Goal: Task Accomplishment & Management: Manage account settings

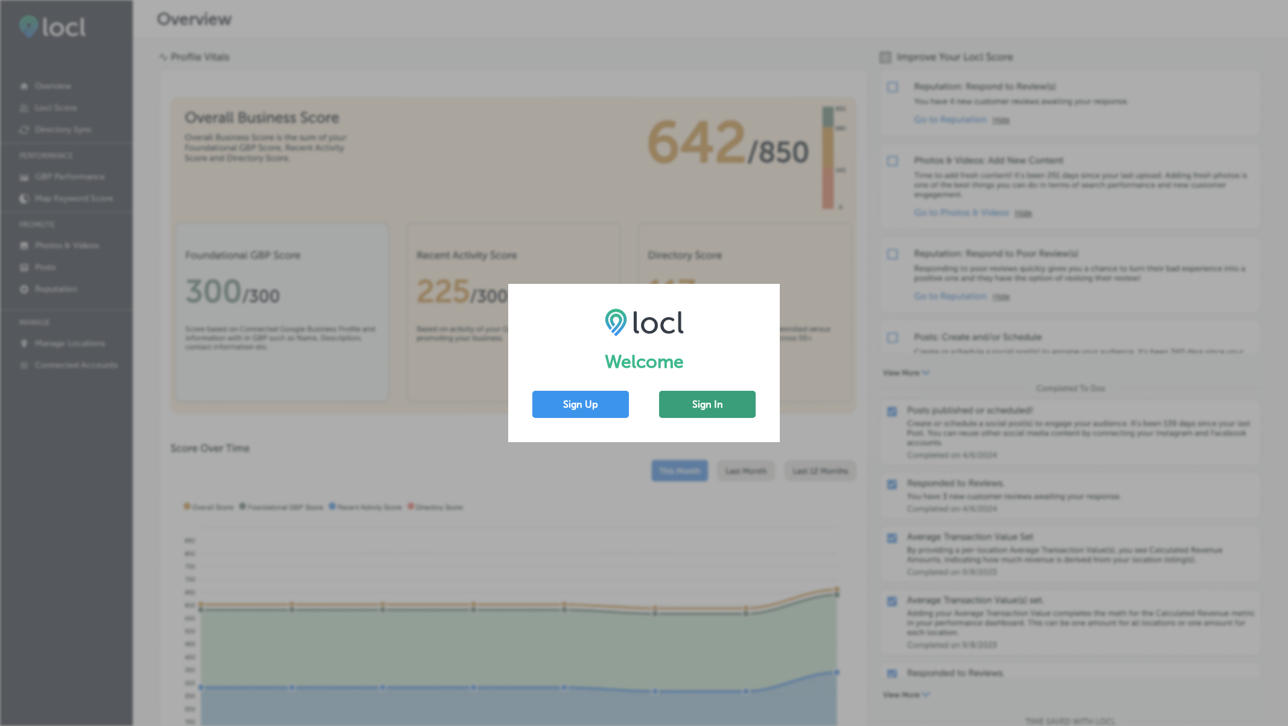
click at [686, 406] on button "Sign In" at bounding box center [707, 404] width 97 height 27
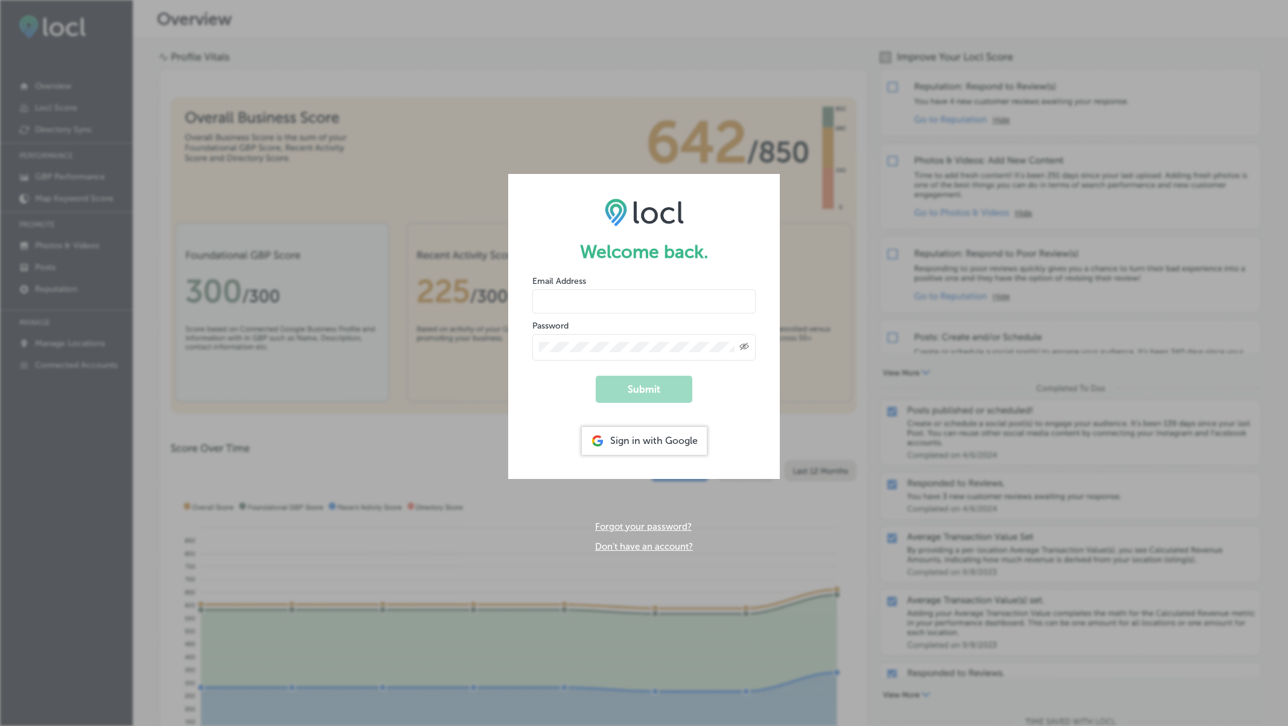
type input "[EMAIL_ADDRESS][DOMAIN_NAME]"
click at [628, 386] on button "Submit" at bounding box center [644, 388] width 97 height 27
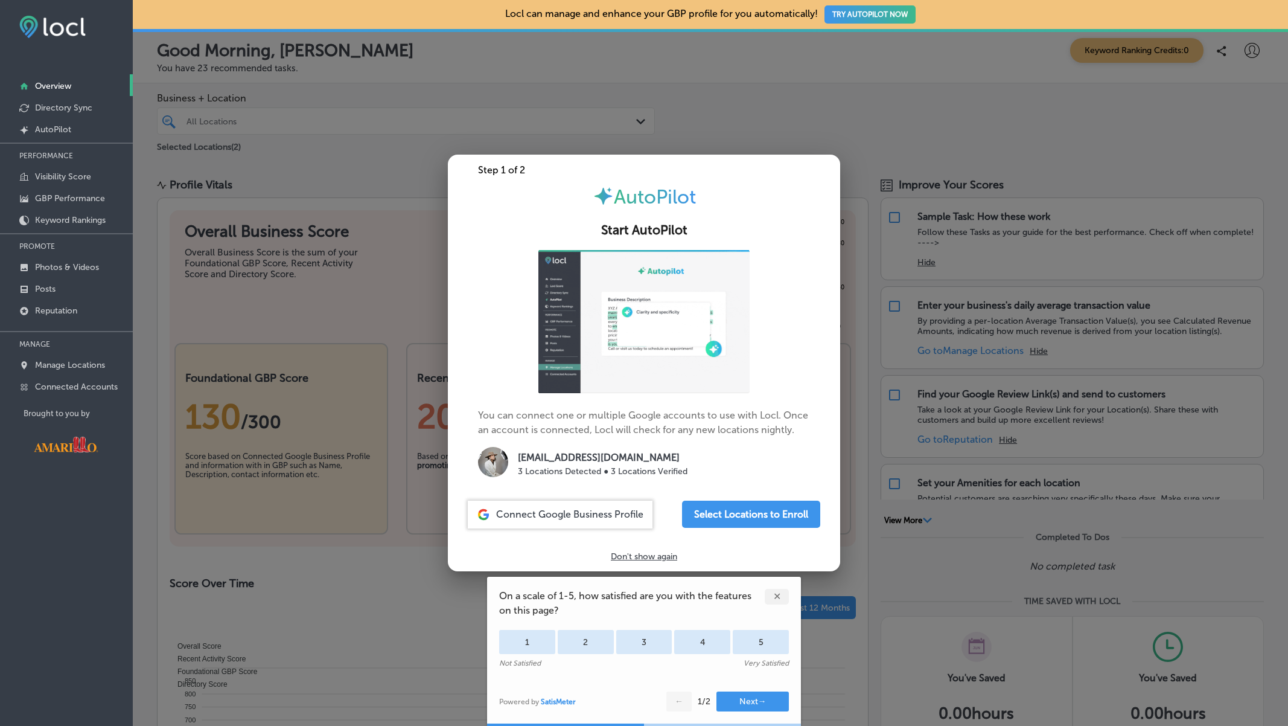
click at [648, 554] on p "Don't show again" at bounding box center [644, 556] width 66 height 10
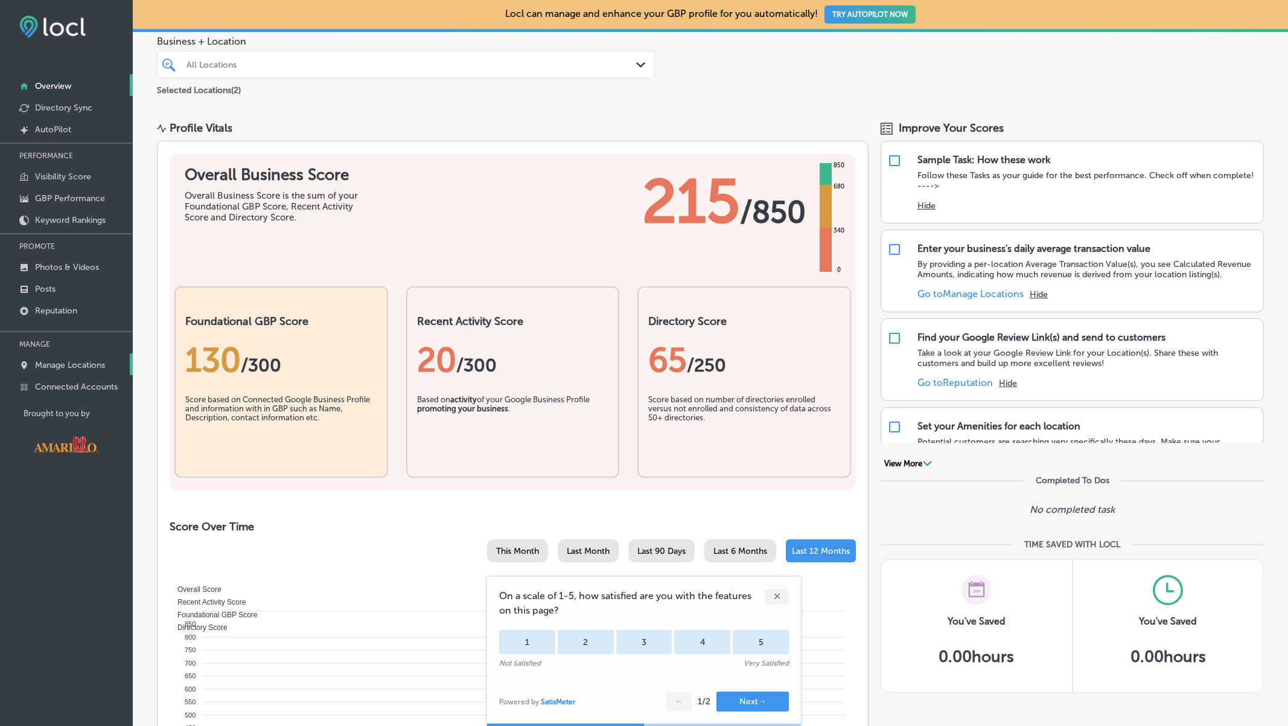
scroll to position [57, 0]
click at [85, 356] on link "Manage Locations" at bounding box center [66, 364] width 133 height 22
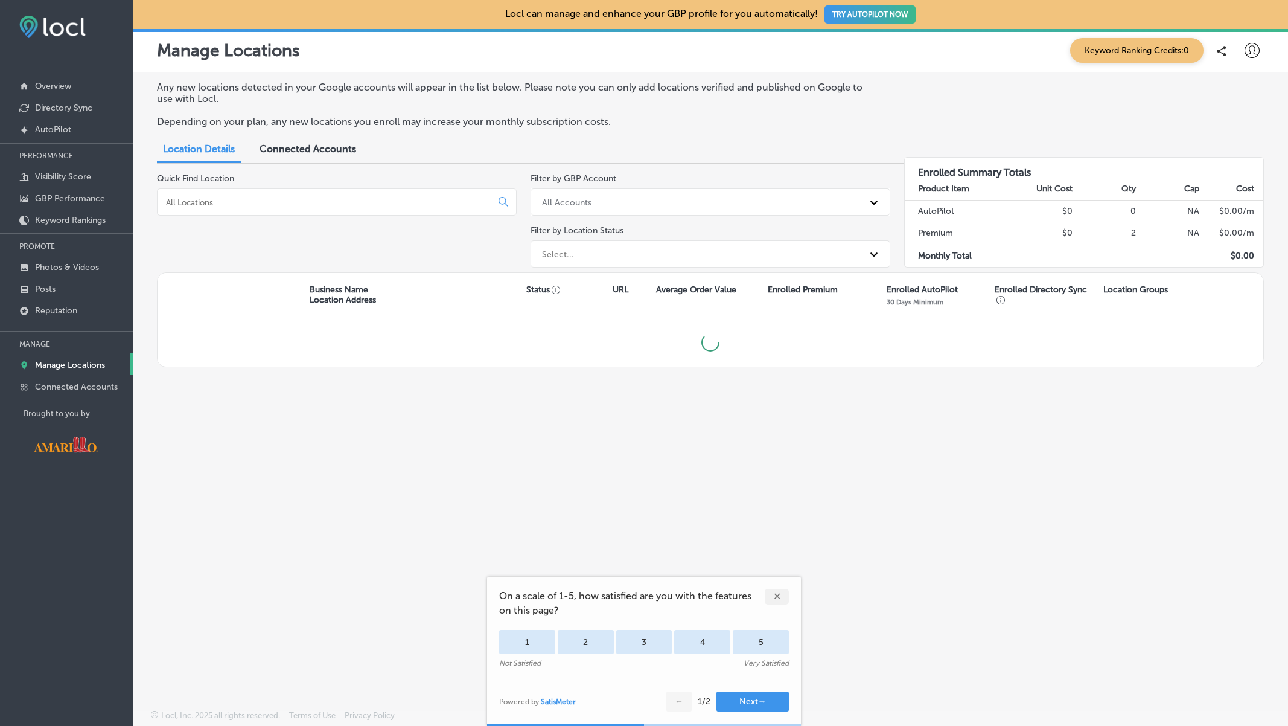
click at [786, 595] on div "✕" at bounding box center [777, 596] width 24 height 16
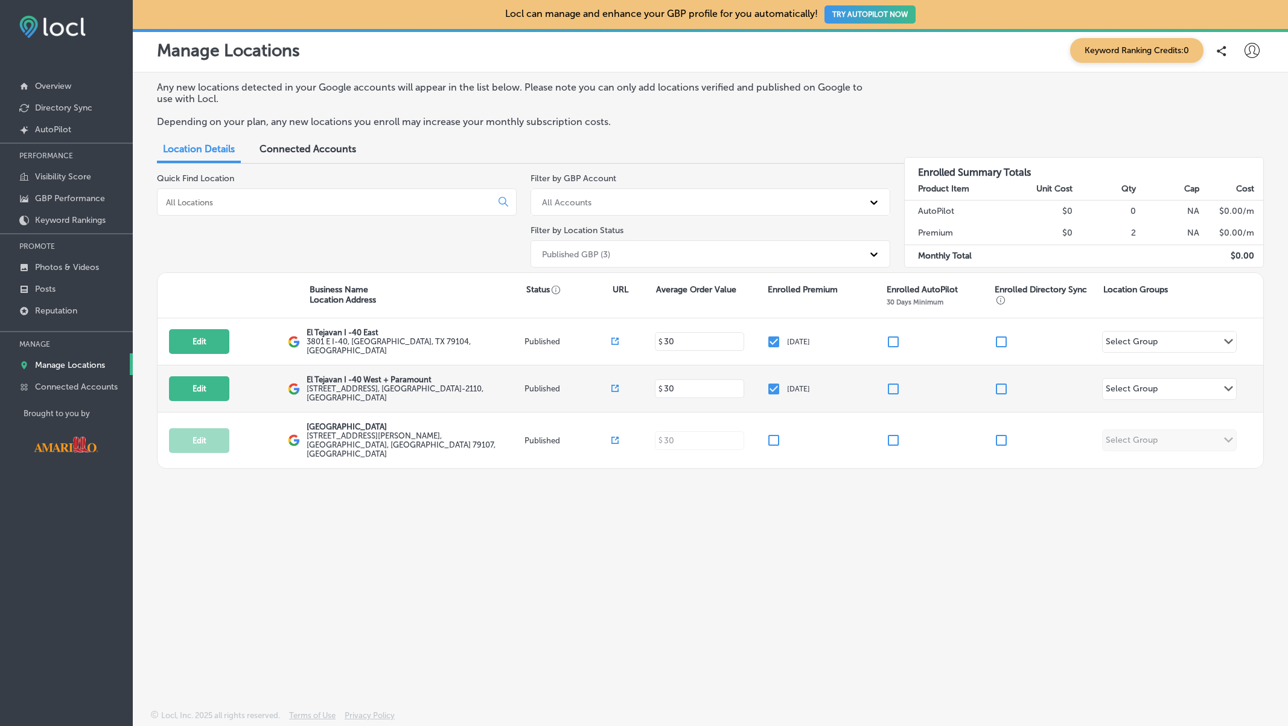
click at [403, 385] on label "3420 Interstate 40 , Amarillo, TX 79102-2110, US" at bounding box center [414, 393] width 215 height 18
click at [490, 384] on div "El Tejavan I -40 West + Paramount 3420 Interstate 40 , Amarillo, TX 79102-2110,…" at bounding box center [416, 388] width 218 height 27
click at [209, 391] on button "Edit" at bounding box center [199, 388] width 60 height 25
select select "US"
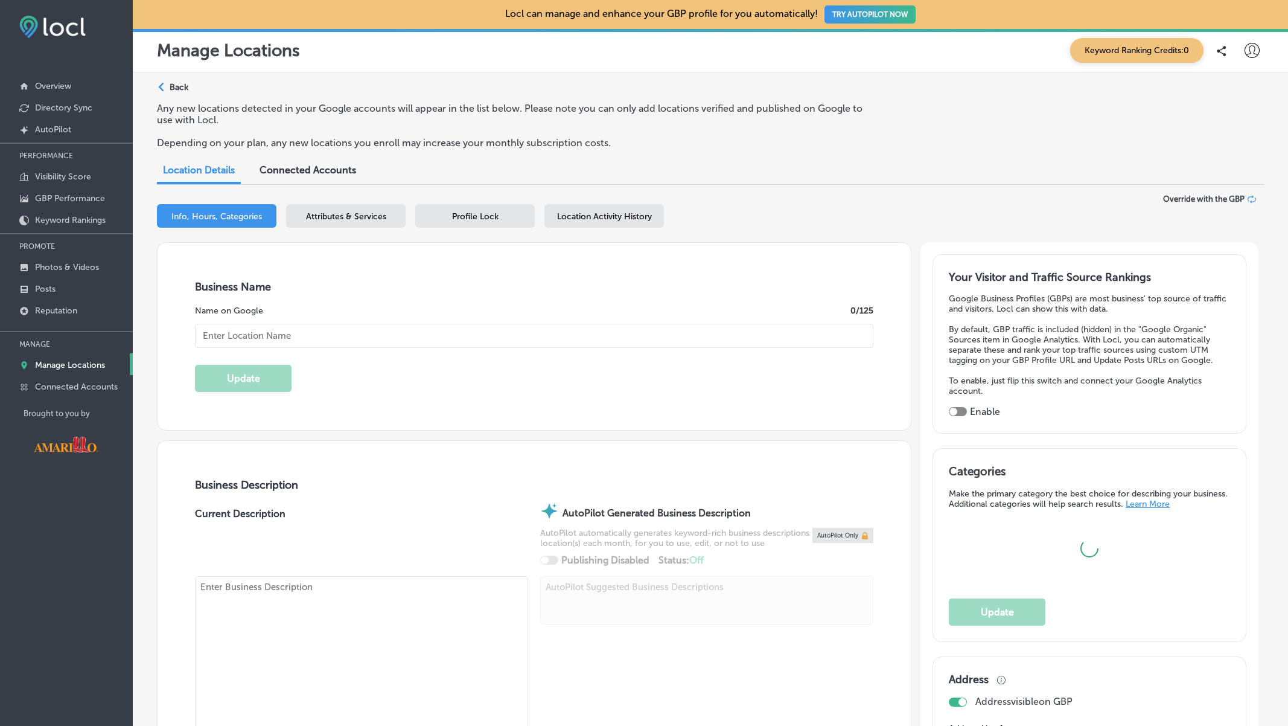
type input "El Tejavan I -40 West + Paramount"
type input "[STREET_ADDRESS]"
type input "Amarillo"
type input "79102-2110"
type input "US"
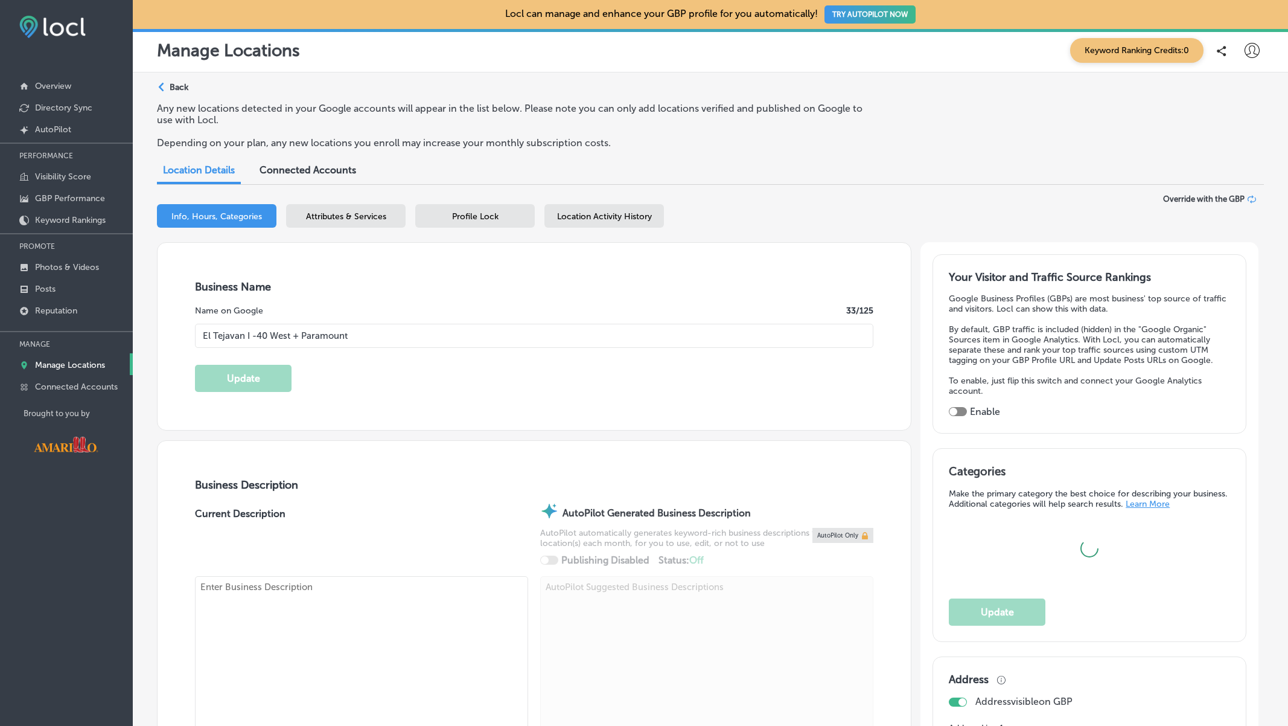
type input "[URL][DOMAIN_NAME]"
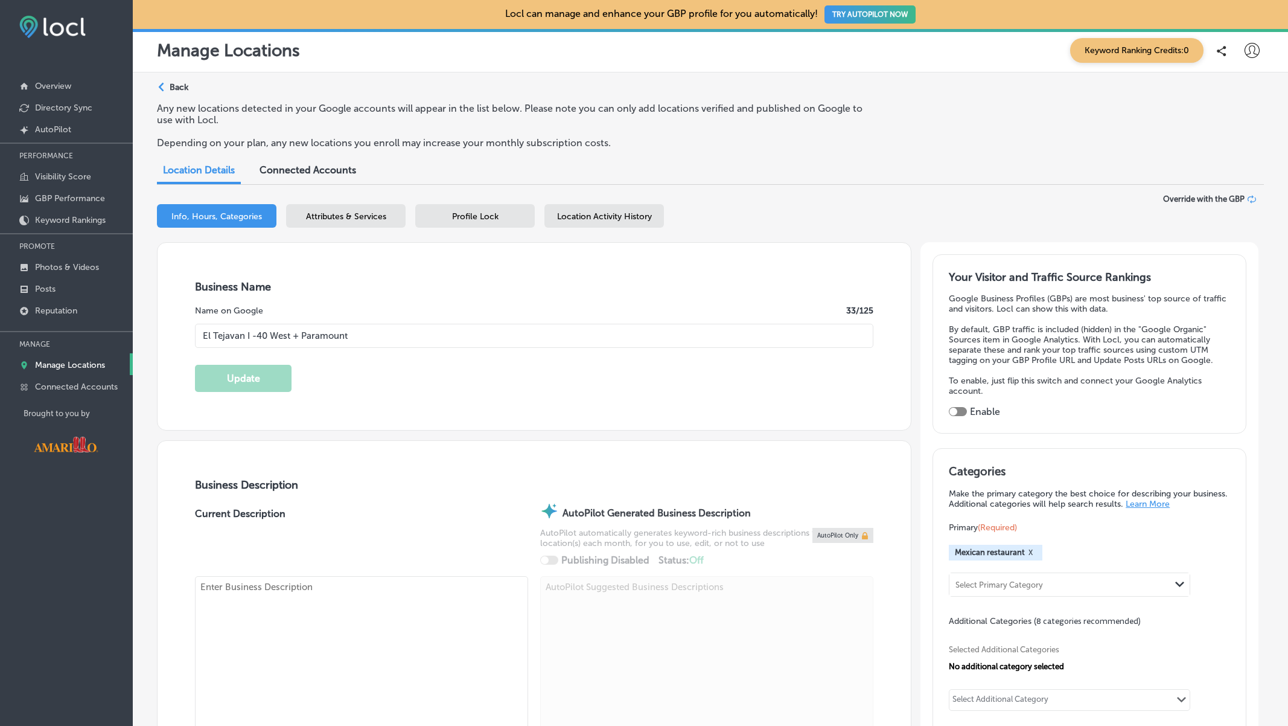
checkbox input "true"
type textarea "Serving the Panhandle's best authentic Mexican food since [DATE]! Handmade tort…"
type input "[PHONE_NUMBER]"
click at [469, 210] on div "Profile Lock" at bounding box center [475, 216] width 120 height 24
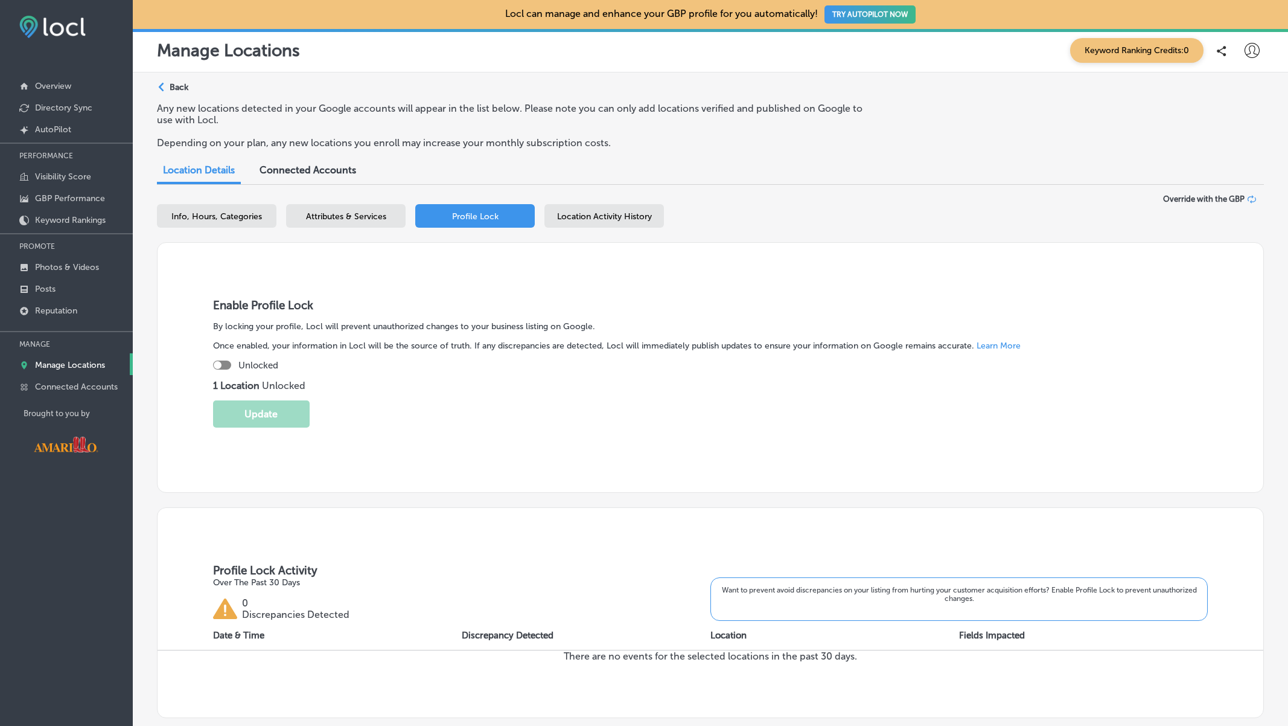
click at [222, 362] on div at bounding box center [222, 364] width 18 height 9
checkbox input "true"
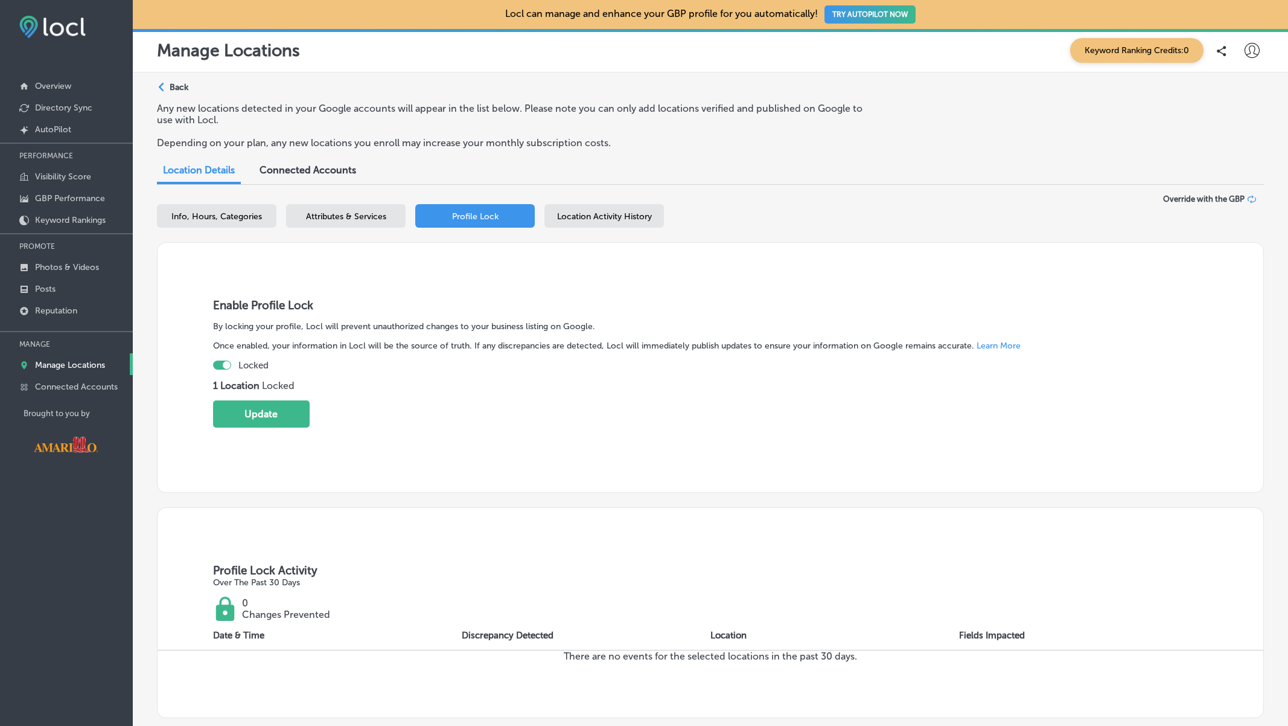
click at [348, 221] on div "Attributes & Services" at bounding box center [346, 216] width 120 height 24
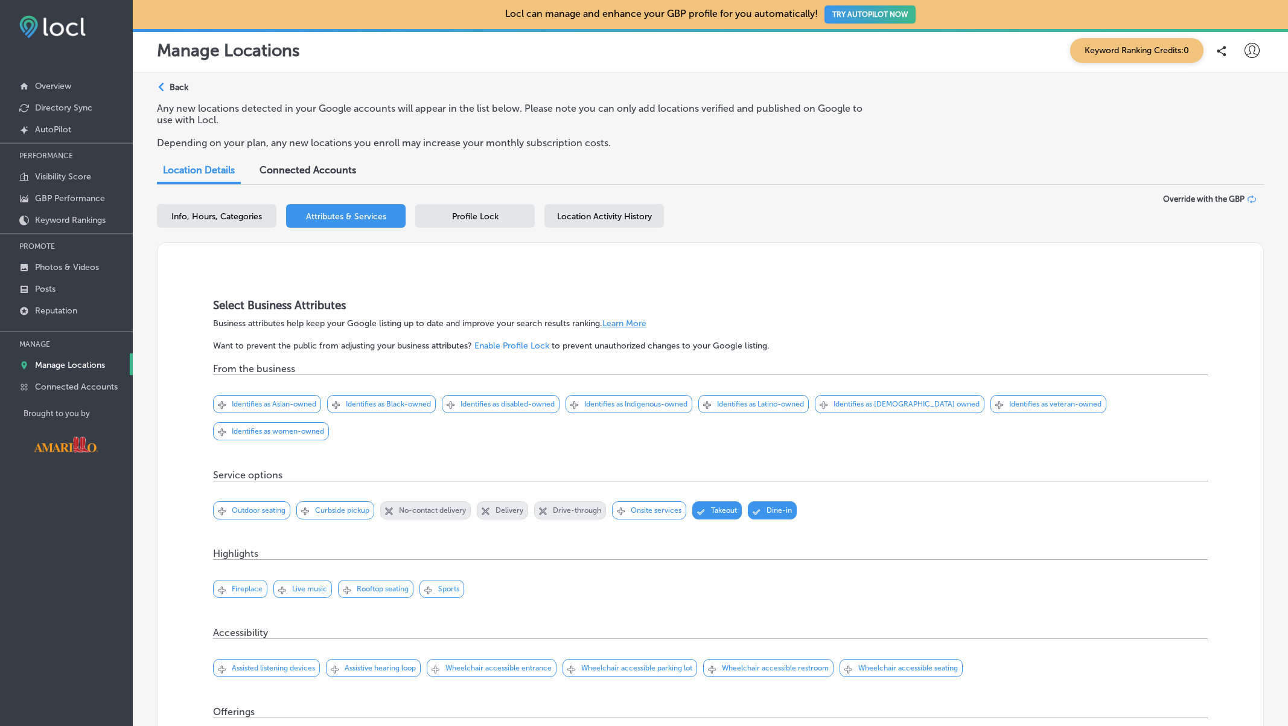
click at [237, 210] on div "Info, Hours, Categories" at bounding box center [217, 216] width 120 height 24
select select "US"
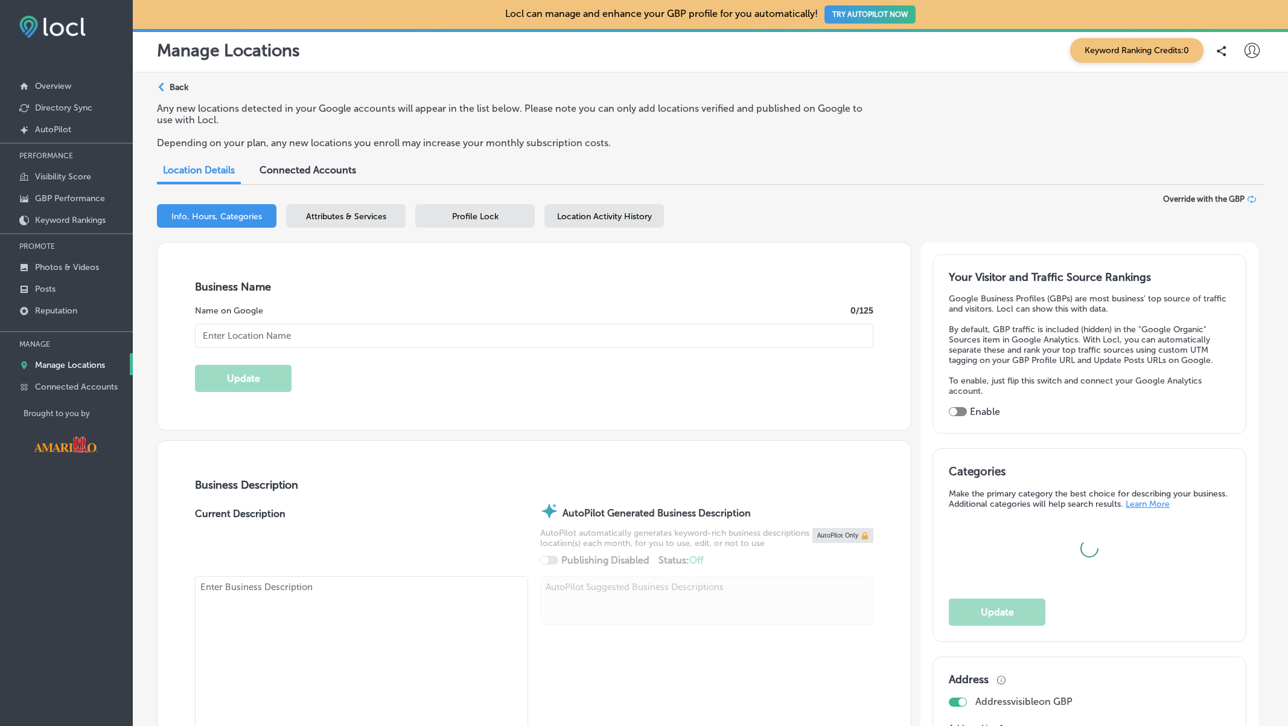
type input "El Tejavan I -40 West + Paramount"
type input "[STREET_ADDRESS]"
type input "Amarillo"
type input "79102-2110"
type input "US"
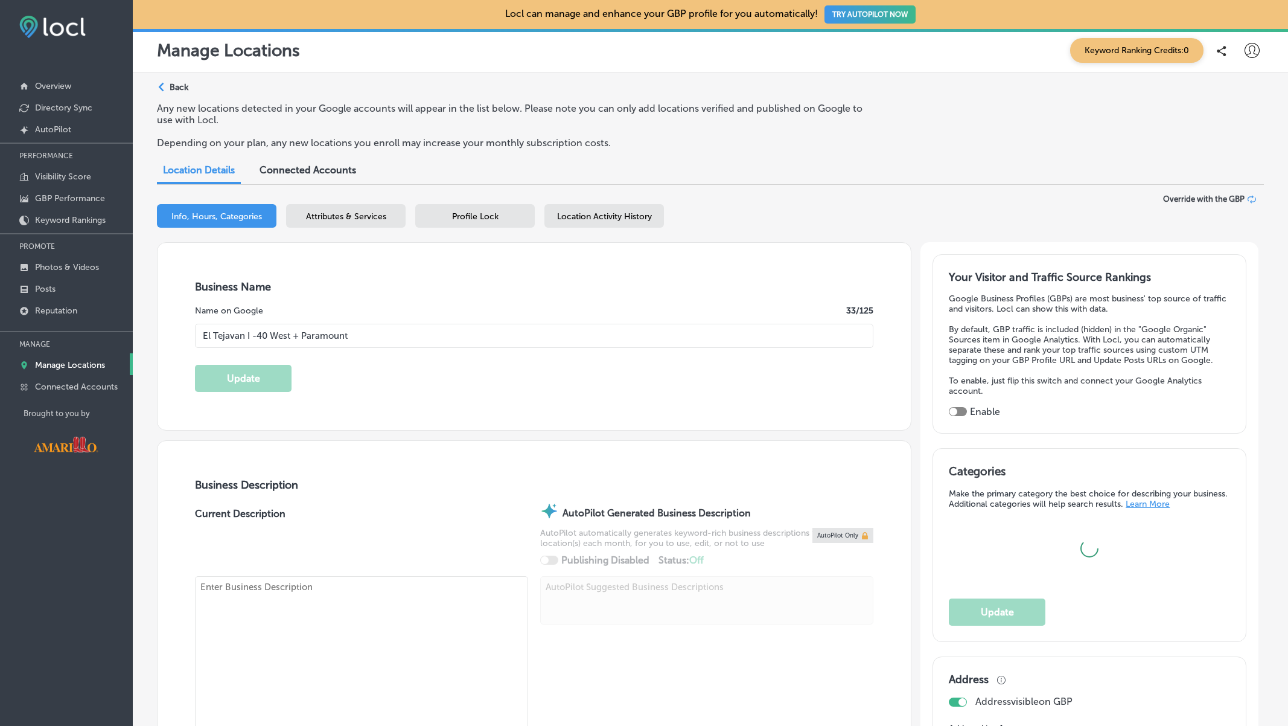
type input "[URL][DOMAIN_NAME]"
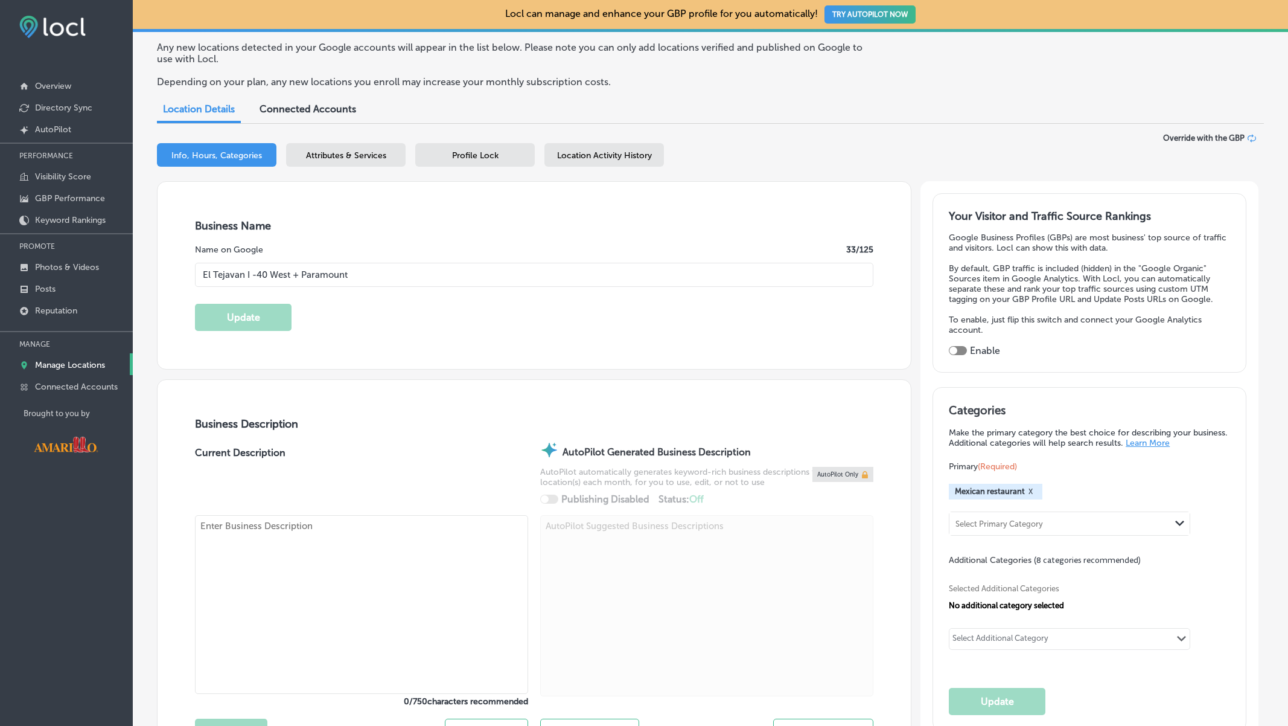
checkbox input "true"
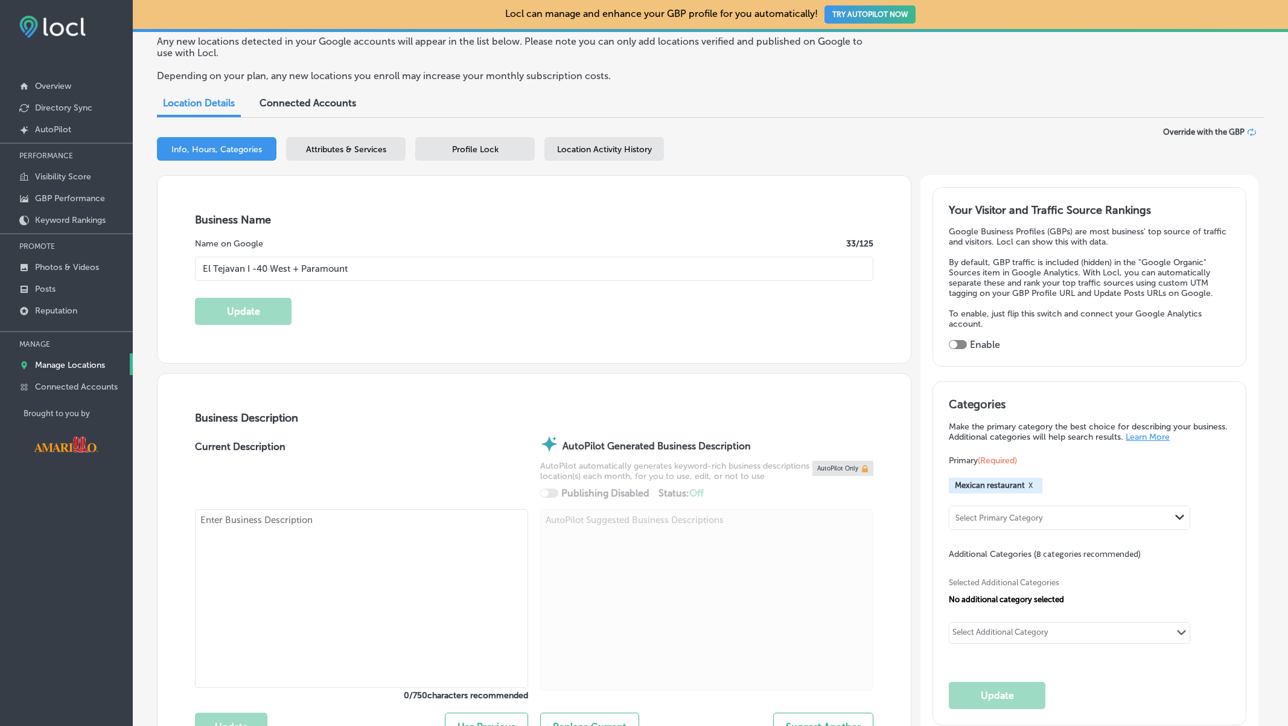
type textarea "Serving the Panhandle's best authentic Mexican food since [DATE]! Handmade tort…"
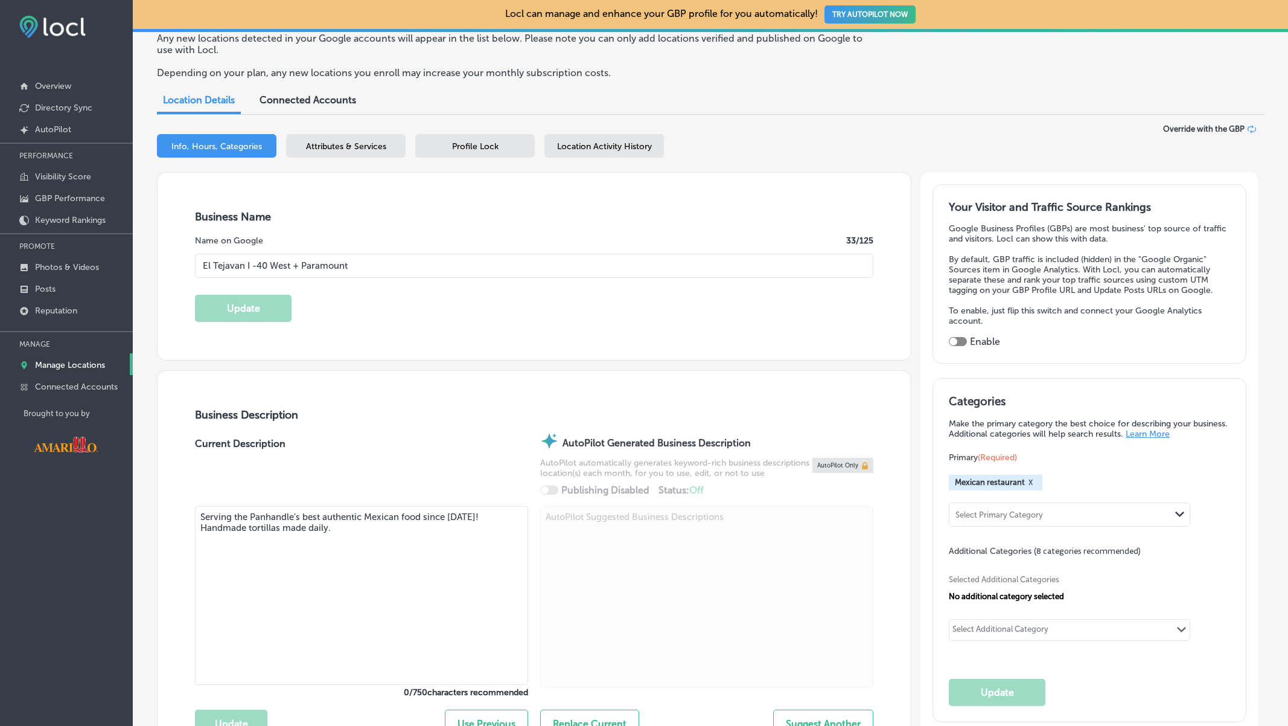
type input "[PHONE_NUMBER]"
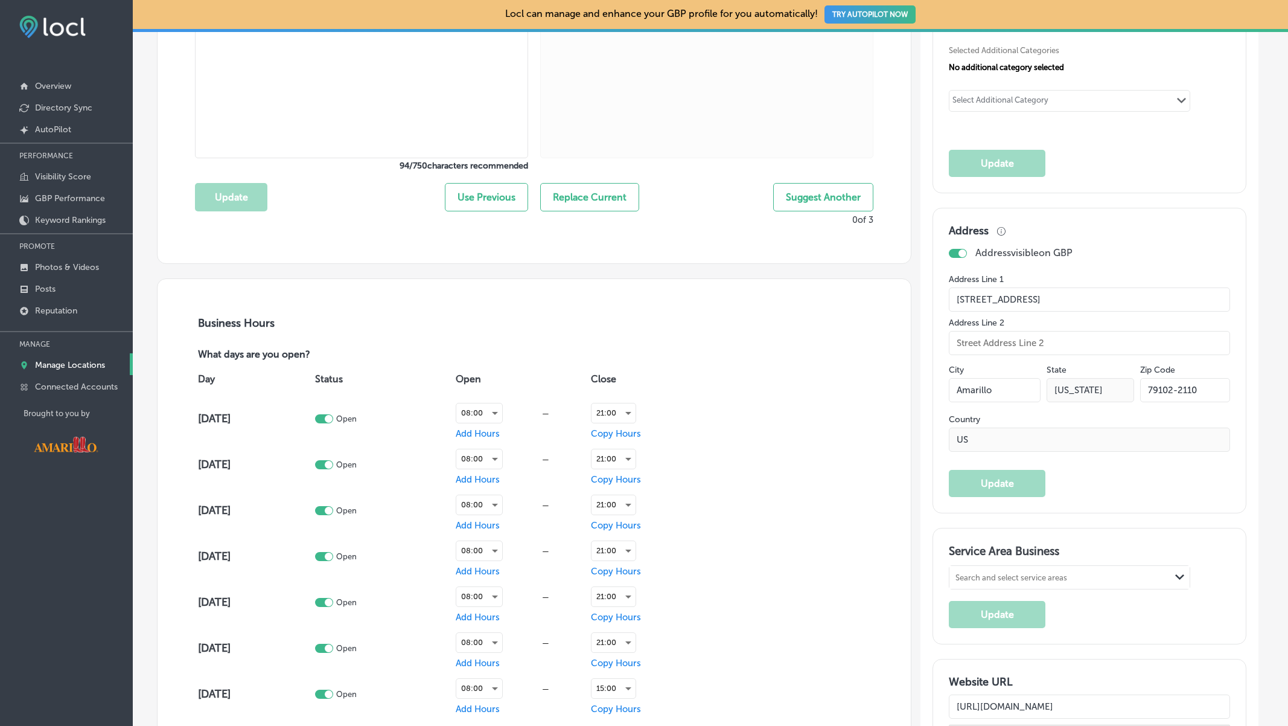
click at [410, 340] on div "Business Hours What days are you open? Day Status Open Close Monday Open 08:00 …" at bounding box center [534, 535] width 678 height 439
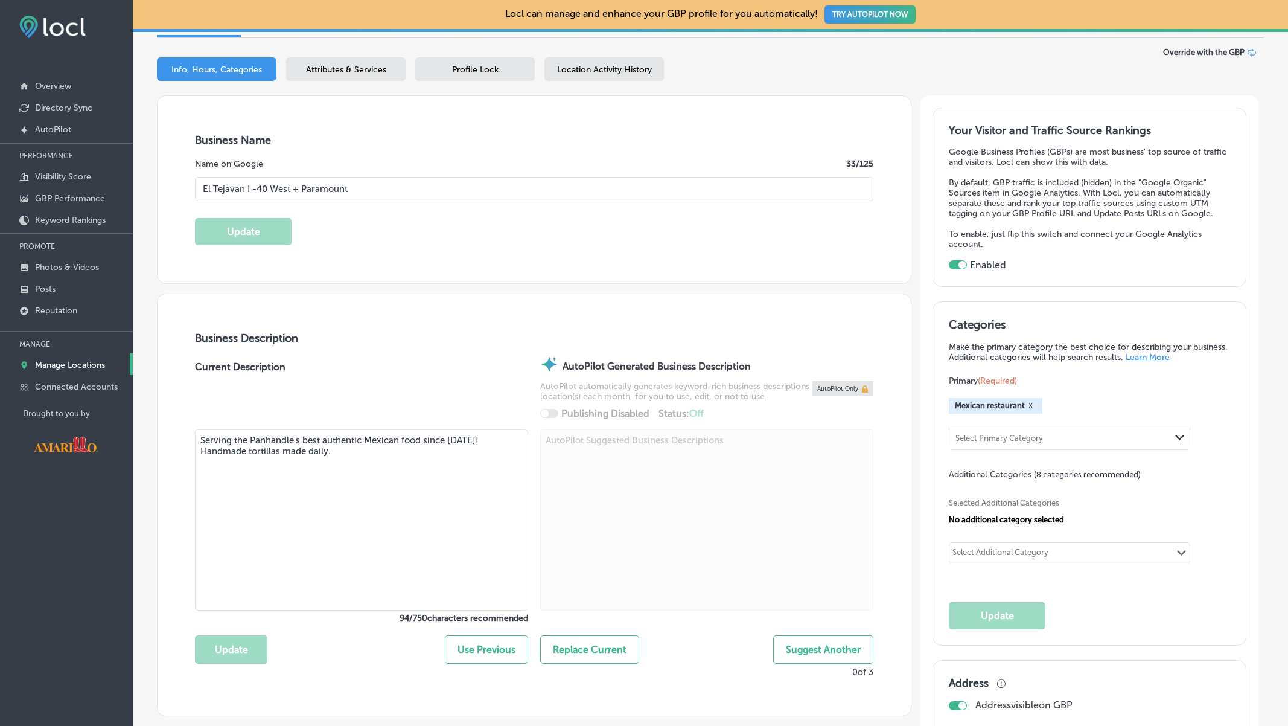
scroll to position [0, 0]
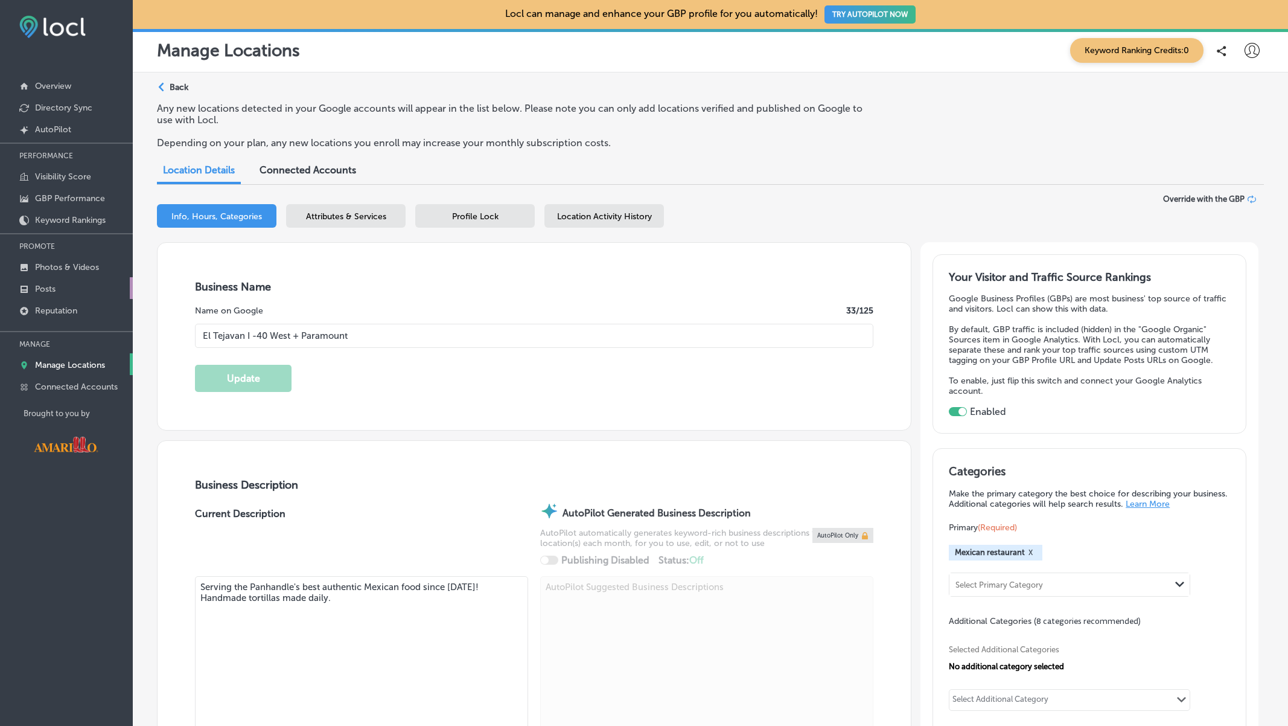
click at [53, 291] on p "Posts" at bounding box center [45, 289] width 21 height 10
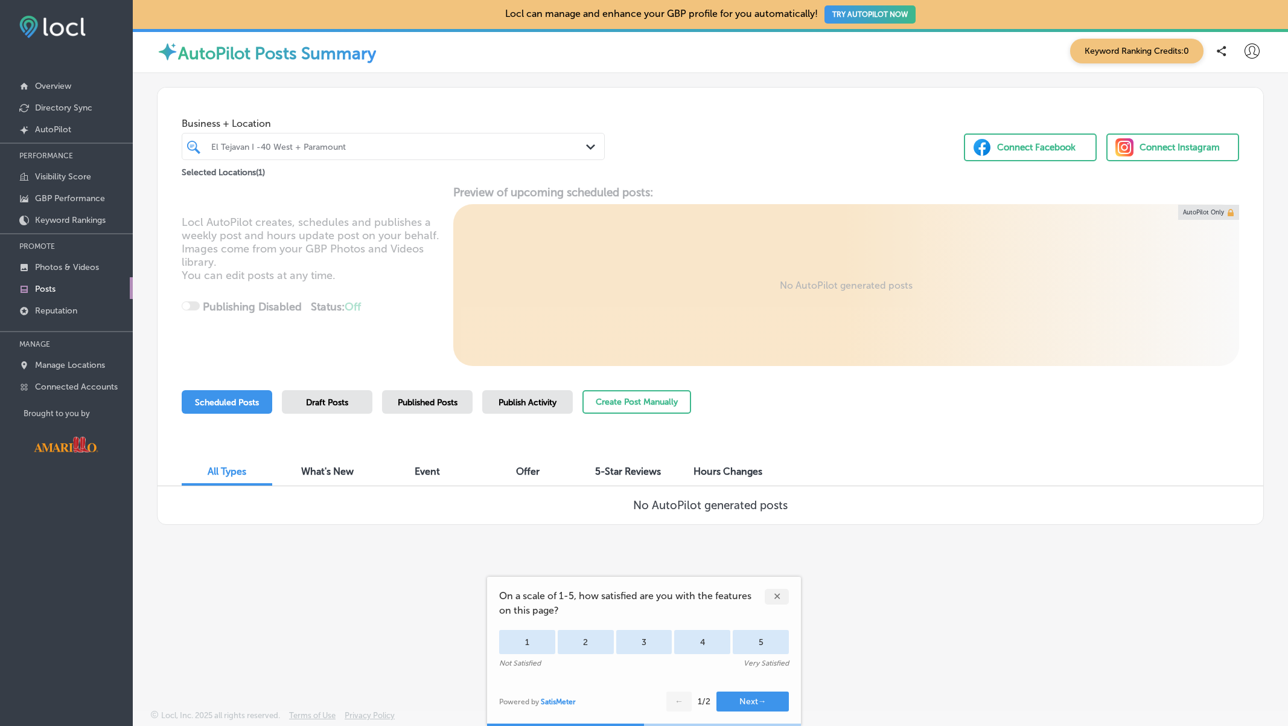
click at [776, 592] on div "✕" at bounding box center [777, 596] width 24 height 16
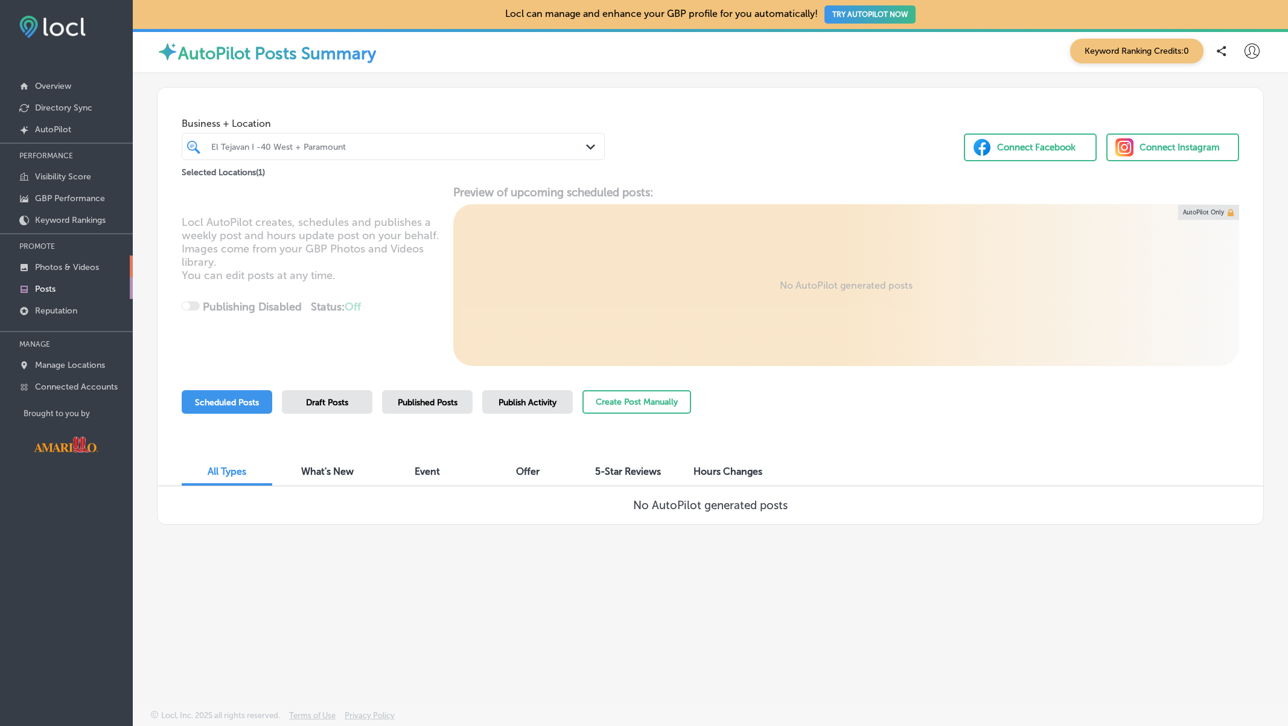
click at [66, 262] on p "Photos & Videos" at bounding box center [67, 267] width 64 height 10
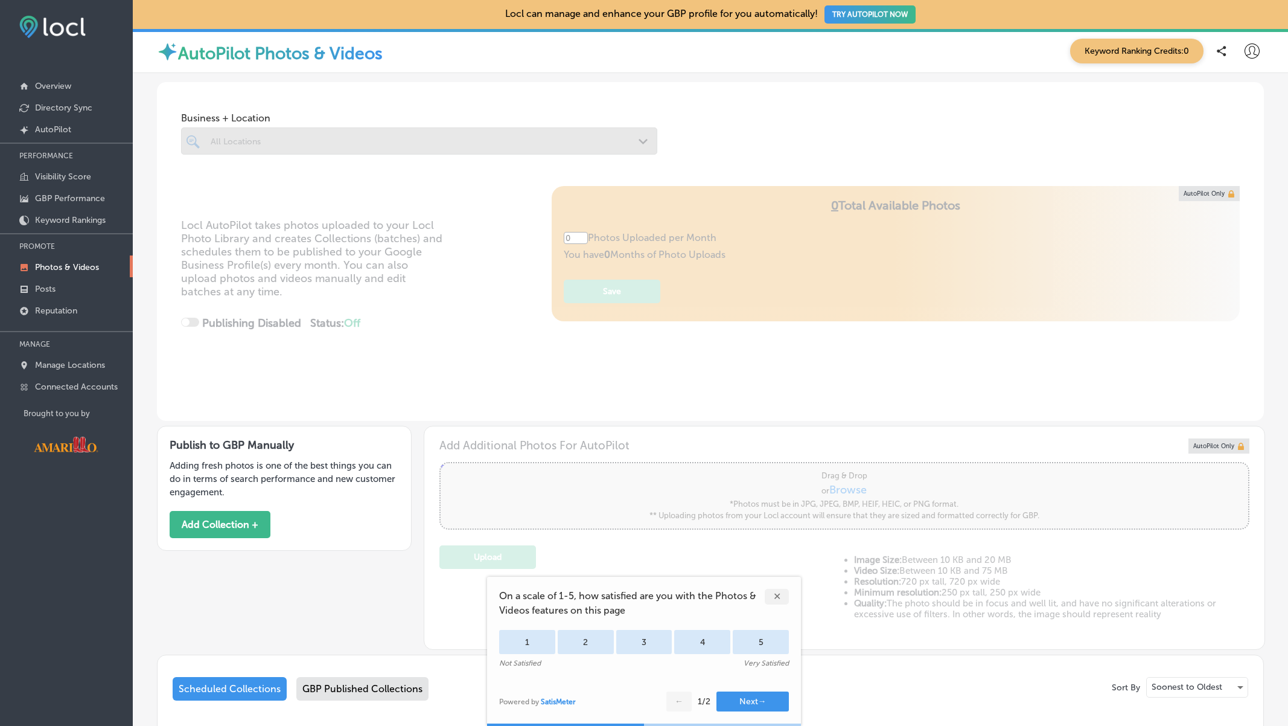
type input "5"
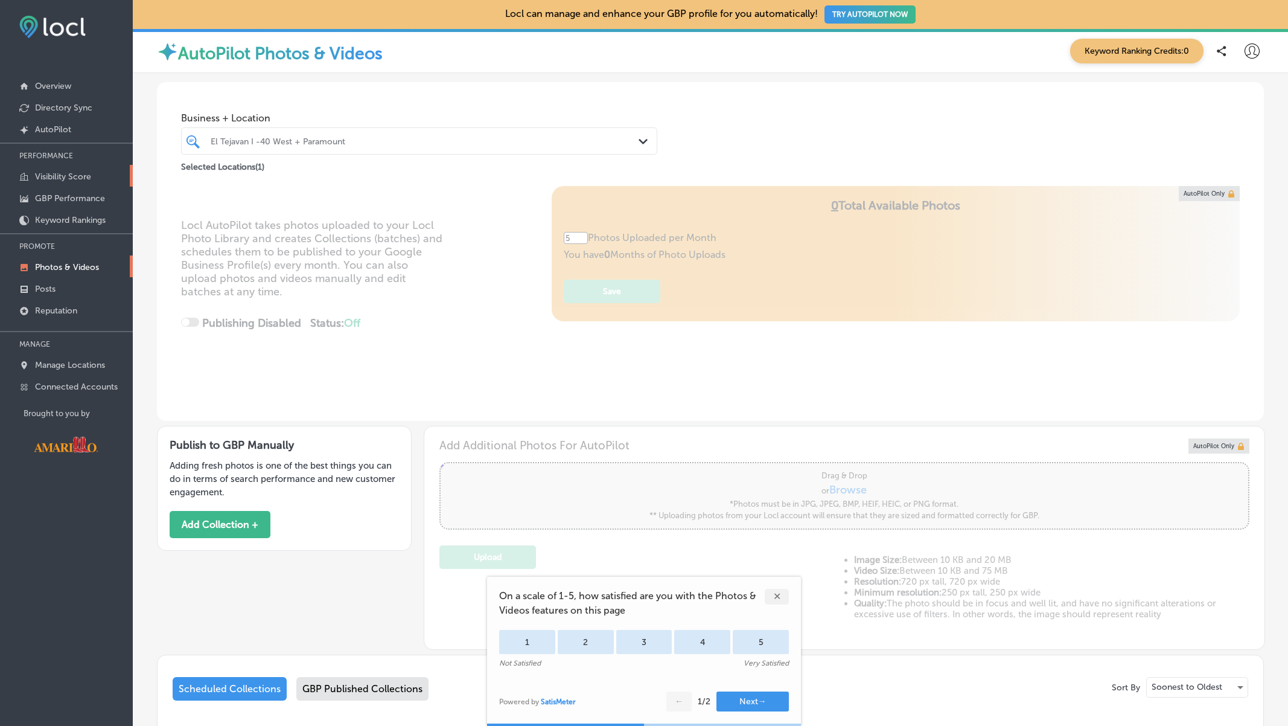
click at [72, 175] on p "Visibility Score" at bounding box center [63, 176] width 56 height 10
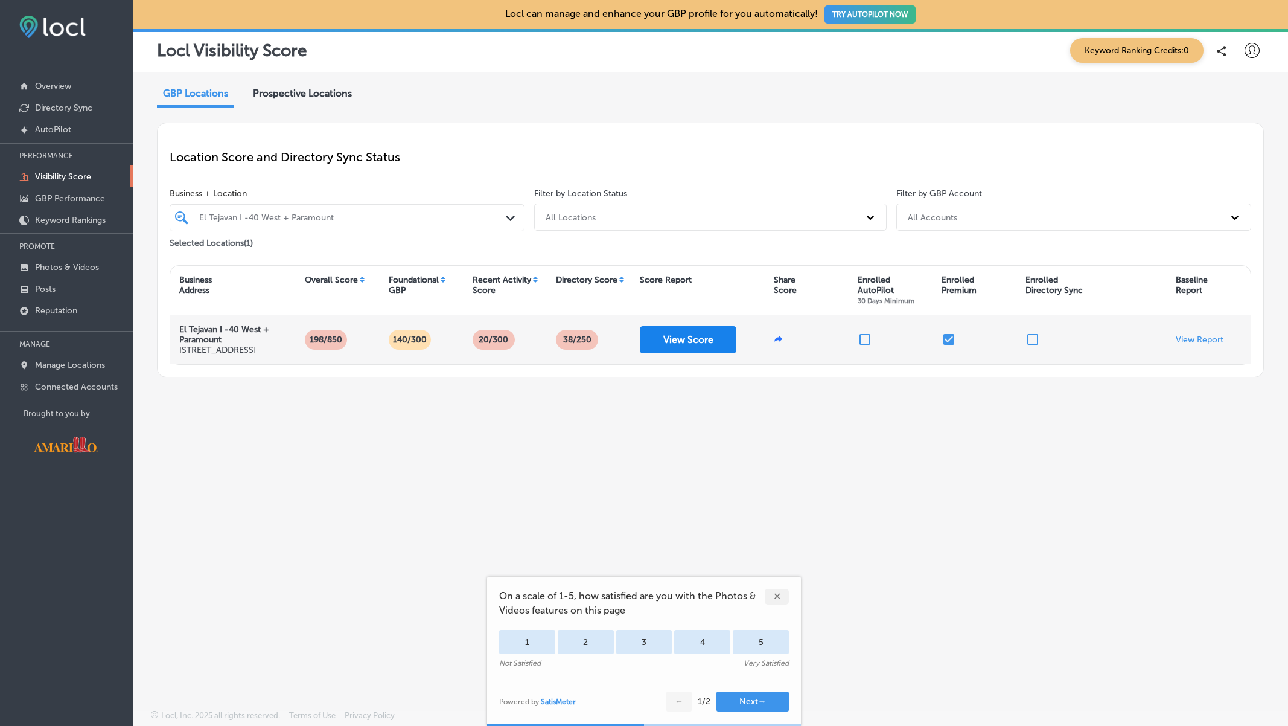
click at [686, 340] on button "View Score" at bounding box center [688, 339] width 97 height 27
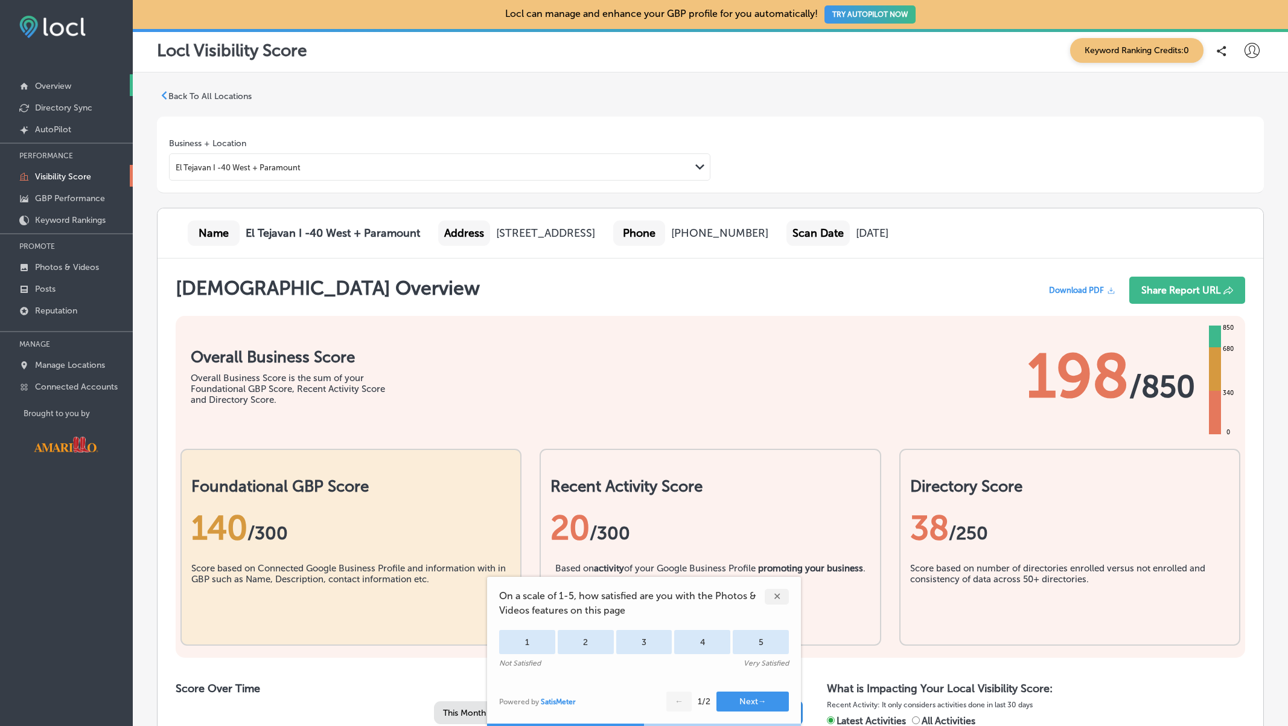
click at [54, 89] on p "Overview" at bounding box center [53, 86] width 36 height 10
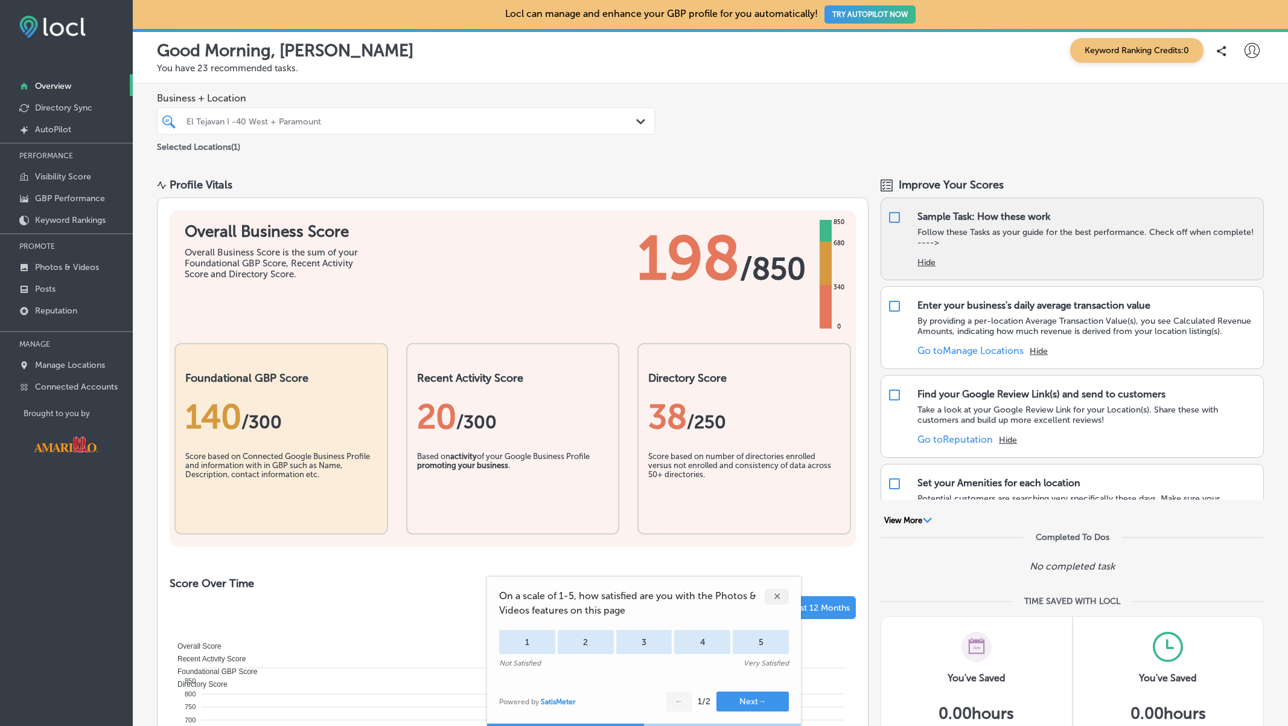
click at [983, 243] on p "Follow these Tasks as your guide for the best performance. Check off when compl…" at bounding box center [1087, 237] width 340 height 21
click at [1005, 217] on div "Sample Task: How these work" at bounding box center [983, 216] width 133 height 11
click at [896, 216] on input "checkbox" at bounding box center [894, 217] width 14 height 14
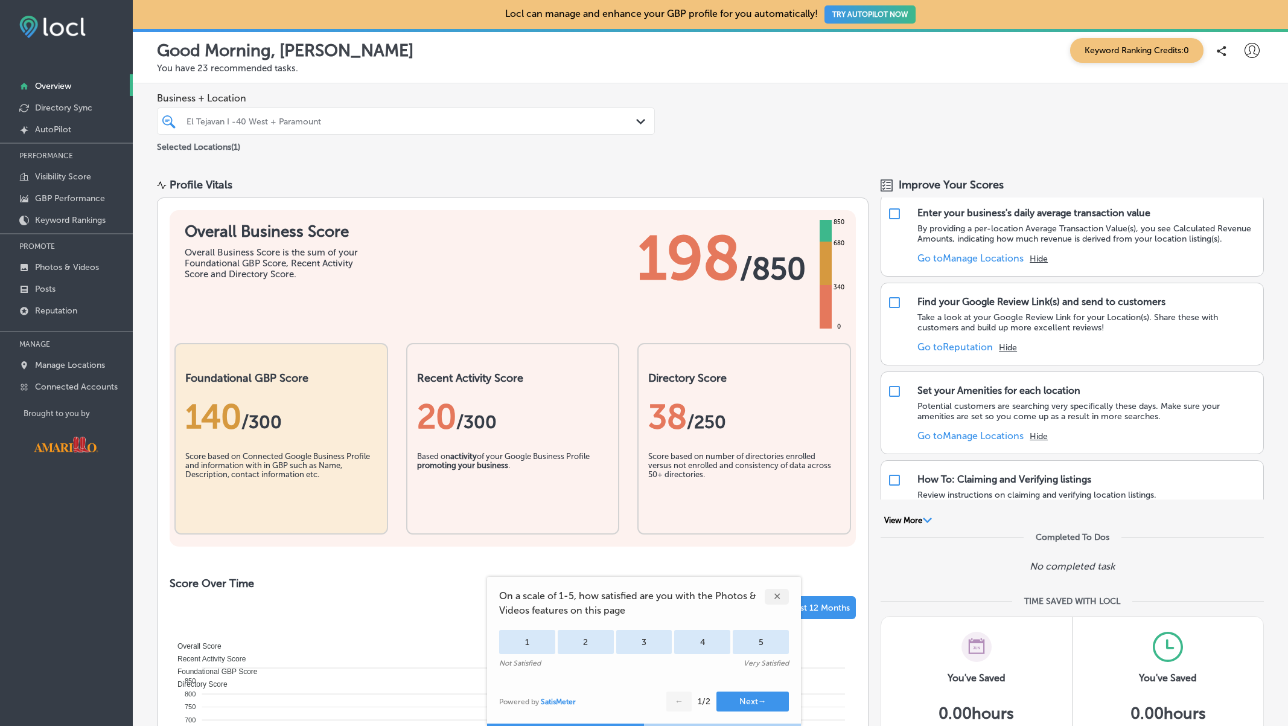
checkbox input "true"
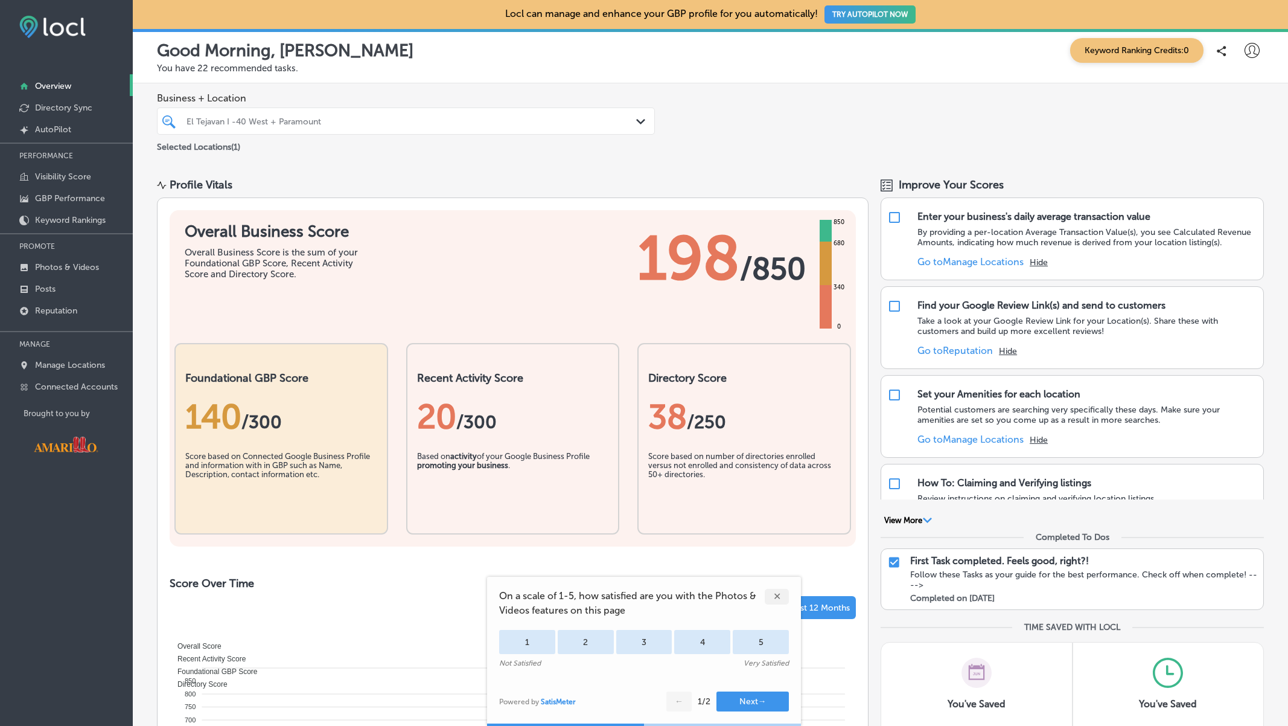
click at [966, 578] on div "Follow these Tasks as your guide for the best performance. Check off when compl…" at bounding box center [1083, 579] width 347 height 21
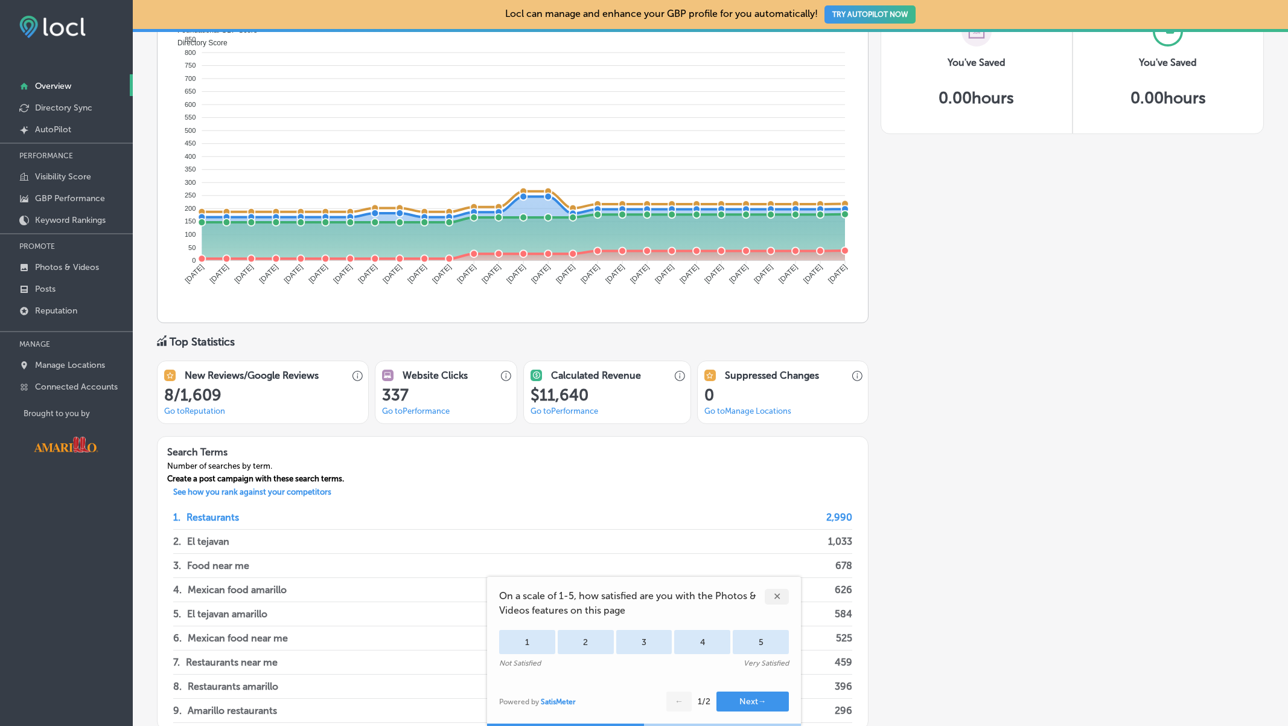
scroll to position [593, 0]
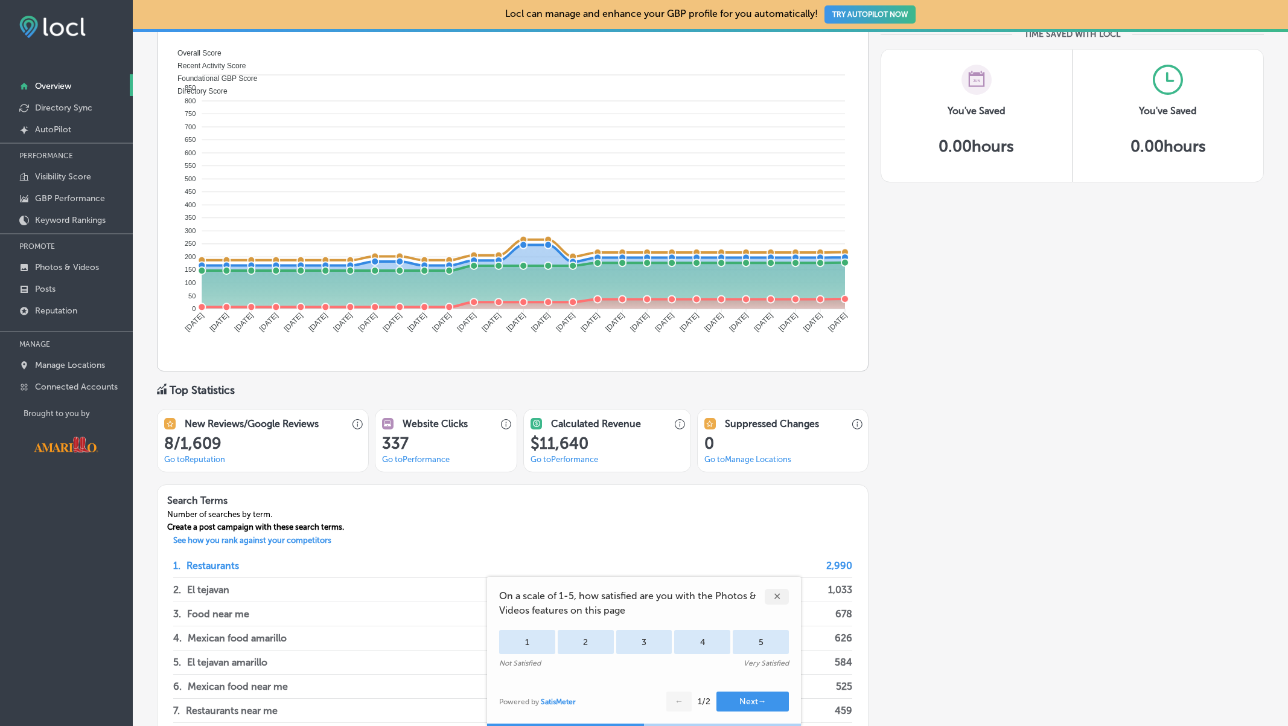
click at [776, 597] on div "✕" at bounding box center [777, 596] width 24 height 16
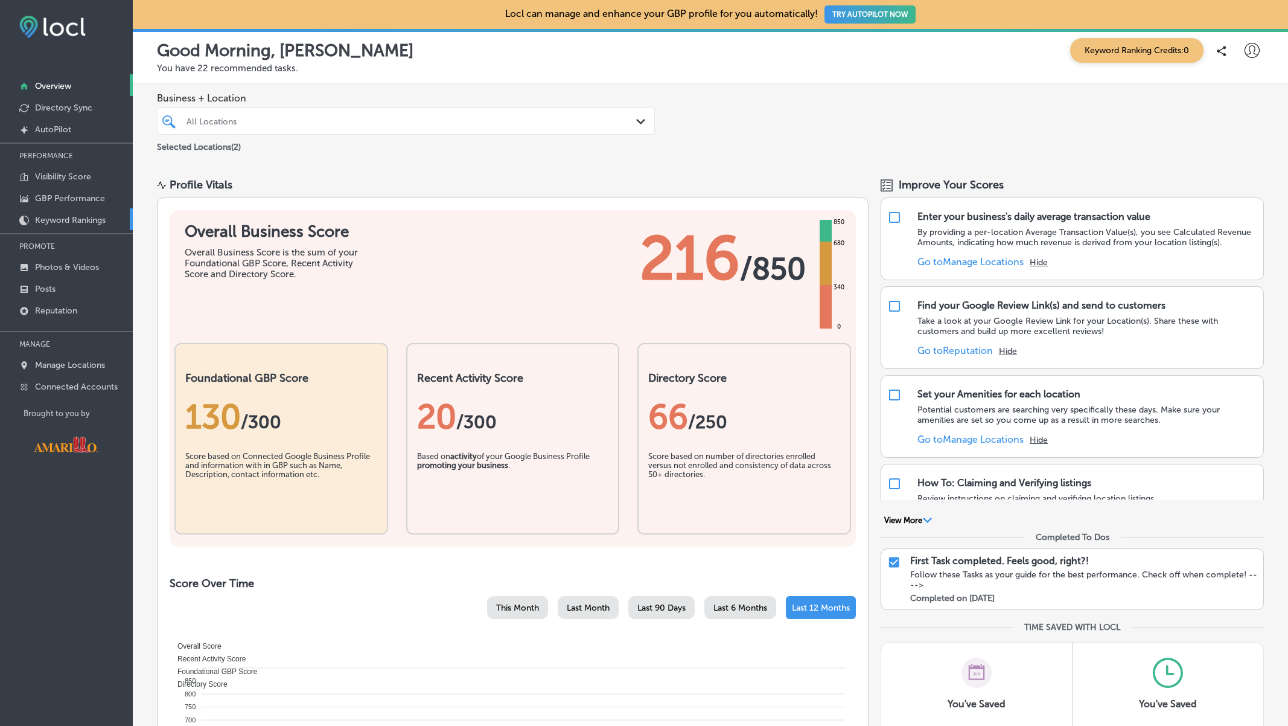
click at [74, 217] on p "Keyword Rankings" at bounding box center [70, 220] width 71 height 10
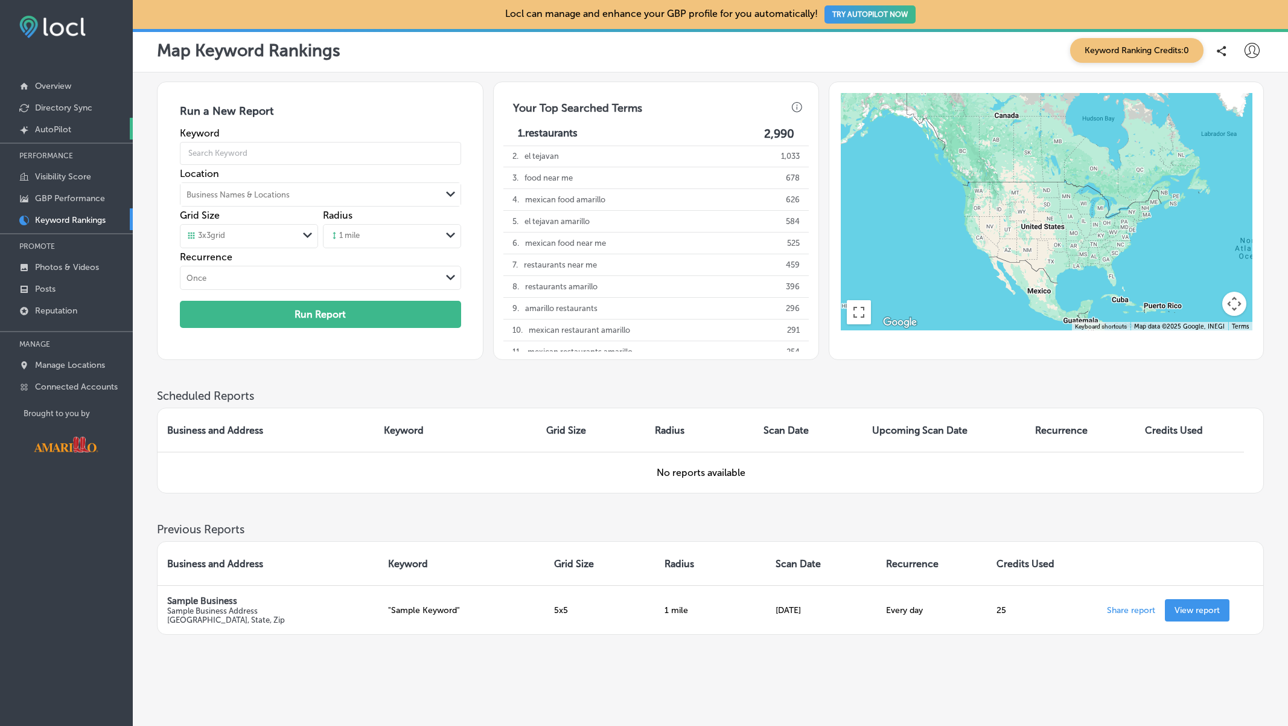
click at [67, 134] on link "Created by potrace 1.10, written by [PERSON_NAME] [DATE]-[DATE] AutoPilot" at bounding box center [66, 129] width 133 height 22
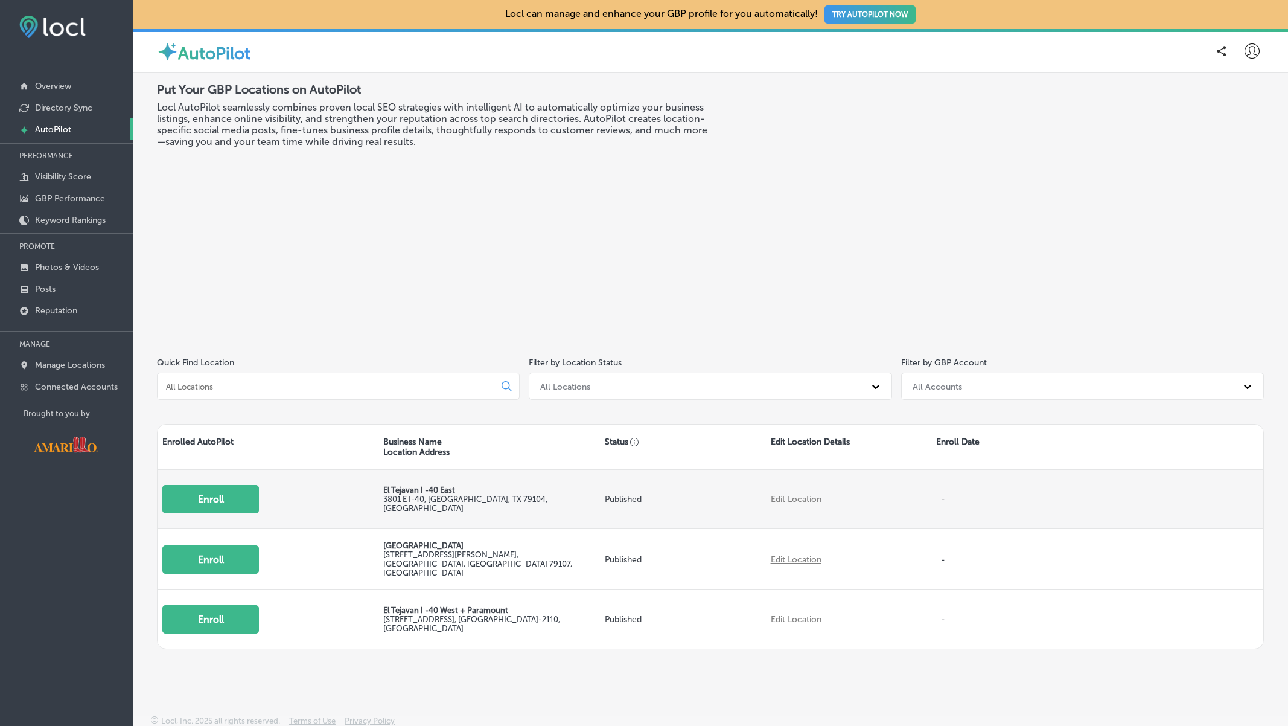
click at [235, 503] on button "Enroll" at bounding box center [210, 499] width 97 height 28
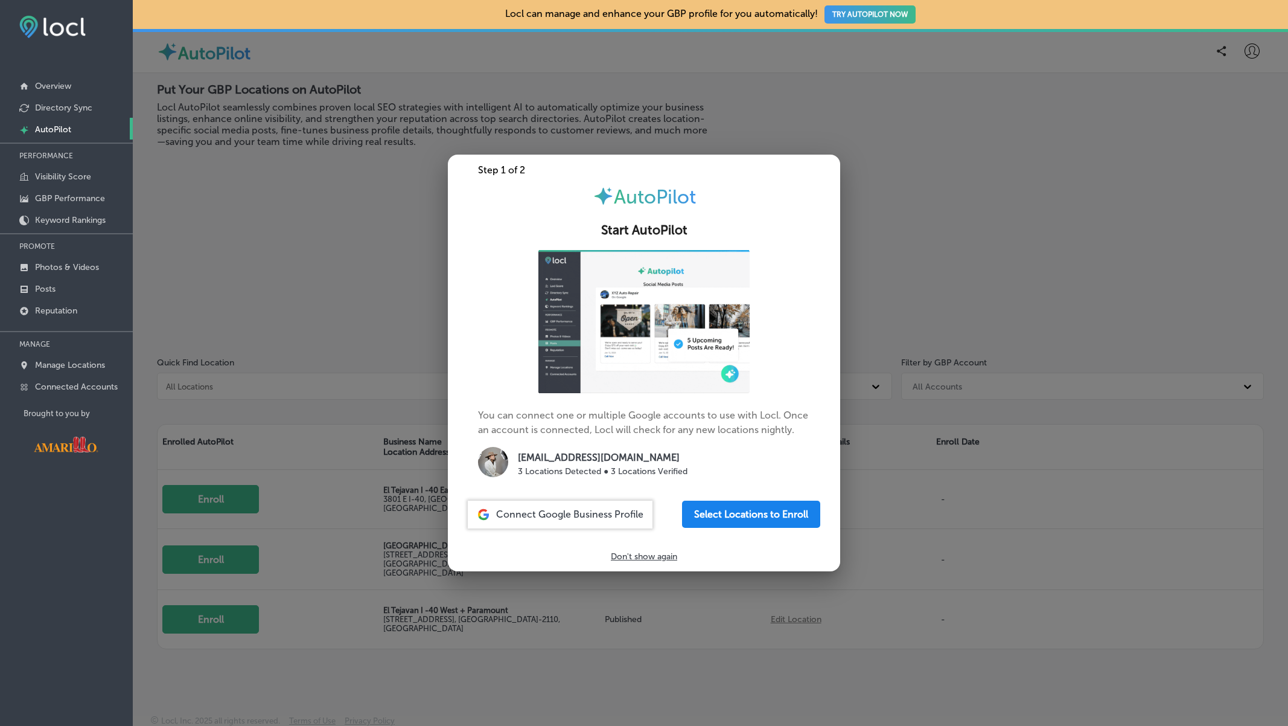
click at [732, 515] on button "Select Locations to Enroll" at bounding box center [751, 513] width 138 height 27
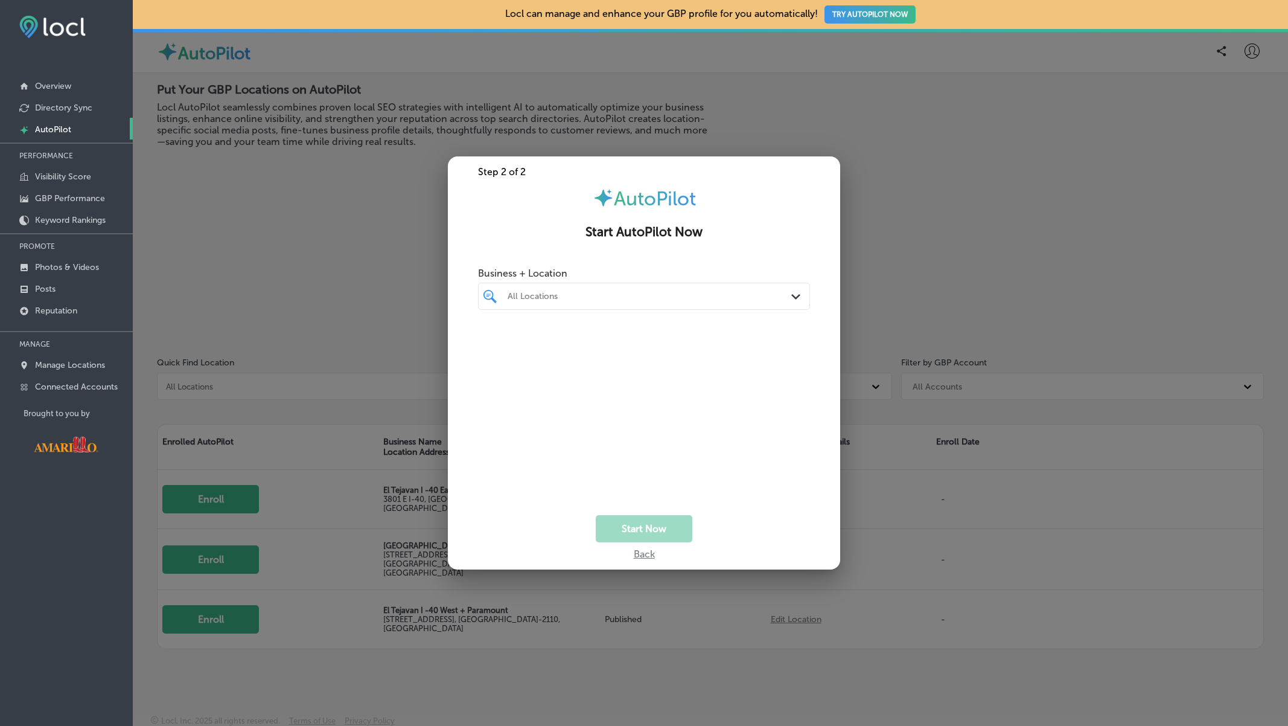
click at [612, 291] on div "All Locations" at bounding box center [650, 296] width 285 height 10
click at [493, 345] on input "checkbox" at bounding box center [492, 341] width 14 height 14
click at [500, 394] on div "El Tejavan I -40 East [STREET_ADDRESS] 3801 E I-[GEOGRAPHIC_DATA]" at bounding box center [647, 399] width 328 height 19
click at [648, 524] on button "Start Now" at bounding box center [644, 528] width 97 height 27
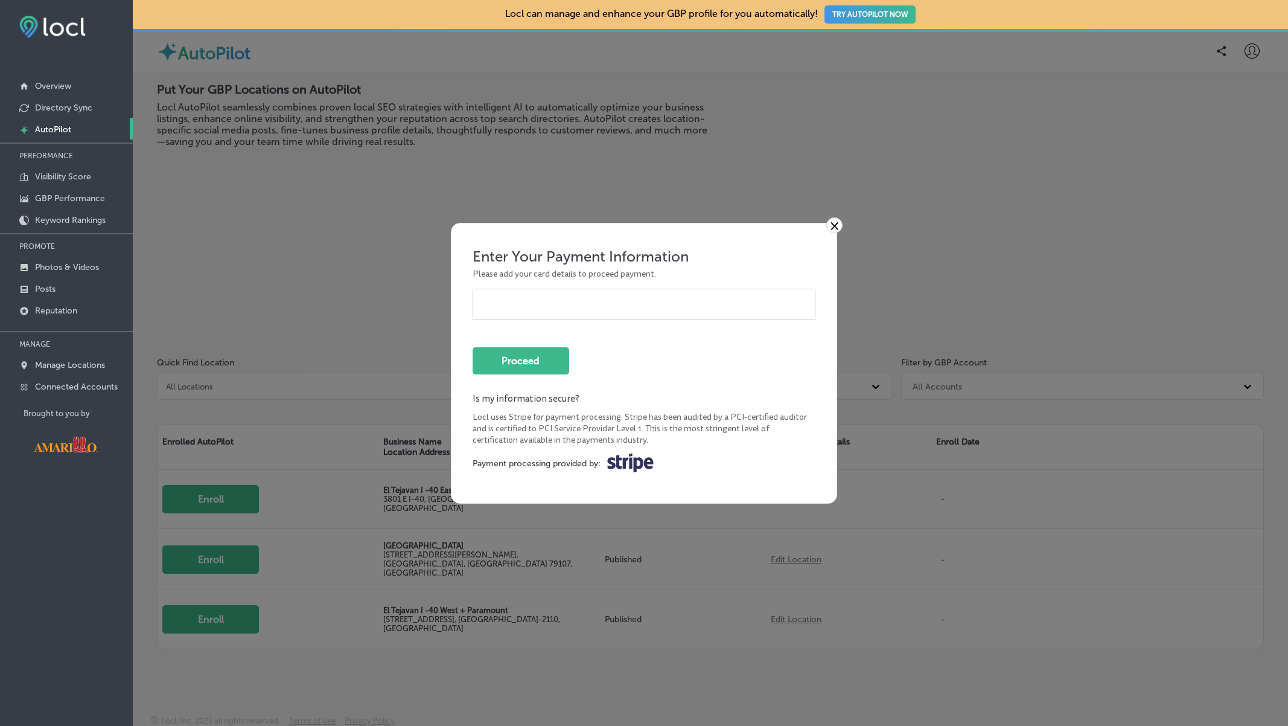
click at [834, 226] on link "×" at bounding box center [834, 225] width 16 height 16
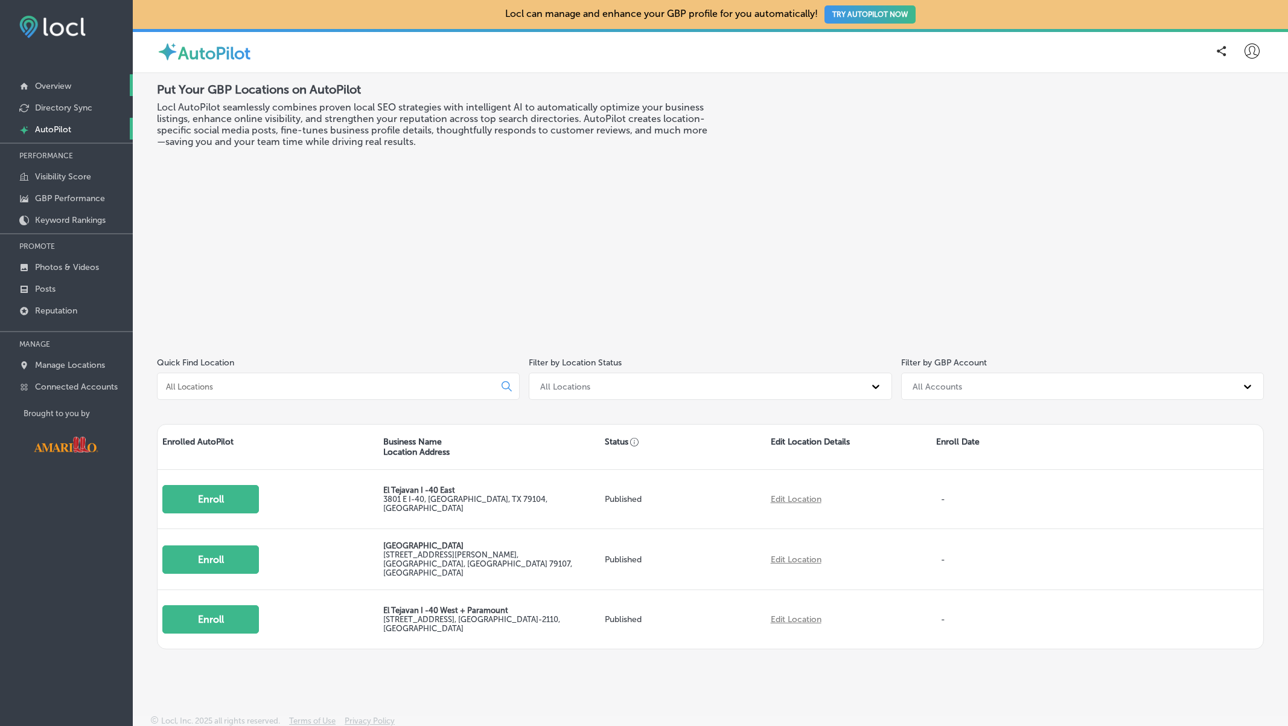
click at [56, 87] on p "Overview" at bounding box center [53, 86] width 36 height 10
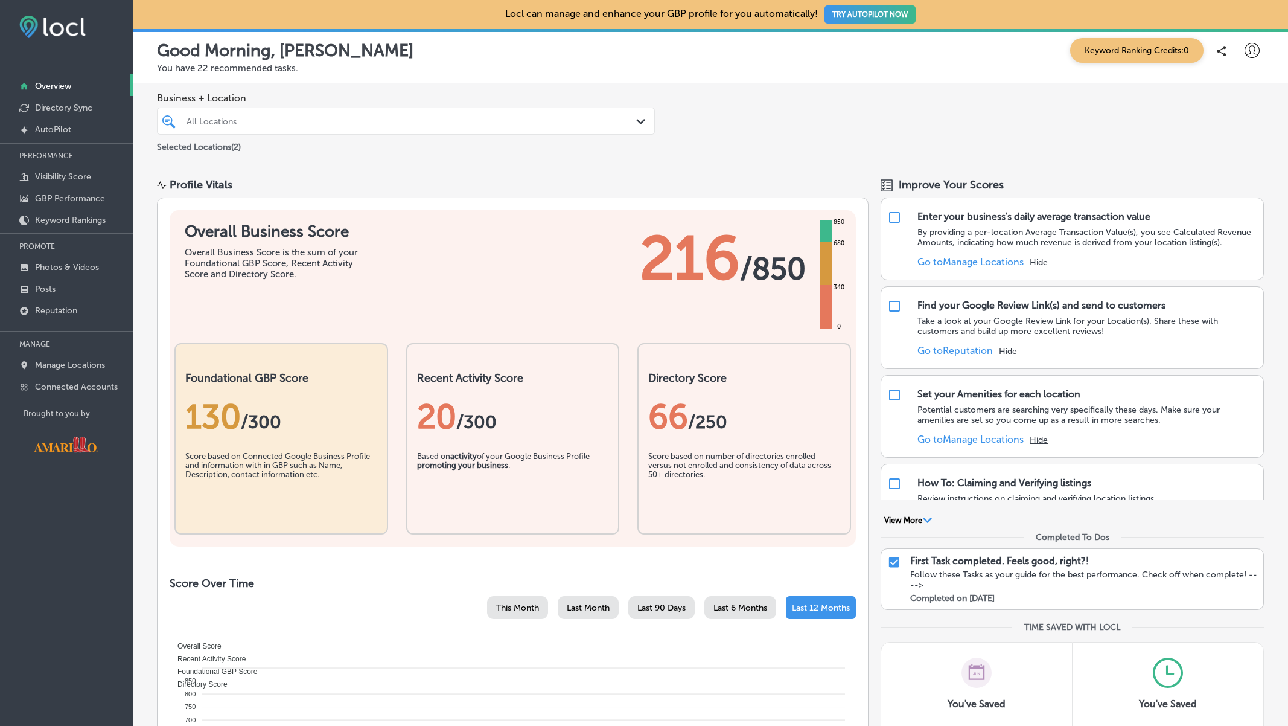
click at [263, 130] on div "All Locations" at bounding box center [405, 121] width 451 height 19
click at [329, 105] on div "Business + Location All Locations Path Created with Sketch." at bounding box center [406, 113] width 498 height 42
click at [62, 362] on p "Manage Locations" at bounding box center [70, 365] width 70 height 10
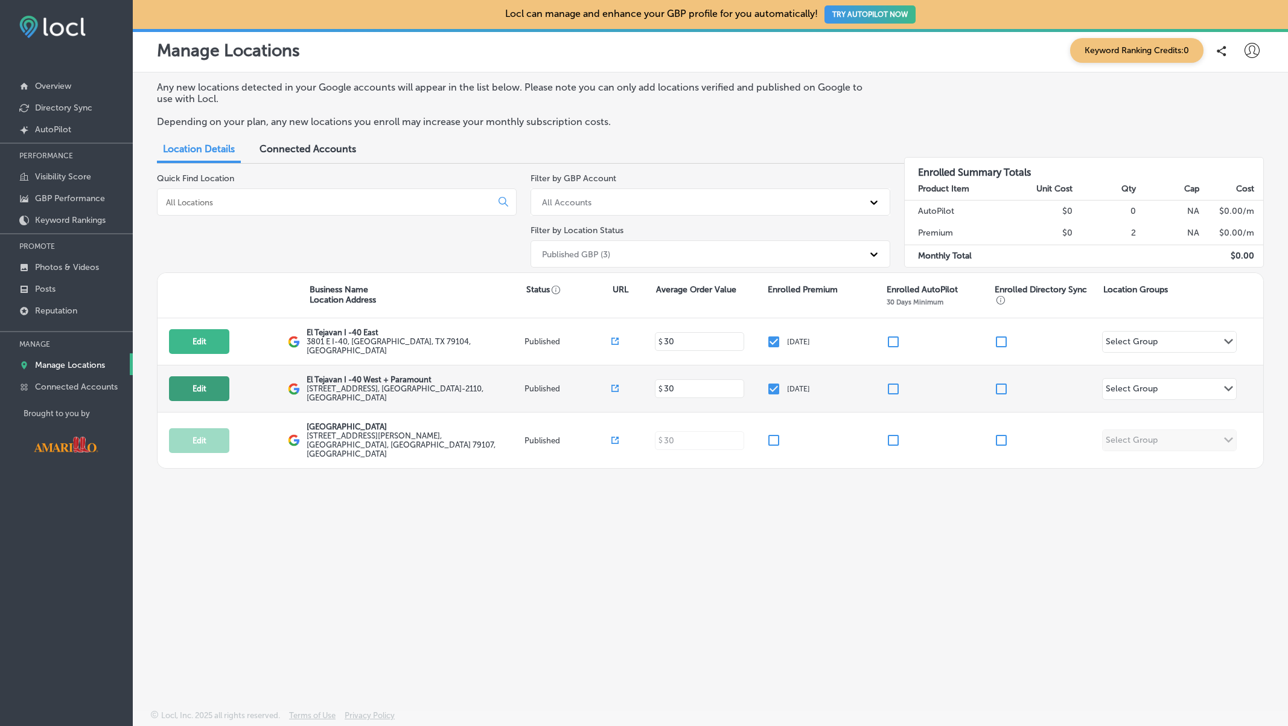
click at [196, 382] on button "Edit" at bounding box center [199, 388] width 60 height 25
select select "US"
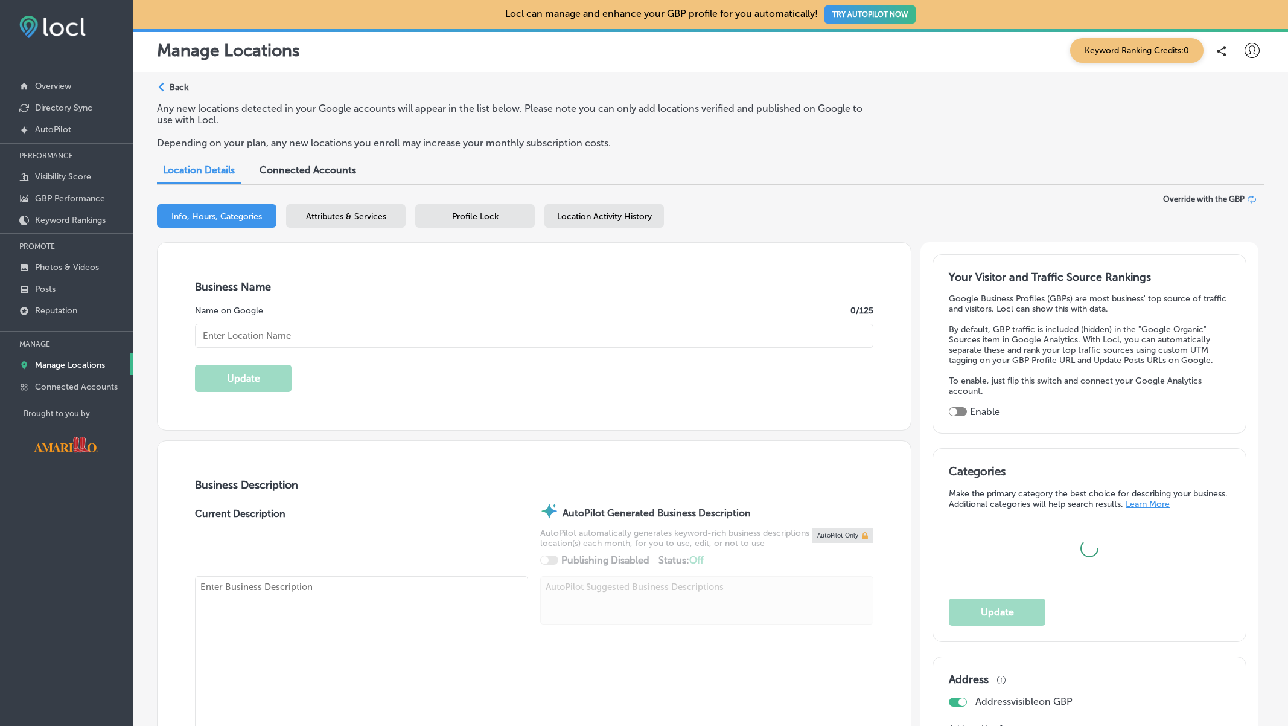
type textarea "Serving the Panhandle's best authentic Mexican food since [DATE]! Handmade tort…"
type input "[PHONE_NUMBER]"
type input "[URL][DOMAIN_NAME]"
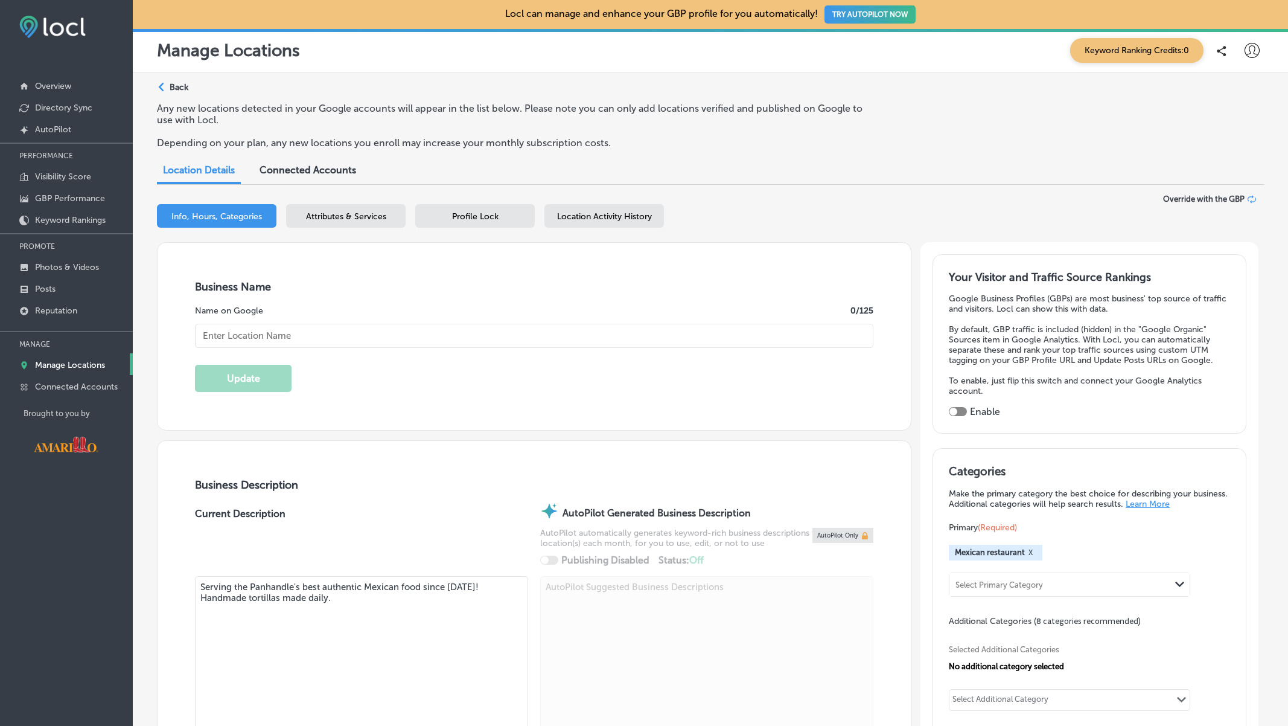
checkbox input "true"
type input "El Tejavan I -40 West + Paramount"
type input "[STREET_ADDRESS]"
type input "Amarillo"
type input "79102-2110"
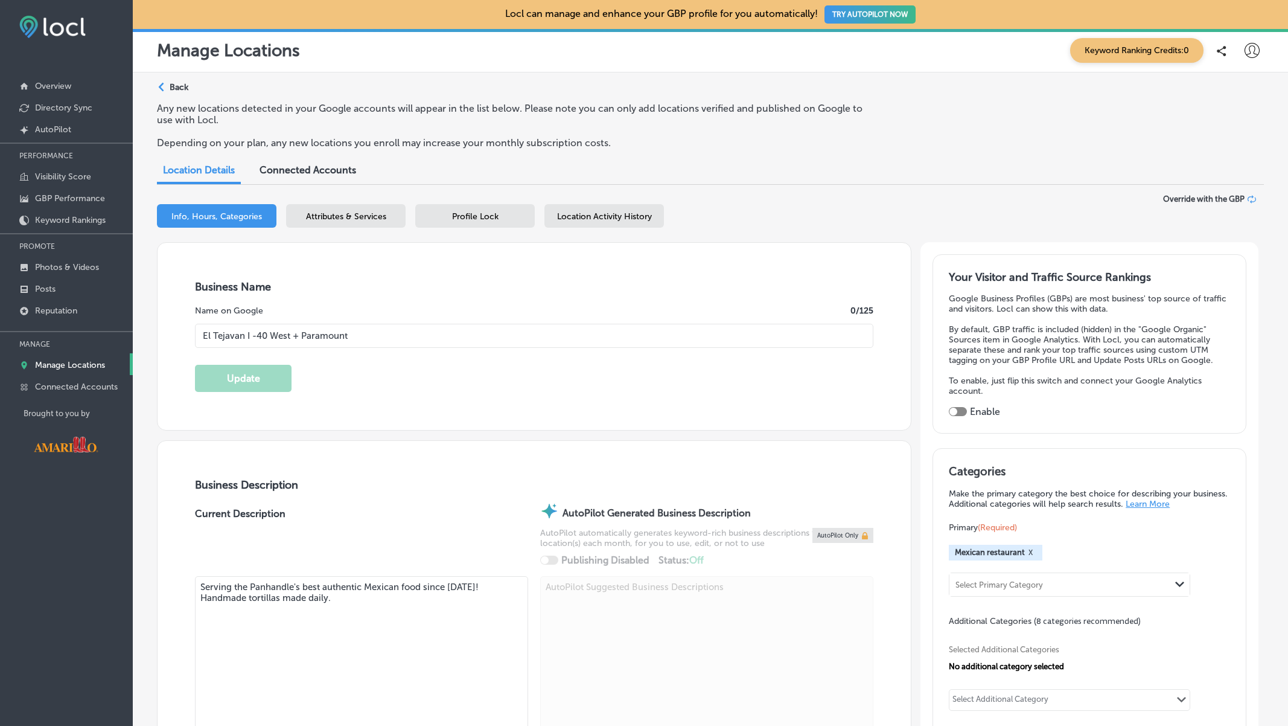
type input "US"
click at [66, 384] on p "Connected Accounts" at bounding box center [76, 386] width 83 height 10
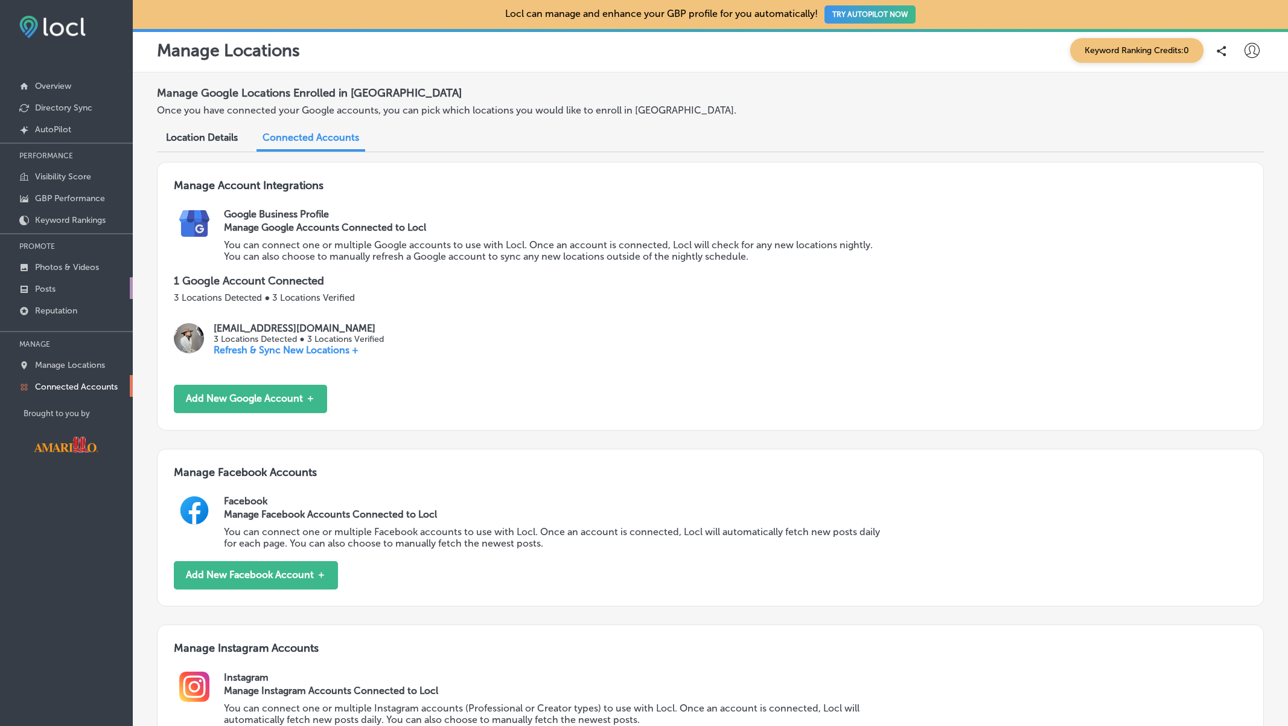
click at [68, 293] on link "Posts" at bounding box center [66, 288] width 133 height 22
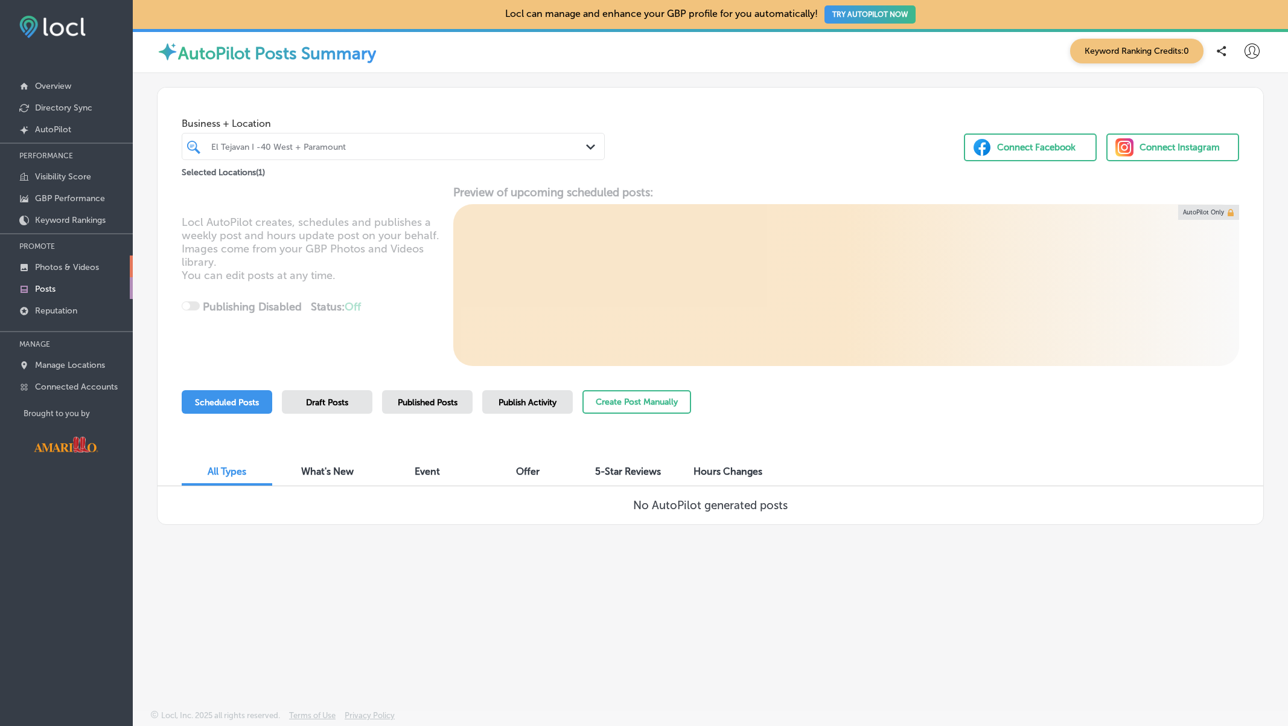
click at [77, 265] on p "Photos & Videos" at bounding box center [67, 267] width 64 height 10
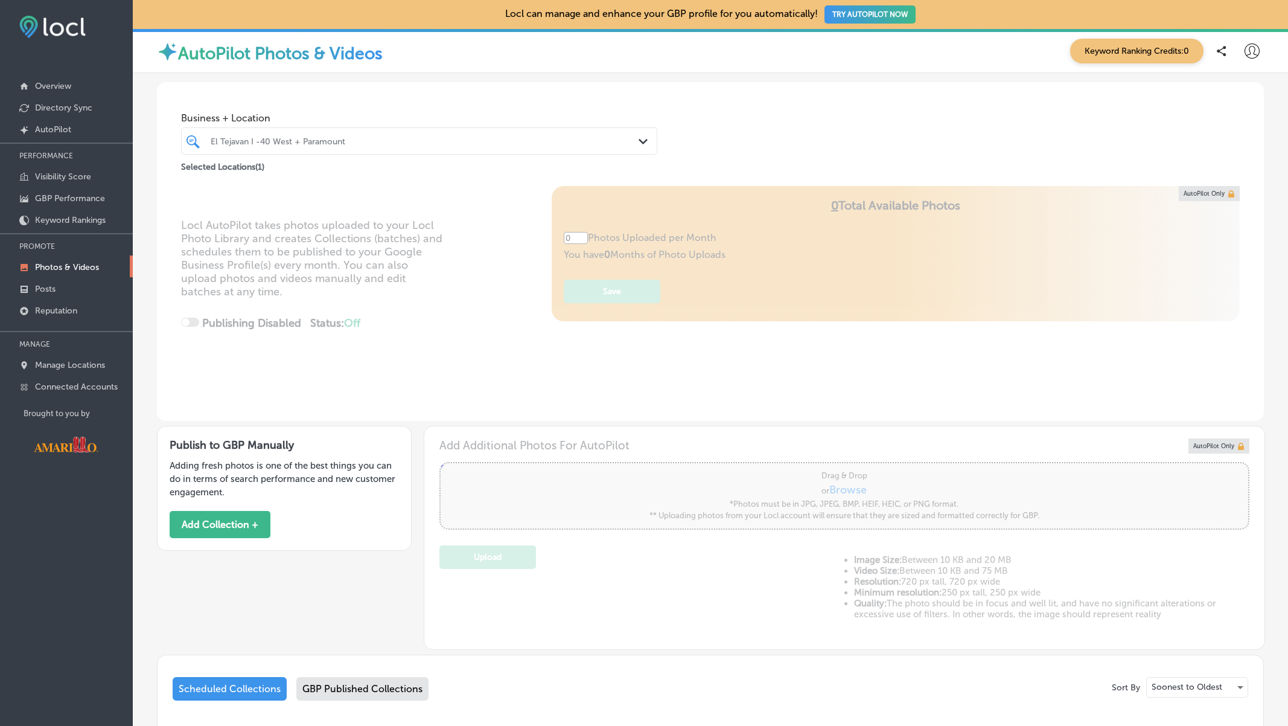
type input "5"
click at [492, 342] on div "Locl AutoPilot takes photos uploaded to your Locl Photo Library and creates Col…" at bounding box center [710, 303] width 1107 height 235
click at [59, 208] on link "Keyword Rankings" at bounding box center [66, 219] width 133 height 22
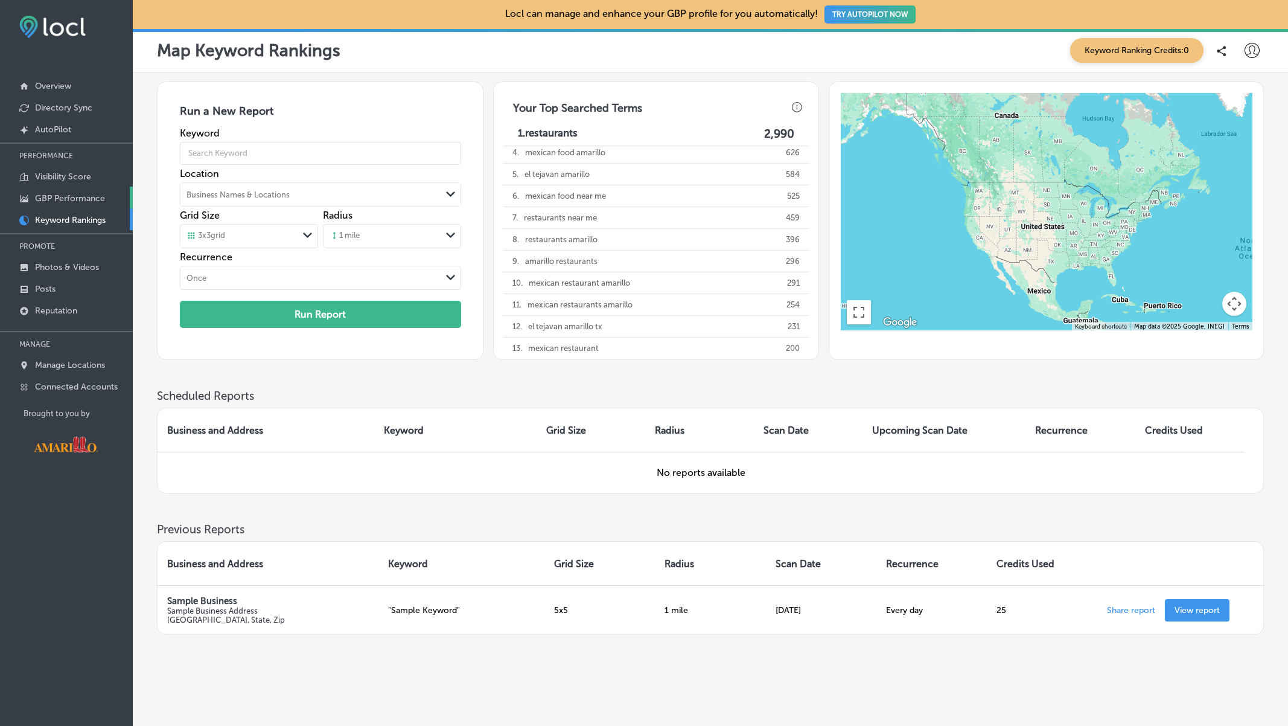
click at [84, 197] on p "GBP Performance" at bounding box center [70, 198] width 70 height 10
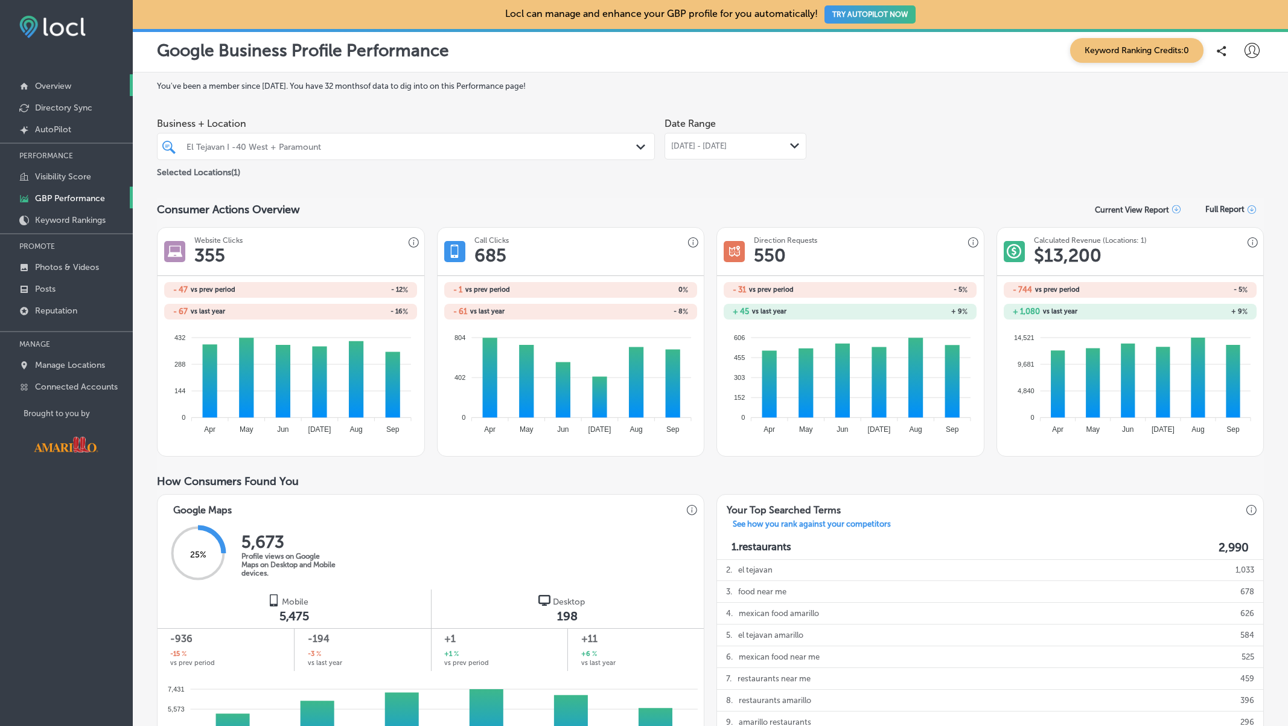
click at [60, 81] on p "Overview" at bounding box center [53, 86] width 36 height 10
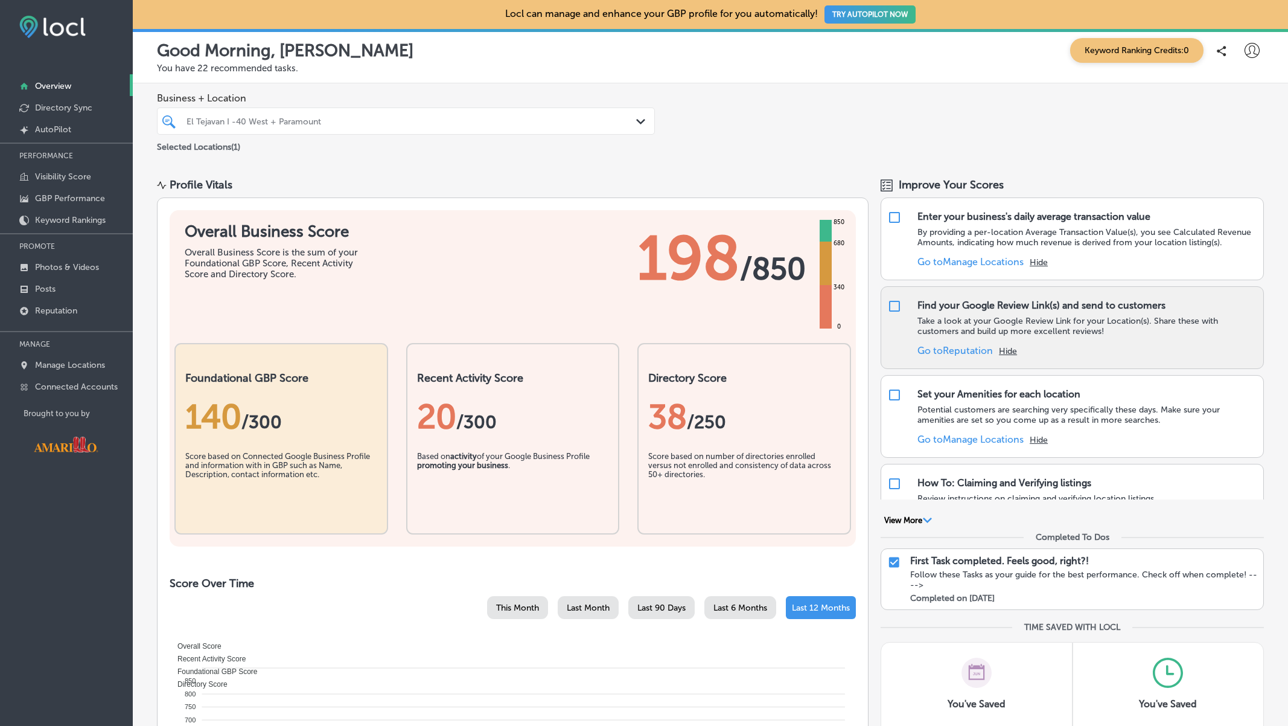
click at [965, 349] on link "Go to Reputation" at bounding box center [954, 350] width 75 height 11
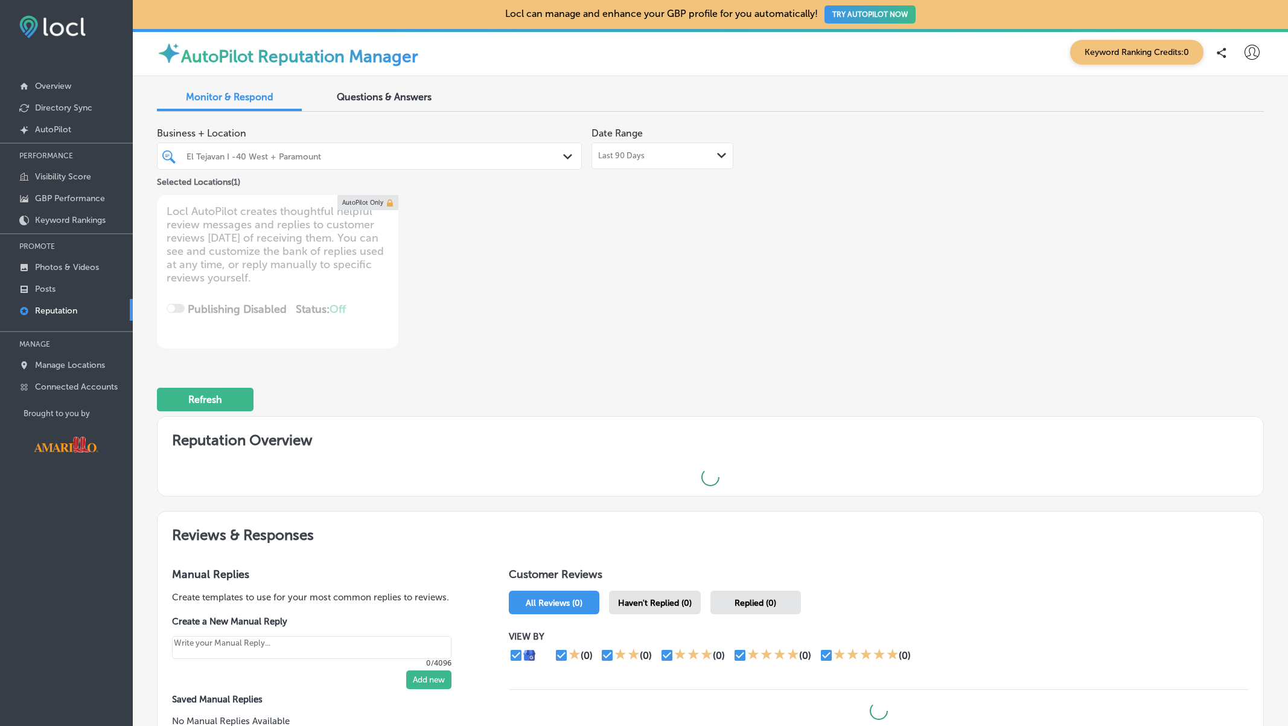
type textarea "x"
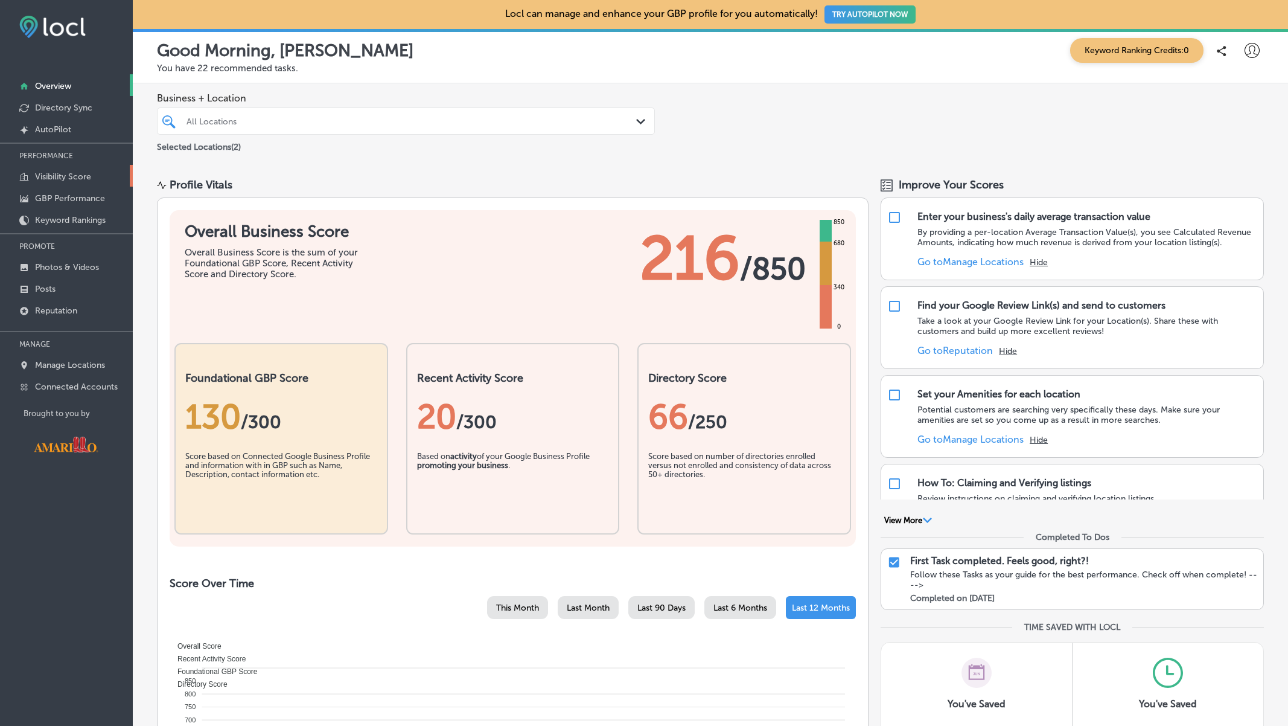
click at [76, 175] on p "Visibility Score" at bounding box center [63, 176] width 56 height 10
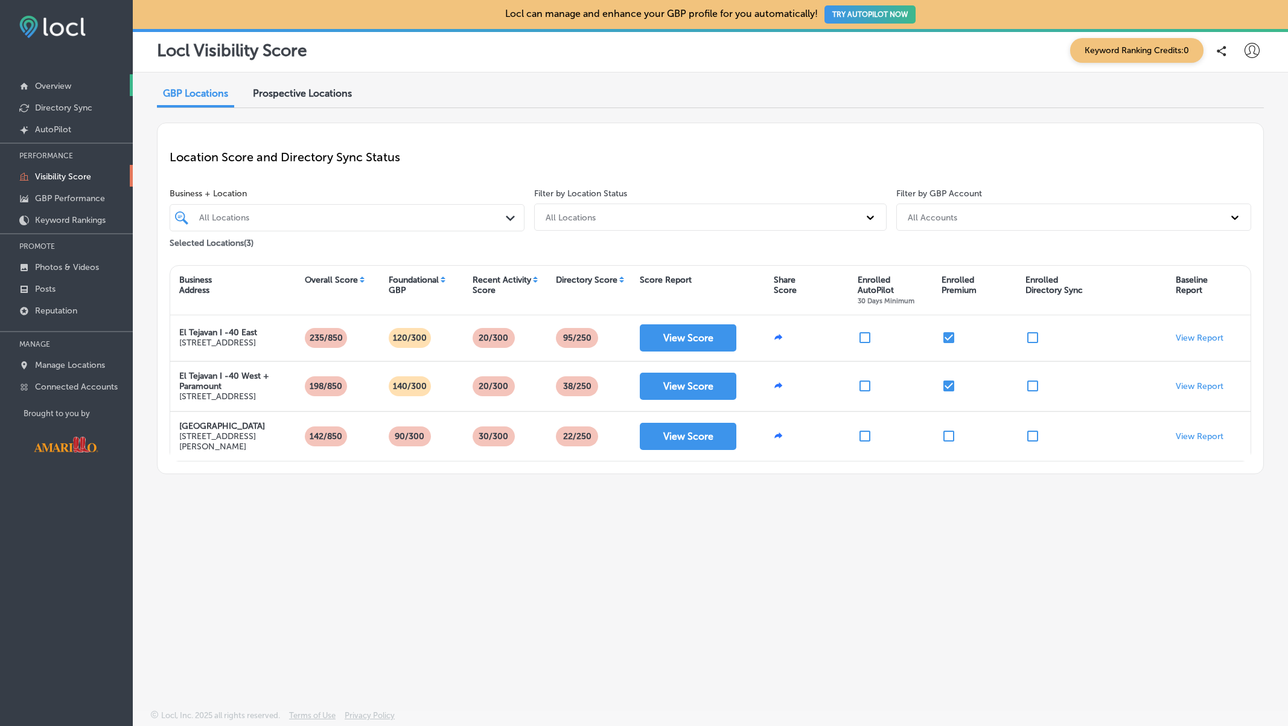
click at [57, 85] on p "Overview" at bounding box center [53, 86] width 36 height 10
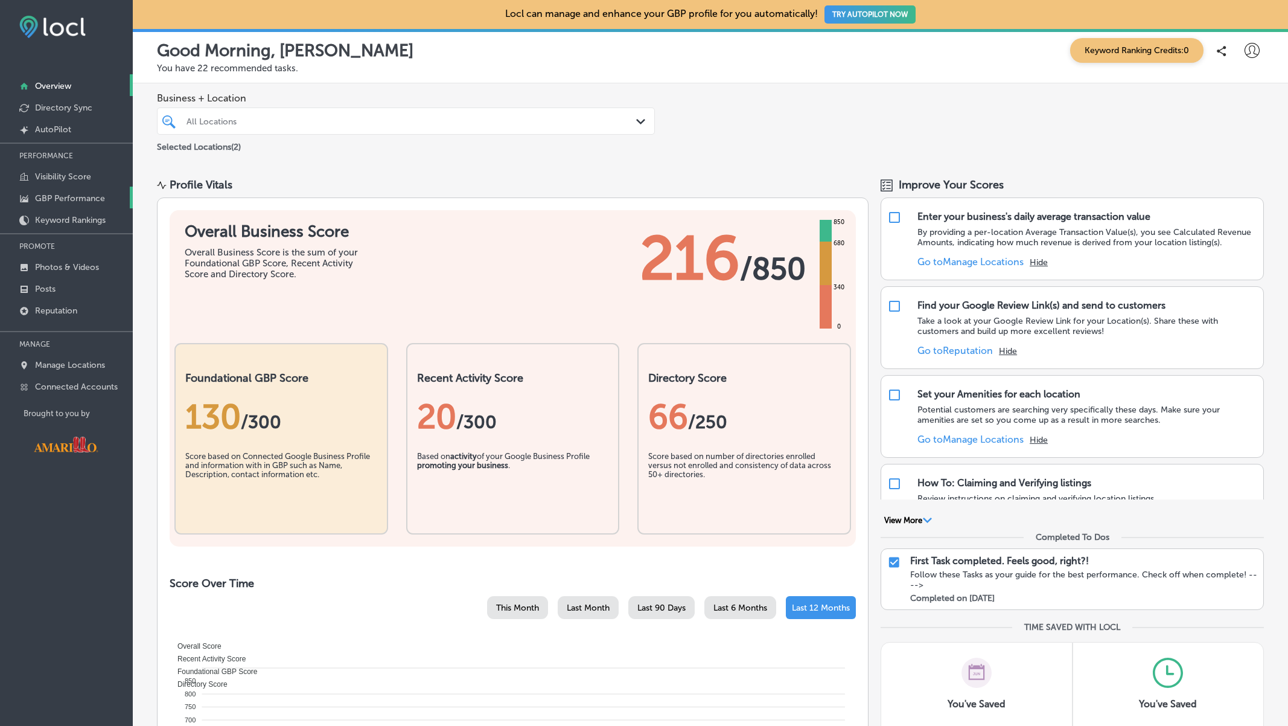
click at [65, 197] on p "GBP Performance" at bounding box center [70, 198] width 70 height 10
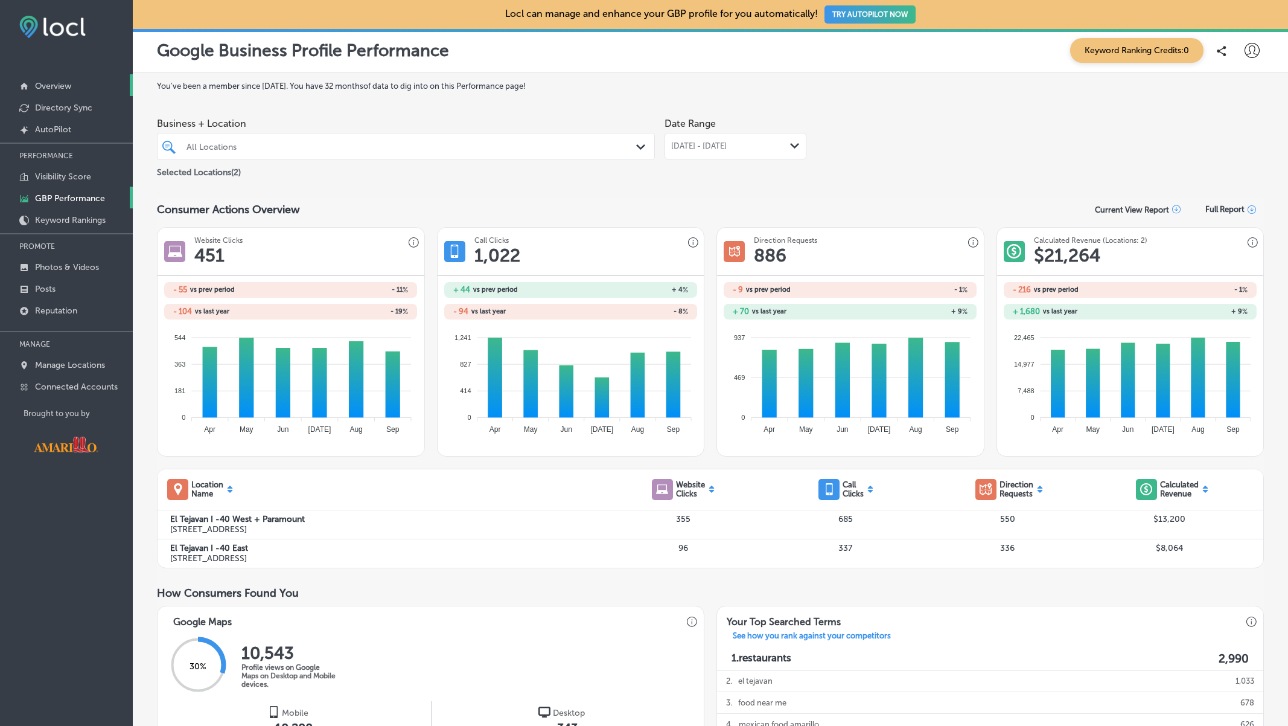
click at [59, 85] on p "Overview" at bounding box center [53, 86] width 36 height 10
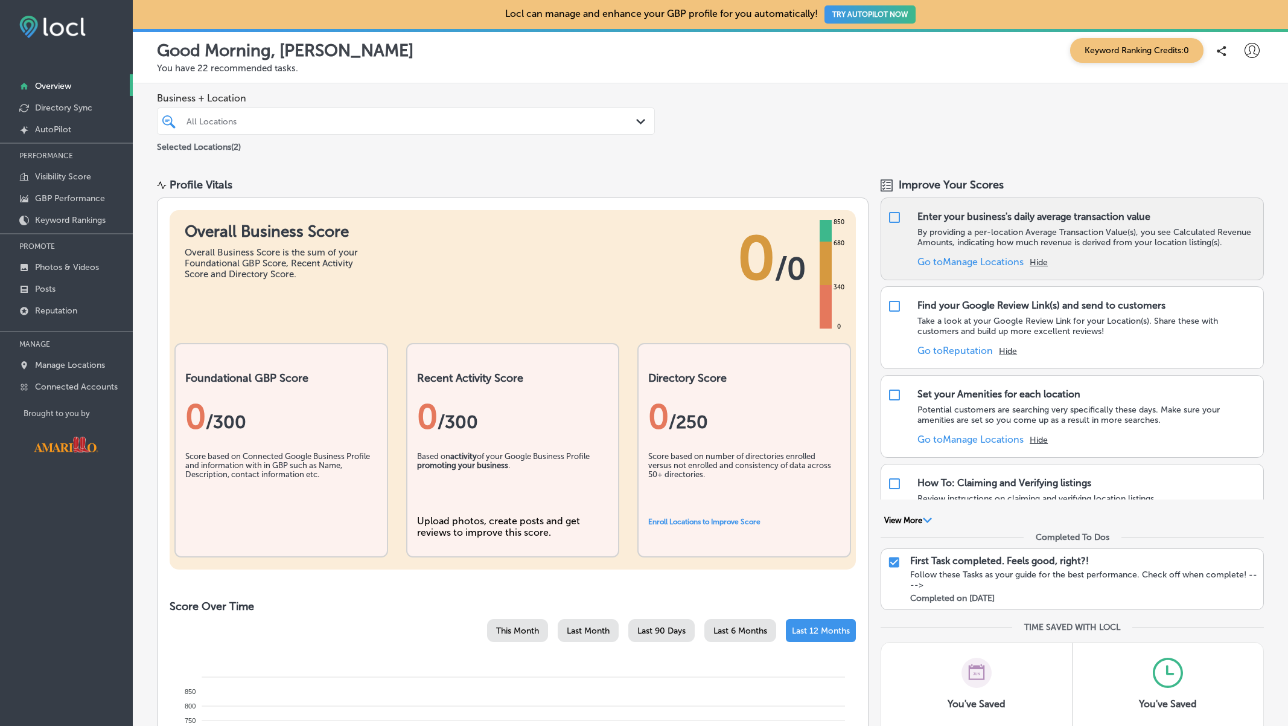
click at [995, 260] on link "Go to Manage Locations" at bounding box center [970, 261] width 106 height 11
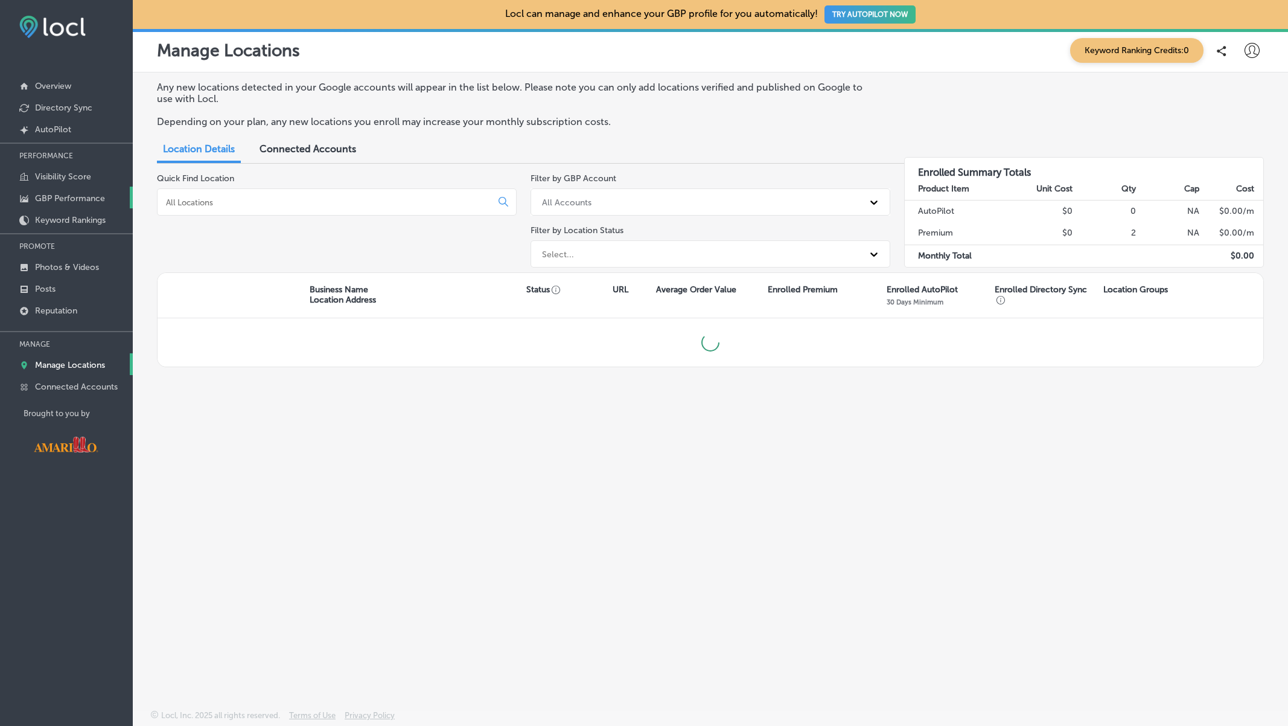
click at [80, 202] on p "GBP Performance" at bounding box center [70, 198] width 70 height 10
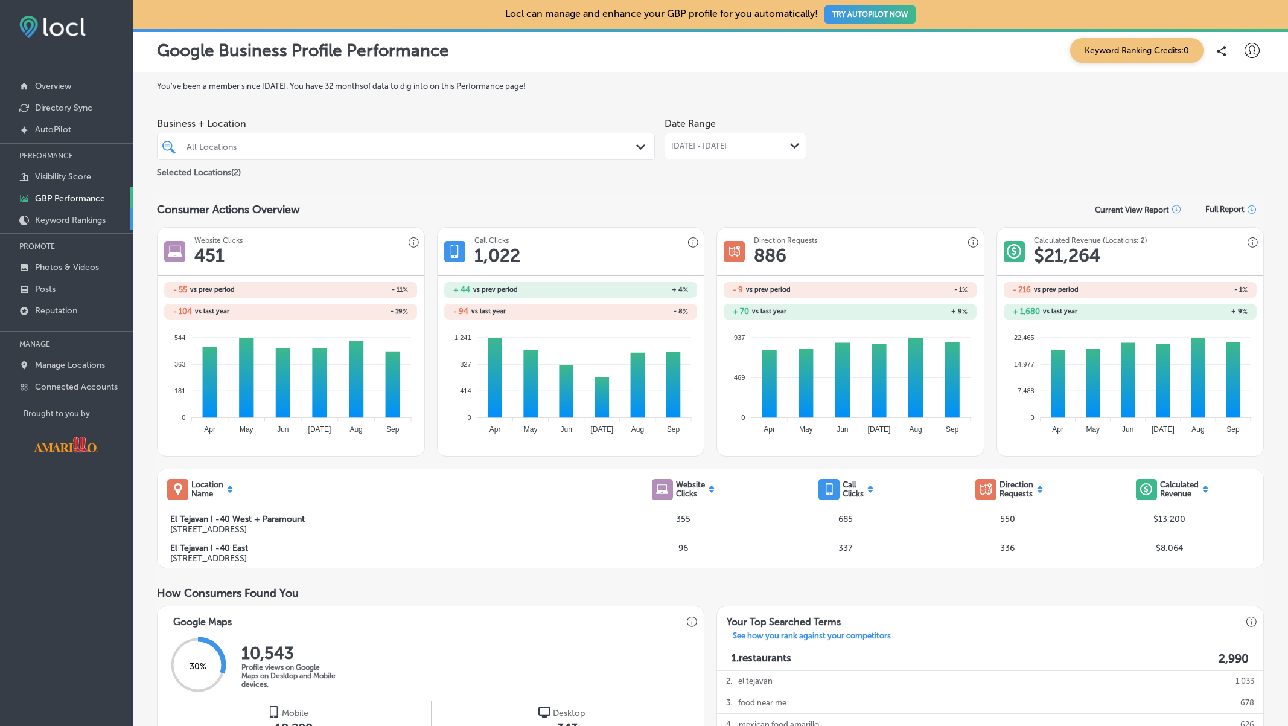
click at [98, 222] on p "Keyword Rankings" at bounding box center [70, 220] width 71 height 10
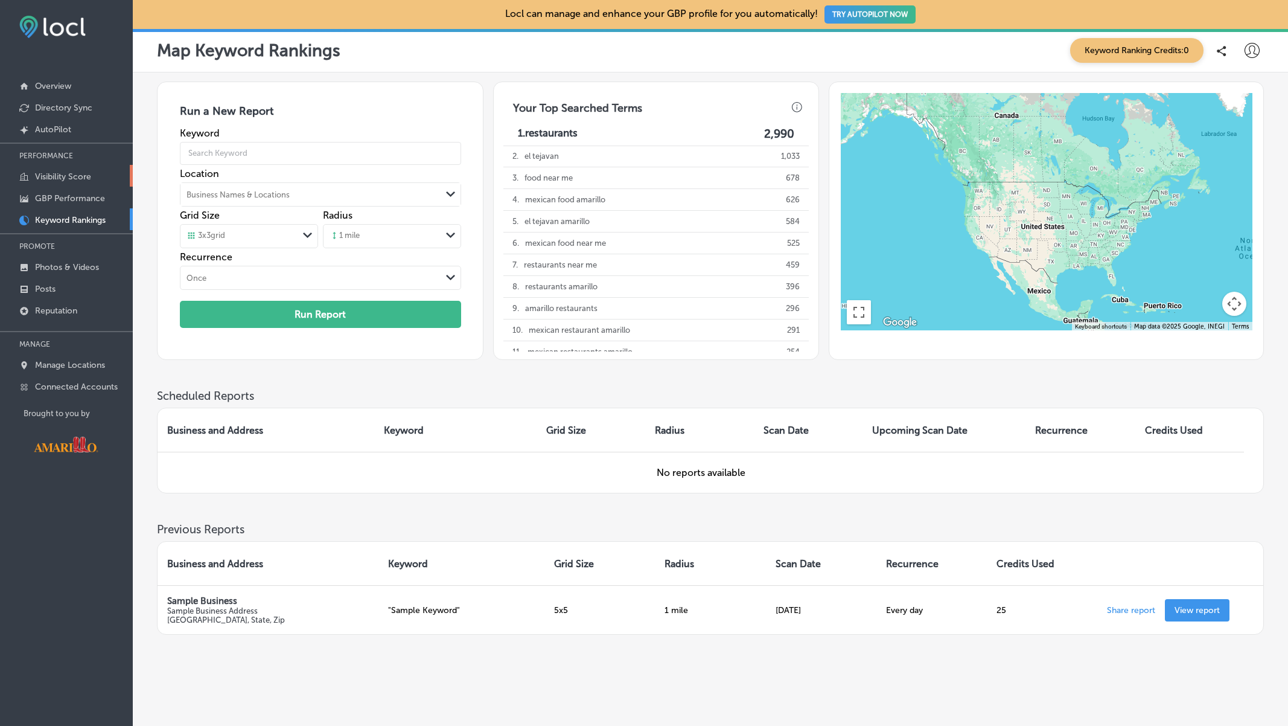
click at [79, 172] on p "Visibility Score" at bounding box center [63, 176] width 56 height 10
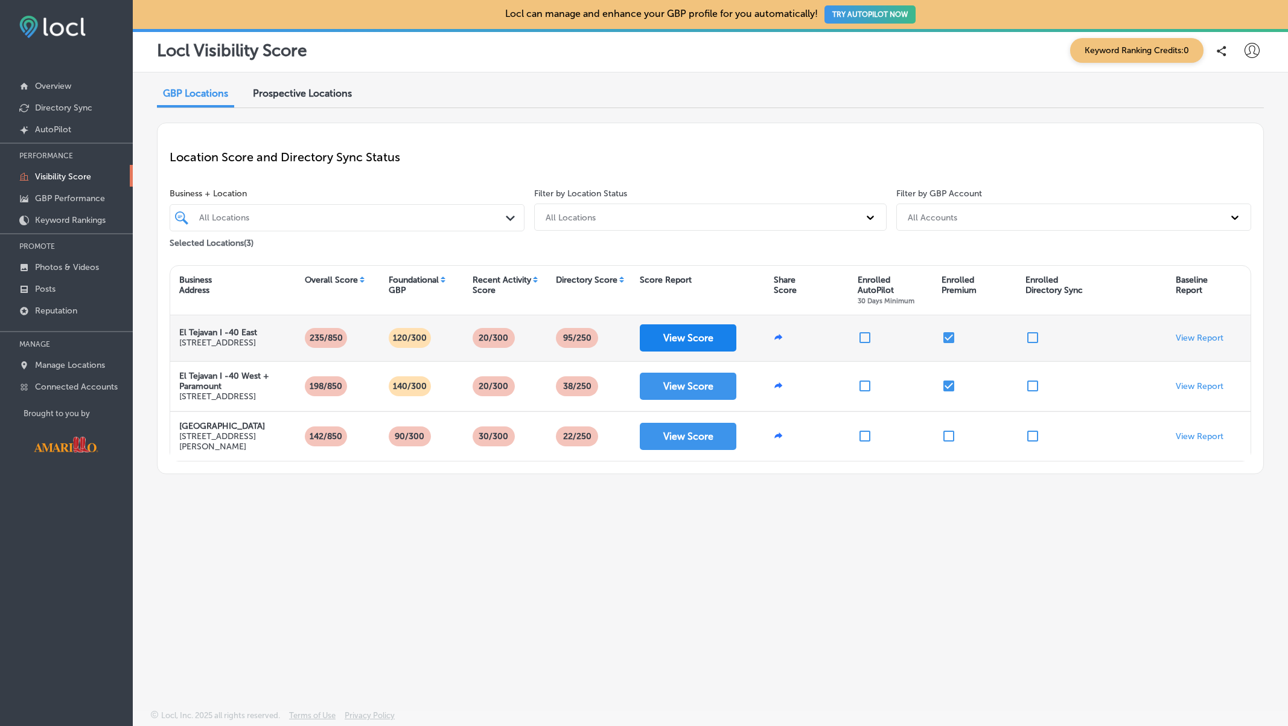
click at [665, 340] on button "View Score" at bounding box center [688, 337] width 97 height 27
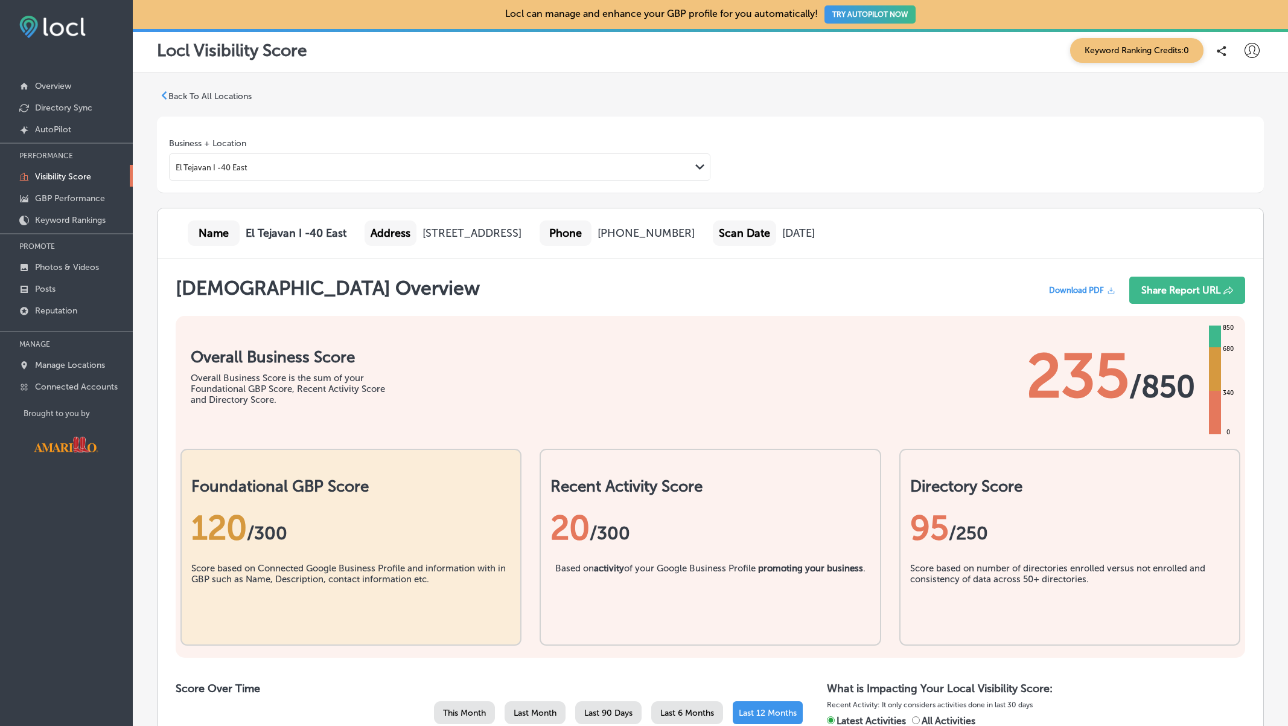
click at [324, 234] on b "El Tejavan I -40 East" at bounding box center [296, 232] width 101 height 13
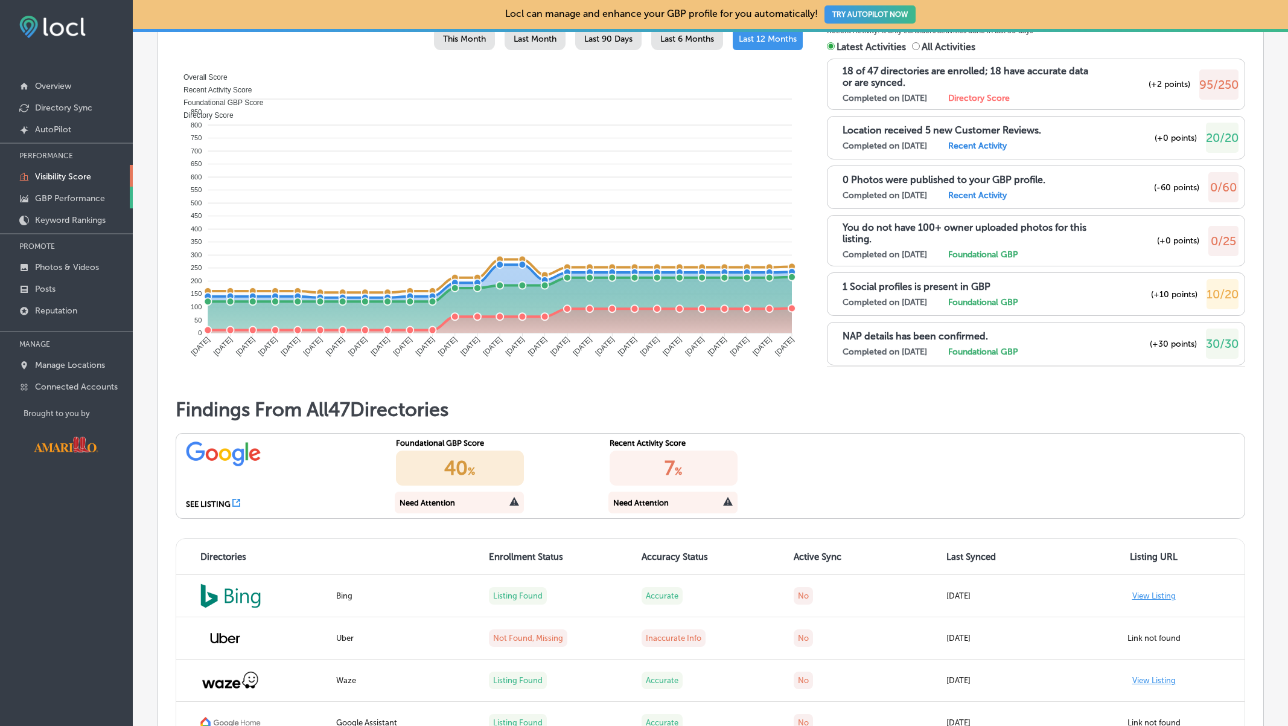
click at [63, 199] on p "GBP Performance" at bounding box center [70, 198] width 70 height 10
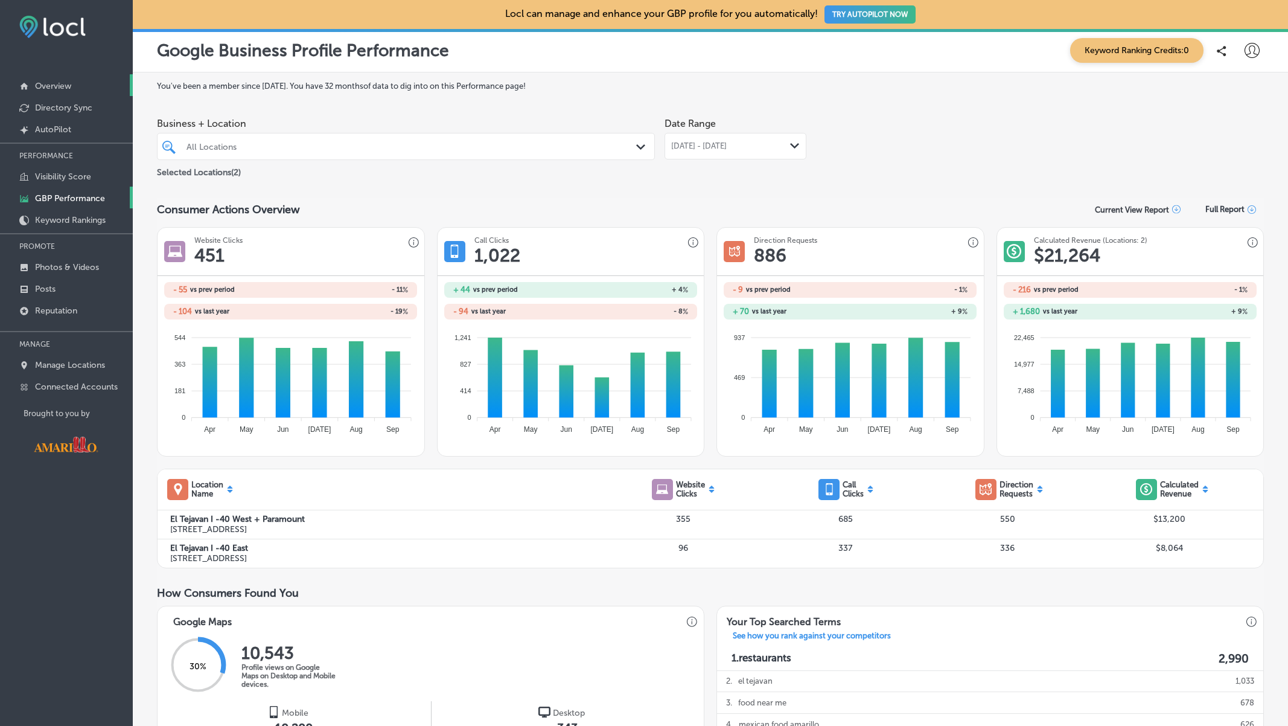
click at [51, 85] on p "Overview" at bounding box center [53, 86] width 36 height 10
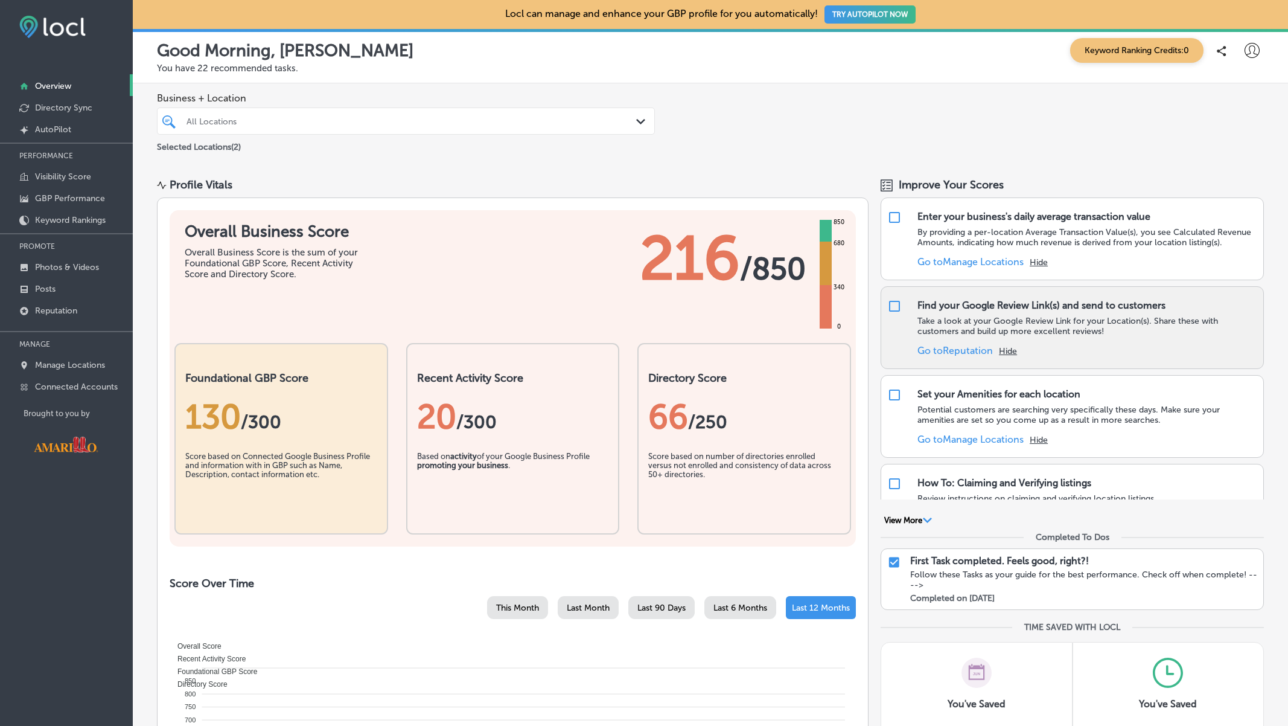
click at [963, 349] on link "Go to Reputation" at bounding box center [954, 350] width 75 height 11
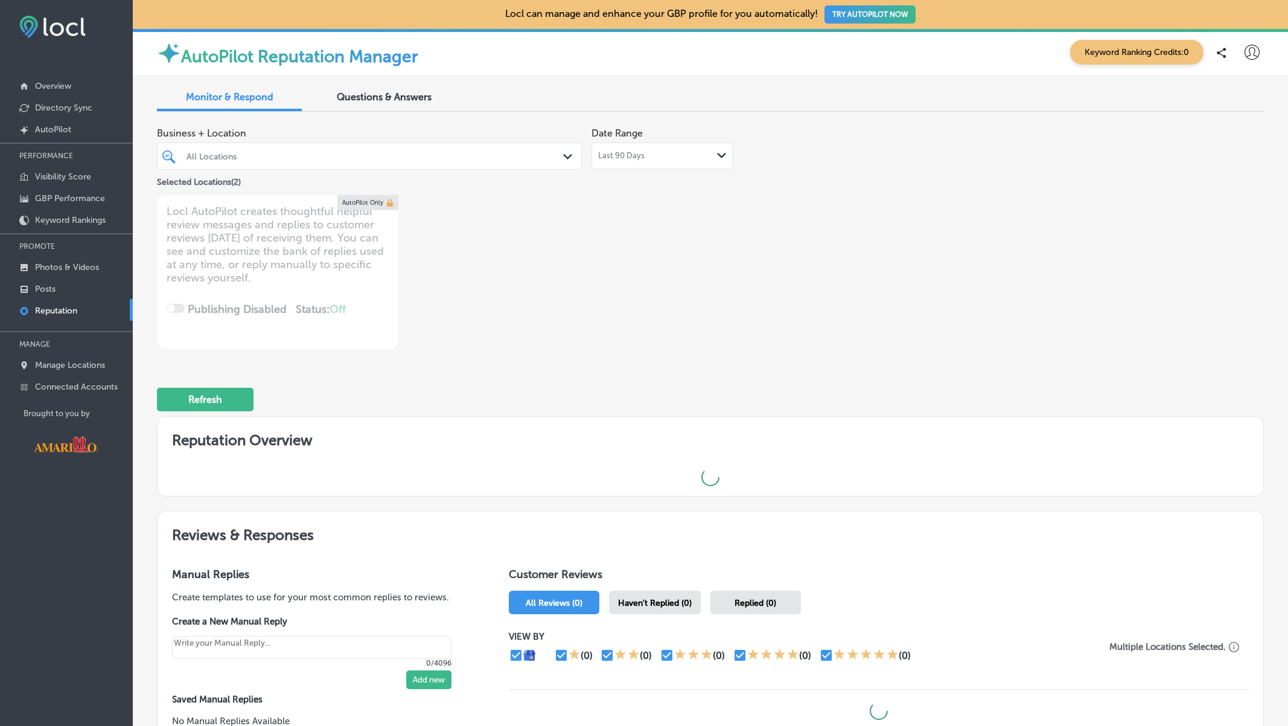
type textarea "x"
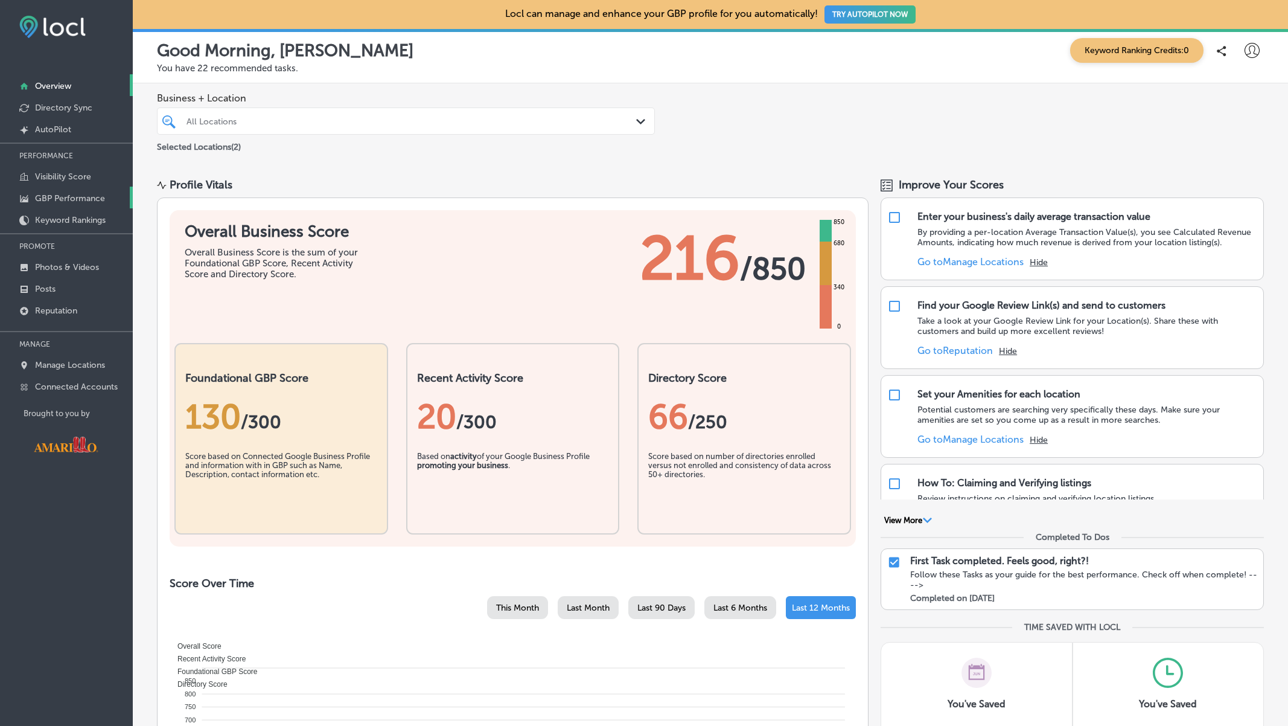
click at [69, 197] on p "GBP Performance" at bounding box center [70, 198] width 70 height 10
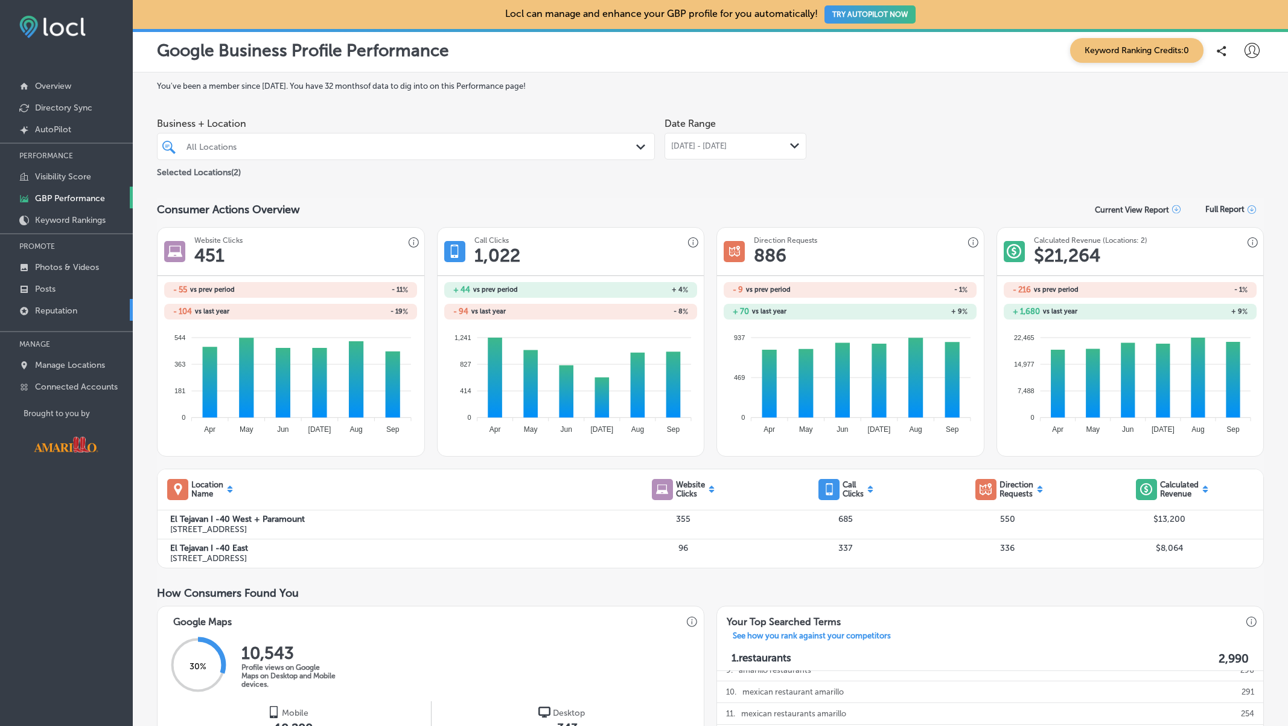
click at [53, 316] on link "Reputation" at bounding box center [66, 310] width 133 height 22
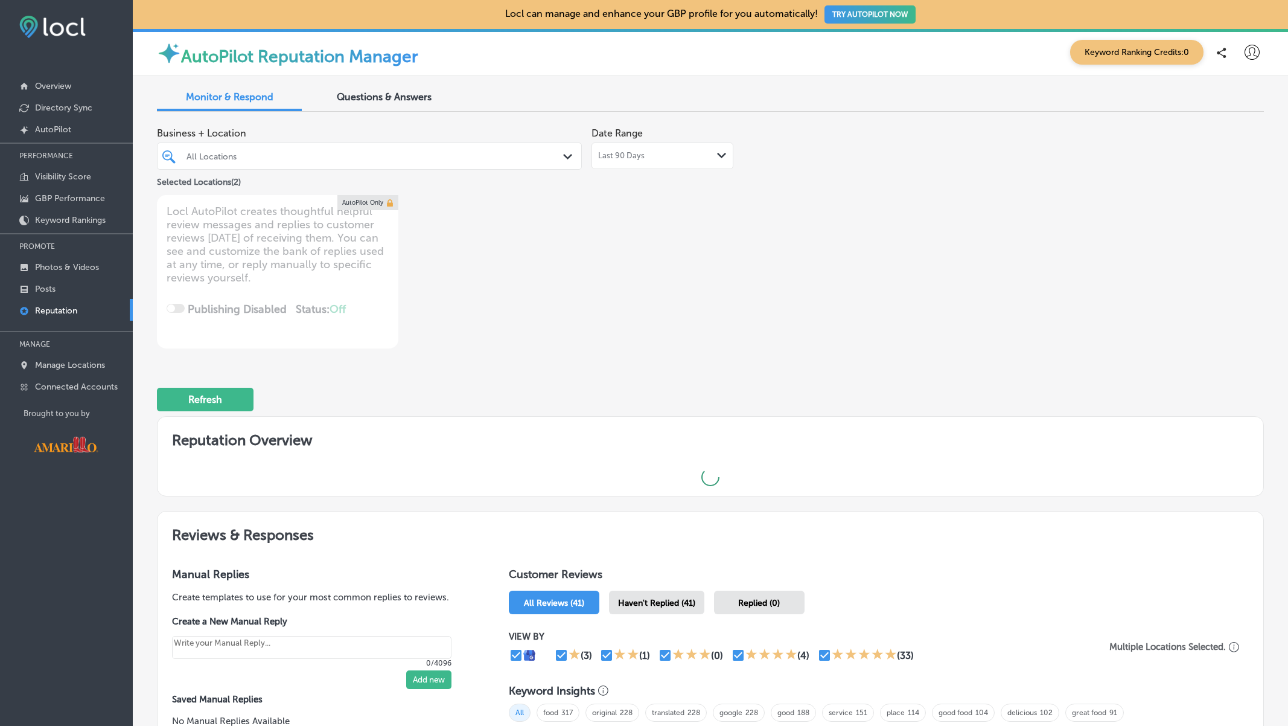
type textarea "x"
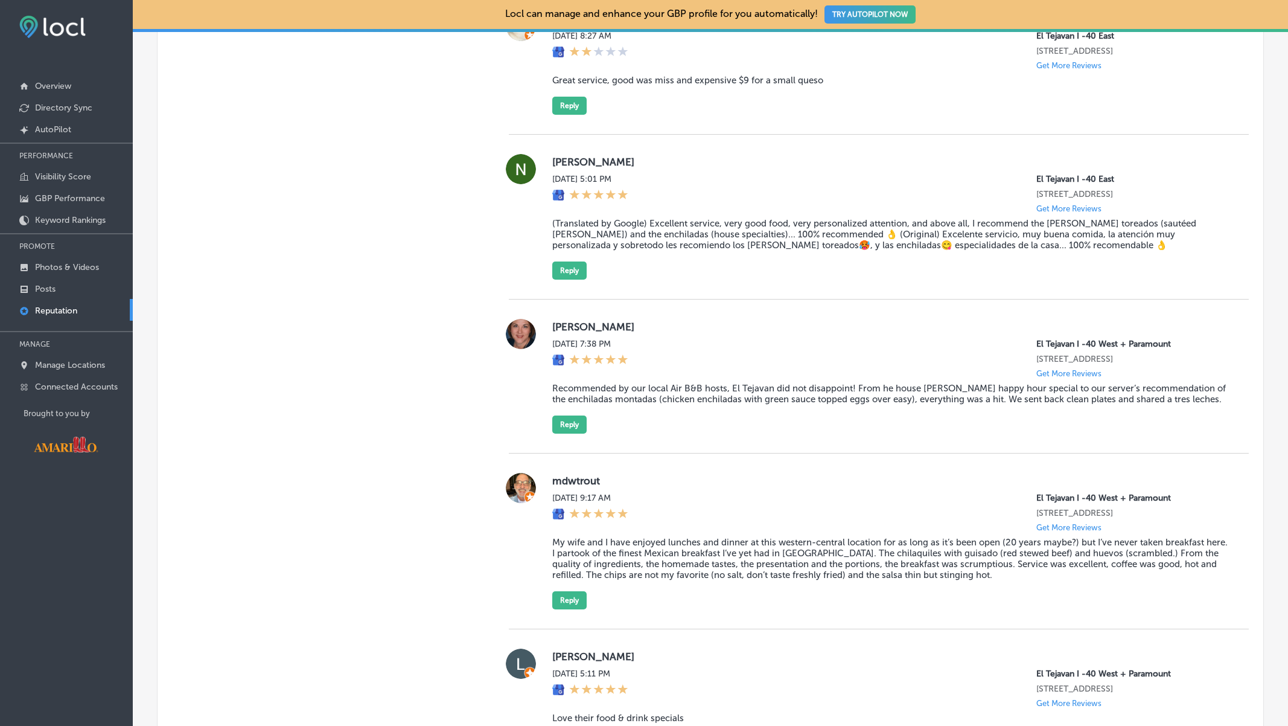
scroll to position [1366, 0]
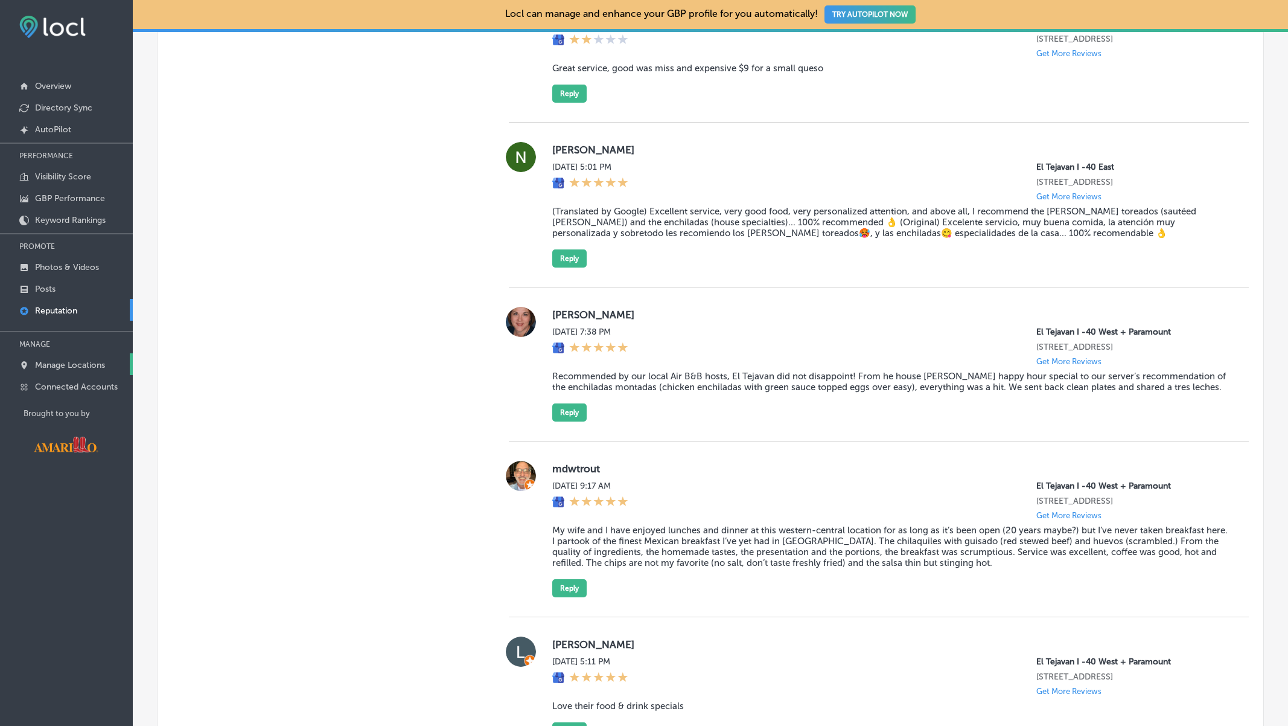
click at [61, 363] on p "Manage Locations" at bounding box center [70, 365] width 70 height 10
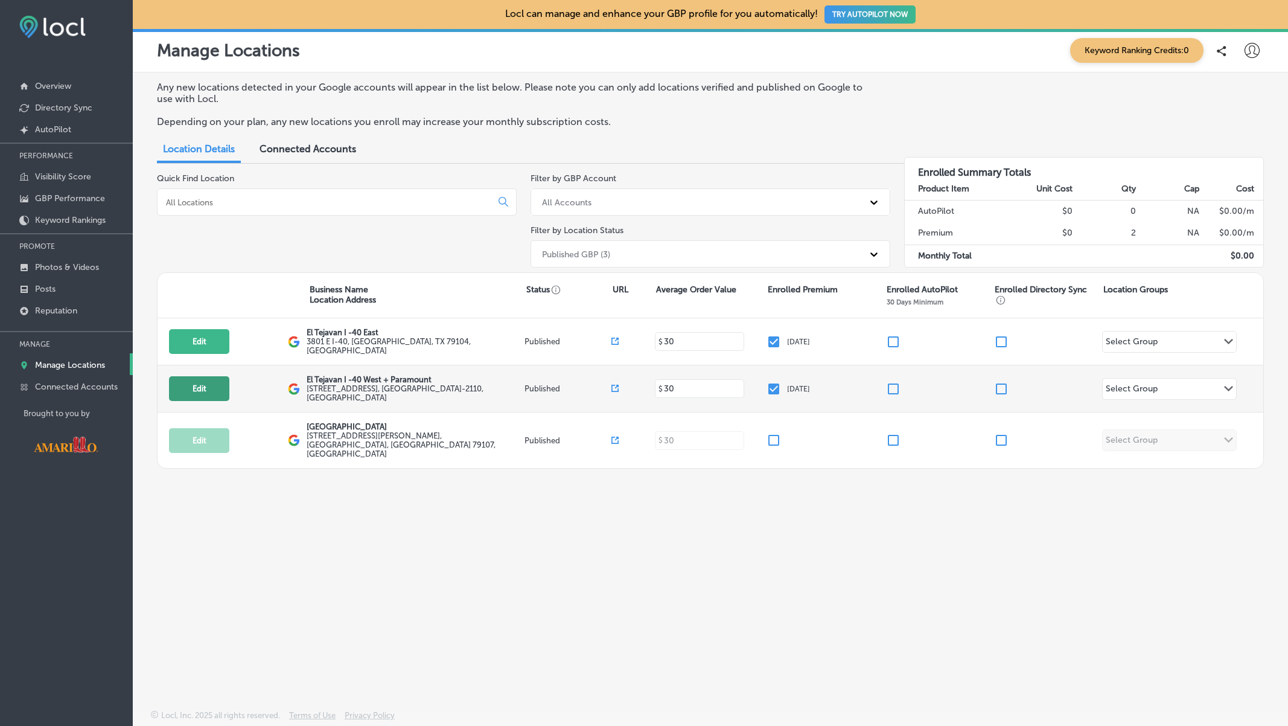
click at [205, 380] on button "Edit" at bounding box center [199, 388] width 60 height 25
select select "US"
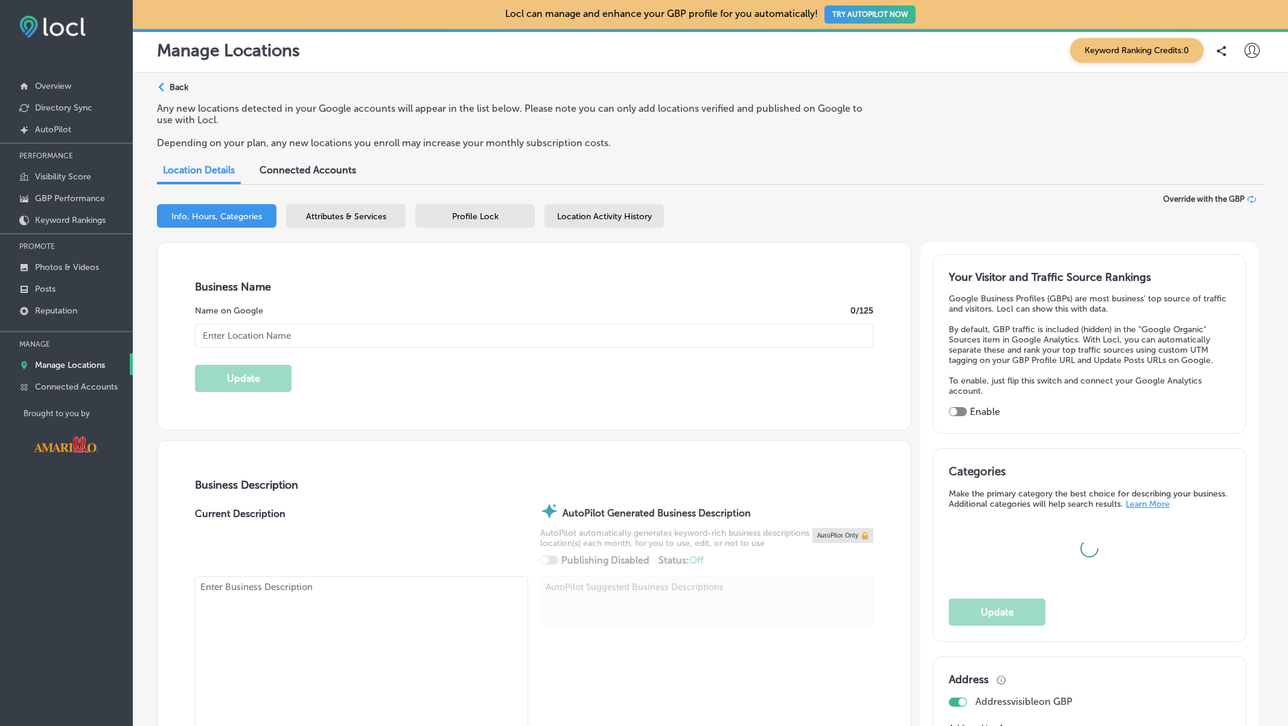
type input "El Tejavan I -40 West + Paramount"
type input "[STREET_ADDRESS]"
type input "Amarillo"
type input "79102-2110"
type input "US"
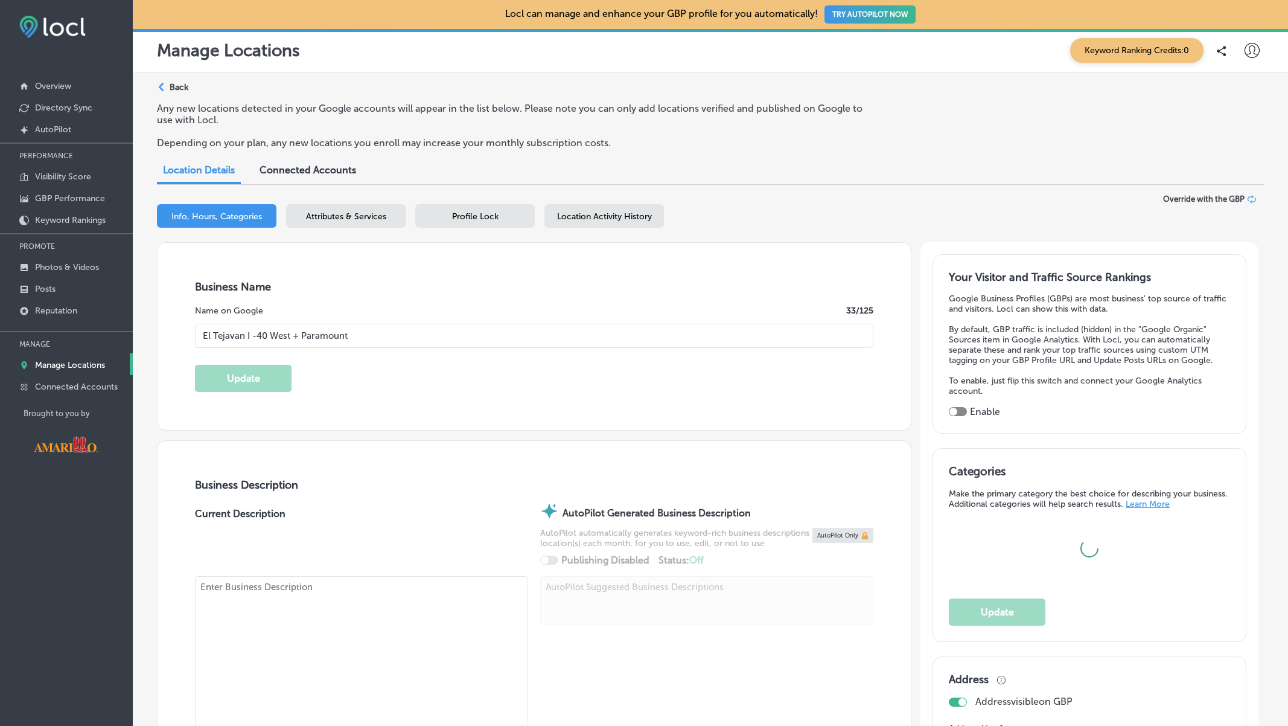
type input "[URL][DOMAIN_NAME]"
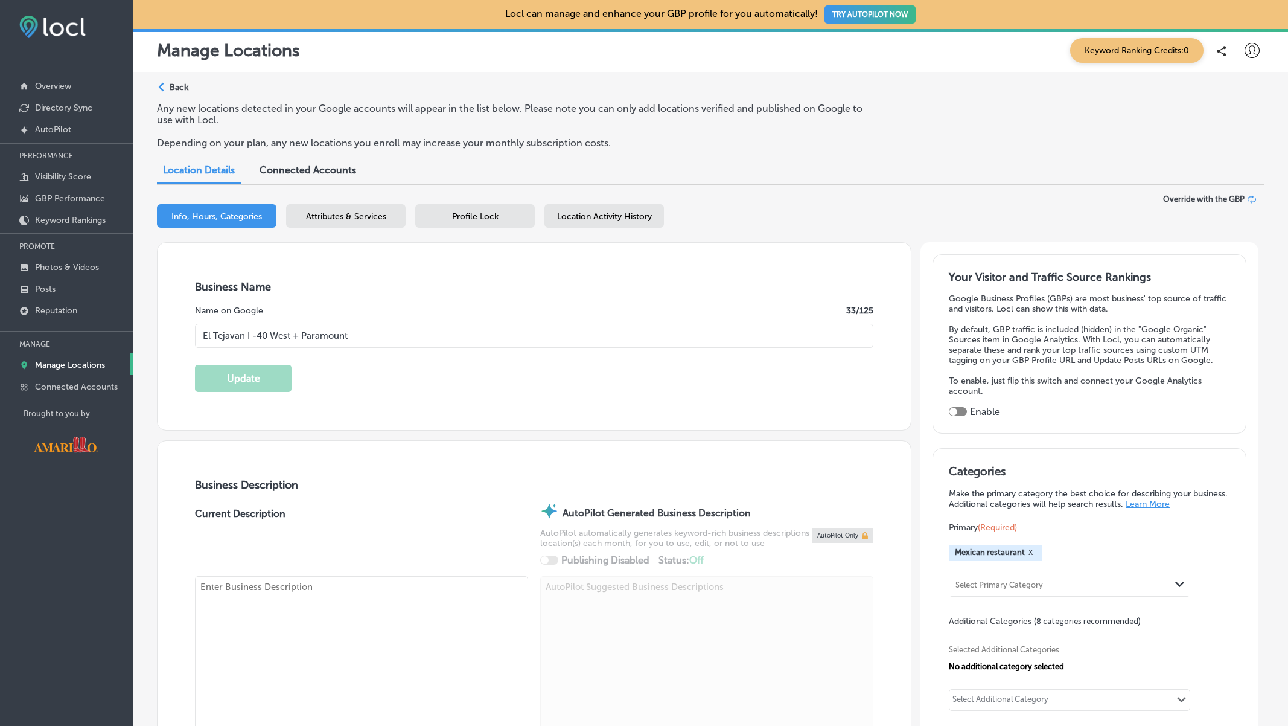
checkbox input "true"
type textarea "Serving the Panhandle's best authentic Mexican food since [DATE]! Handmade tort…"
type input "[PHONE_NUMBER]"
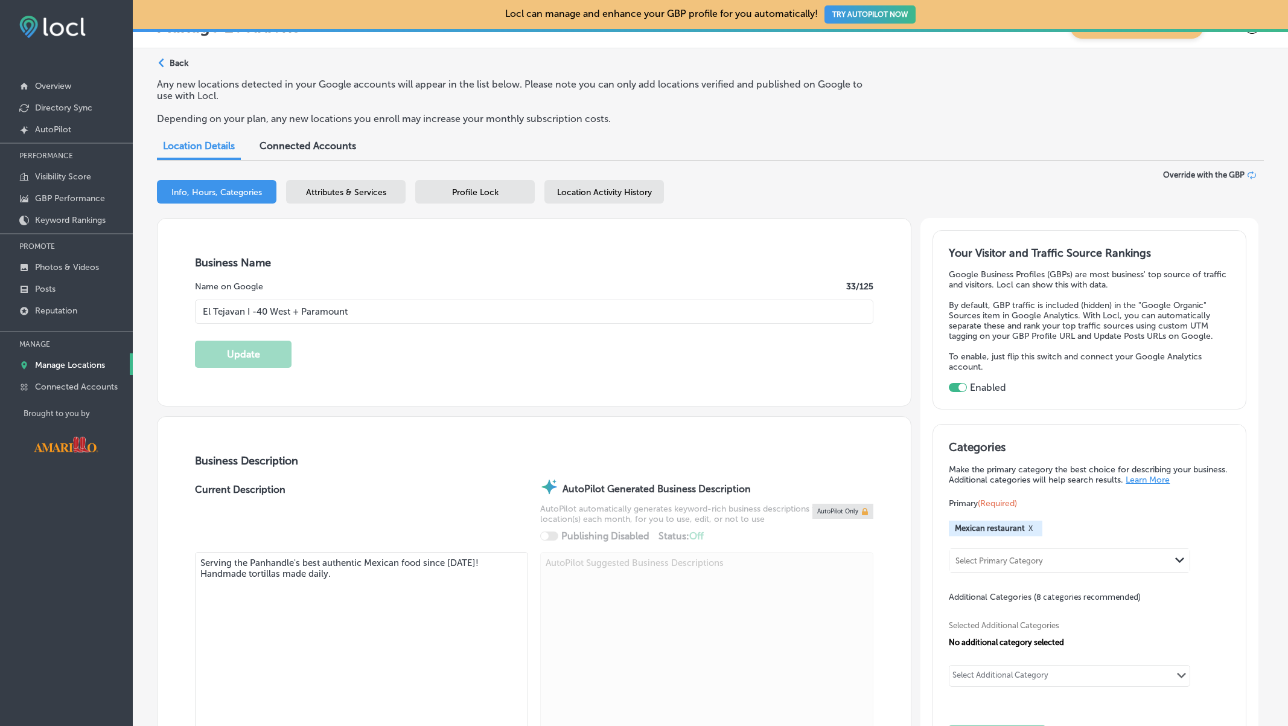
scroll to position [25, 0]
click at [486, 201] on div "Profile Lock" at bounding box center [475, 191] width 120 height 24
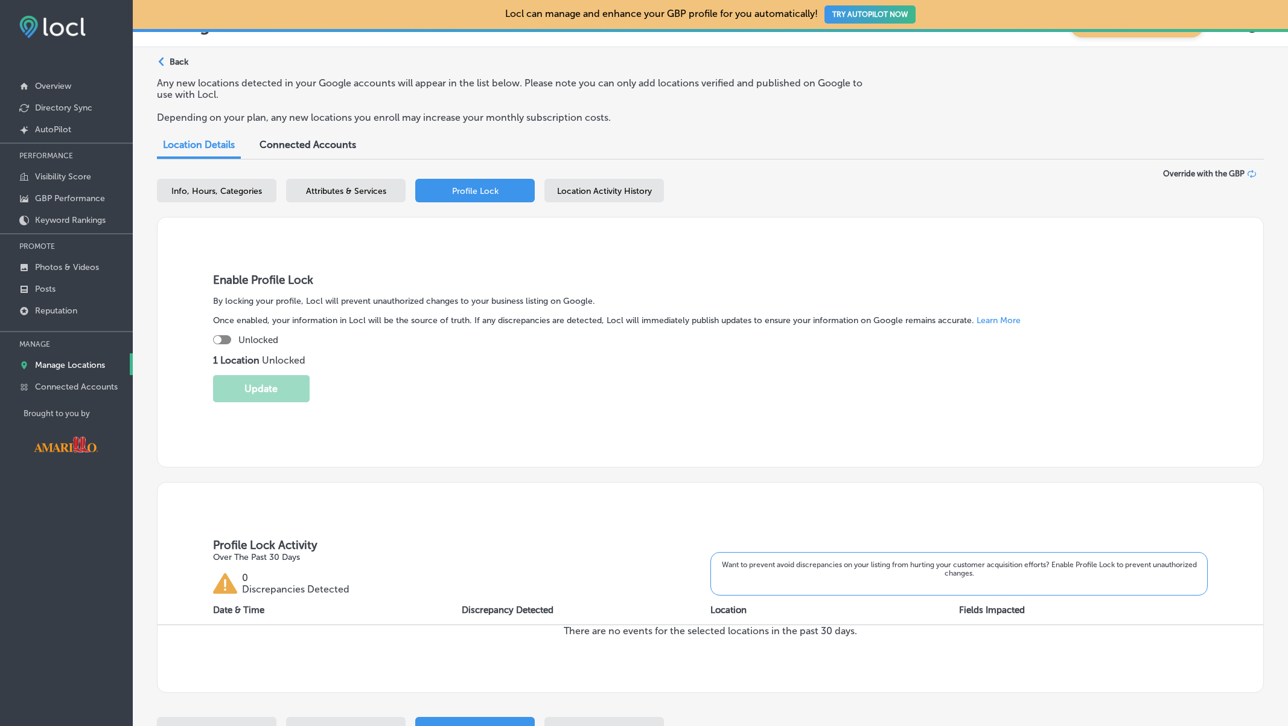
click at [224, 338] on div at bounding box center [222, 339] width 18 height 9
checkbox input "true"
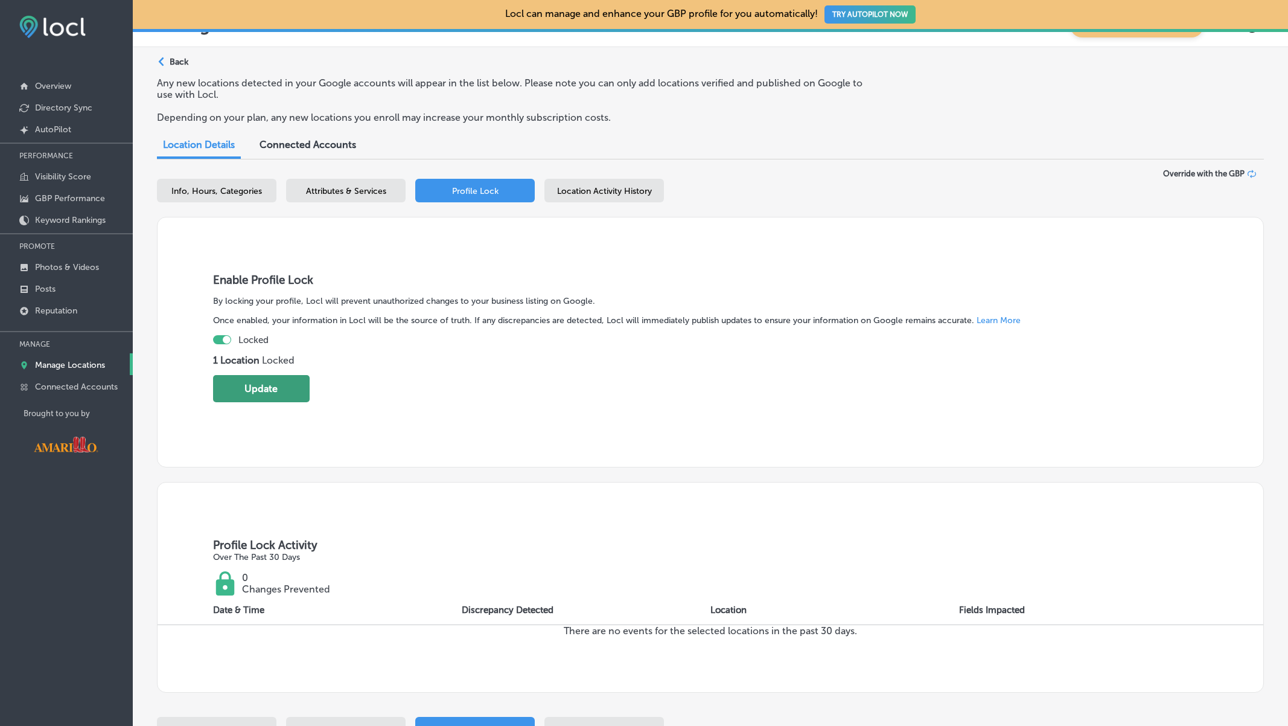
click at [249, 381] on button "Update" at bounding box center [261, 388] width 97 height 27
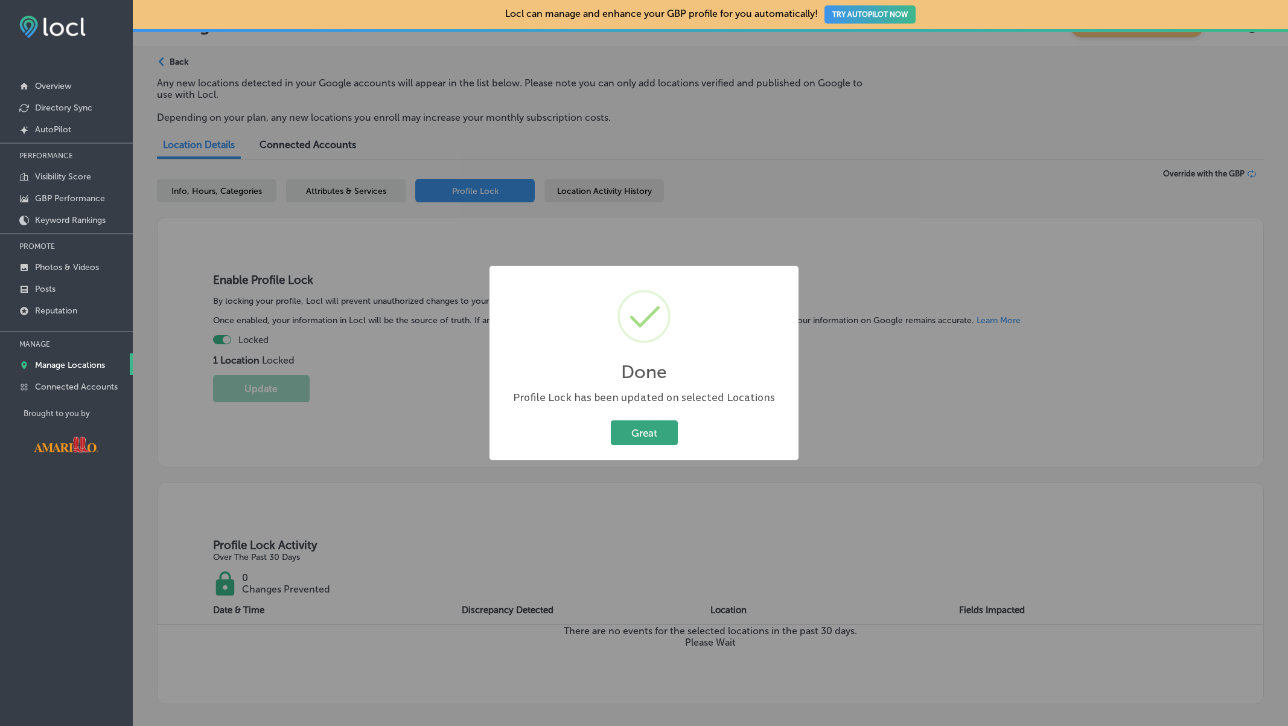
click at [641, 432] on button "Great" at bounding box center [644, 432] width 67 height 25
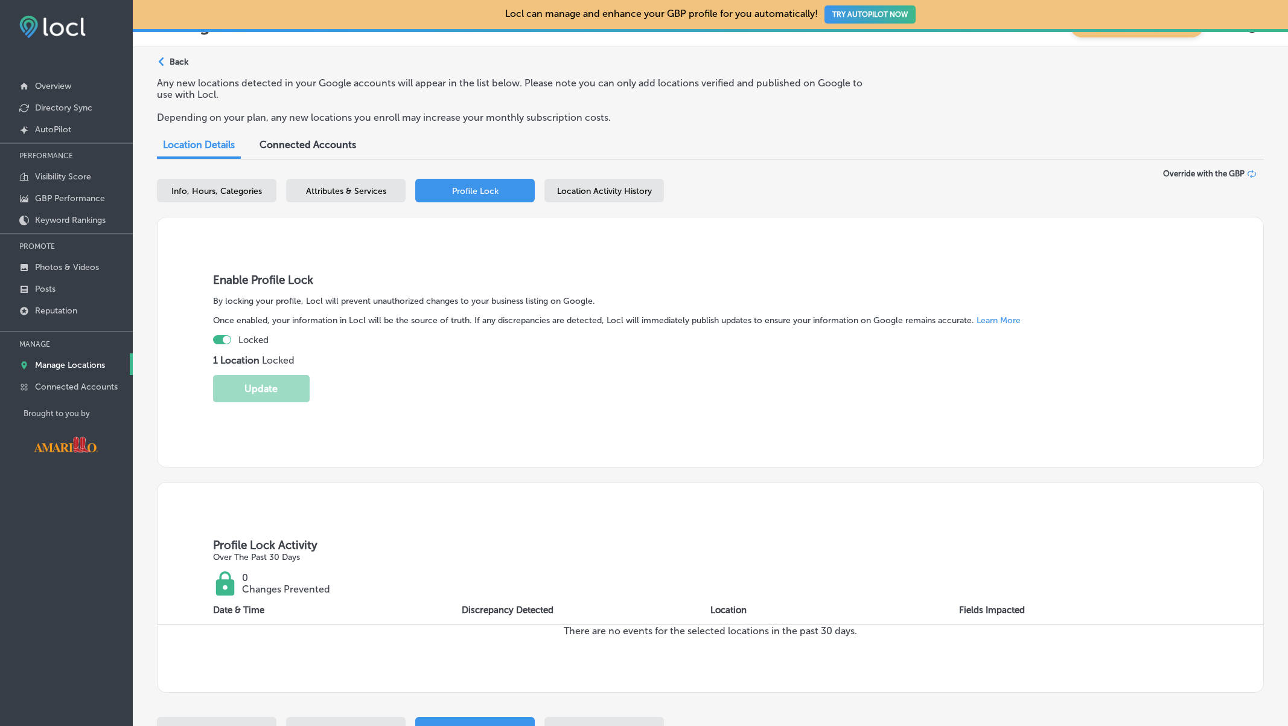
click at [242, 188] on span "Info, Hours, Categories" at bounding box center [216, 191] width 91 height 10
select select "US"
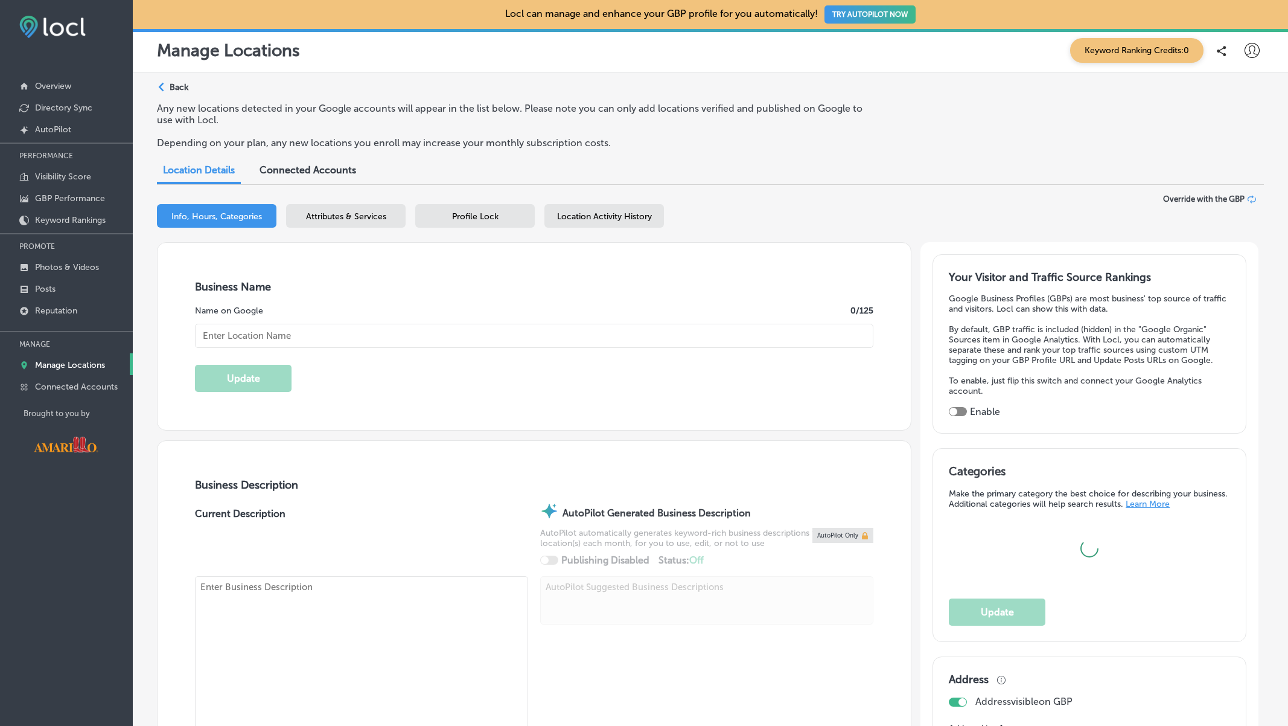
click at [183, 82] on p "Back" at bounding box center [179, 87] width 19 height 10
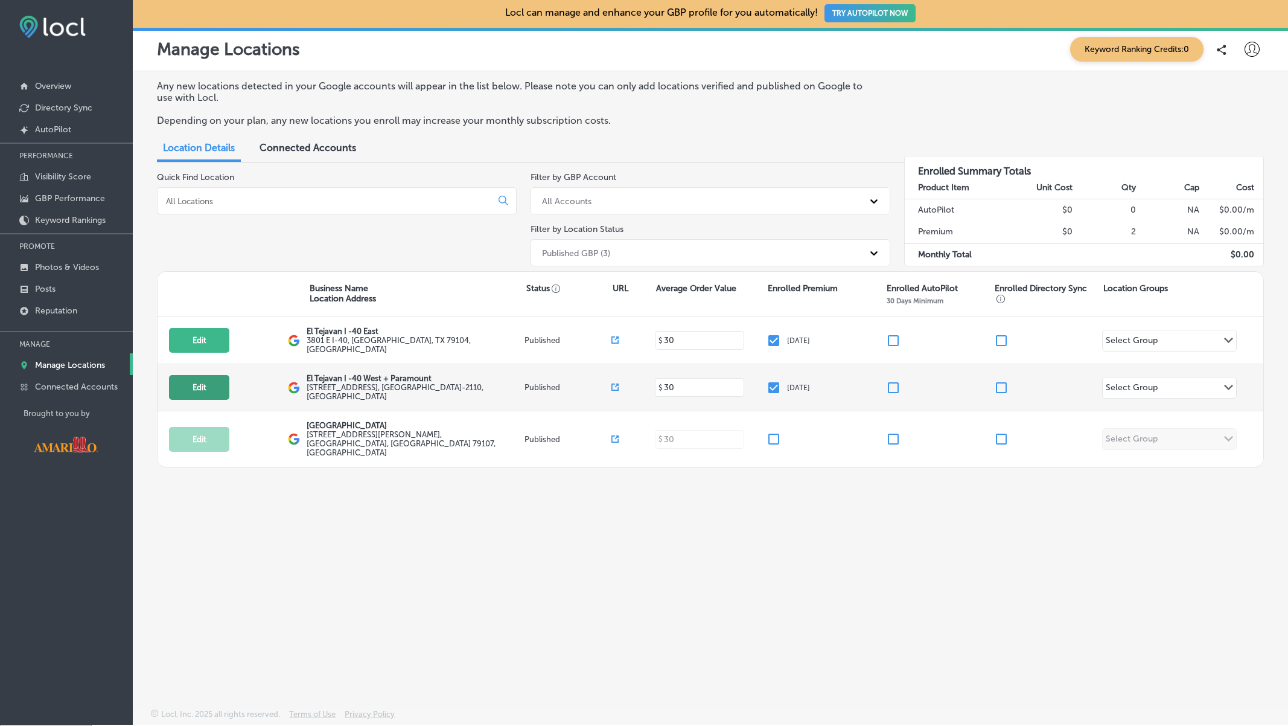
click at [199, 378] on button "Edit" at bounding box center [199, 387] width 60 height 25
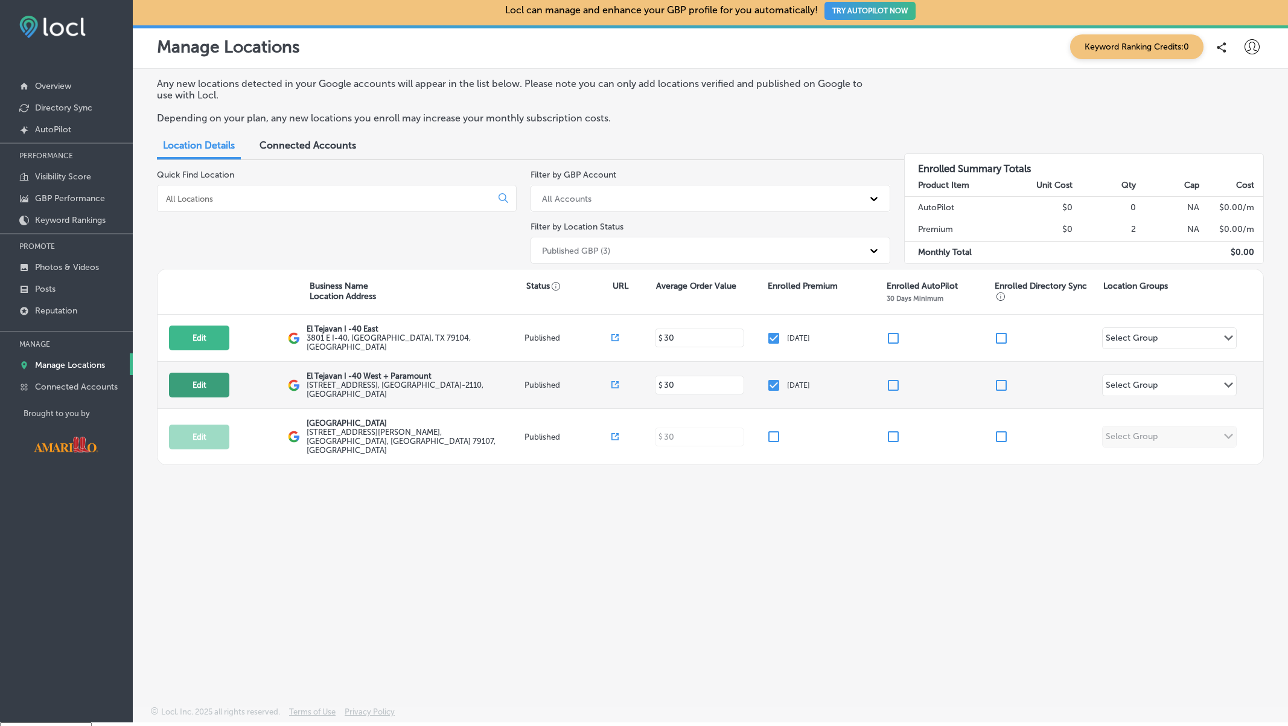
select select "US"
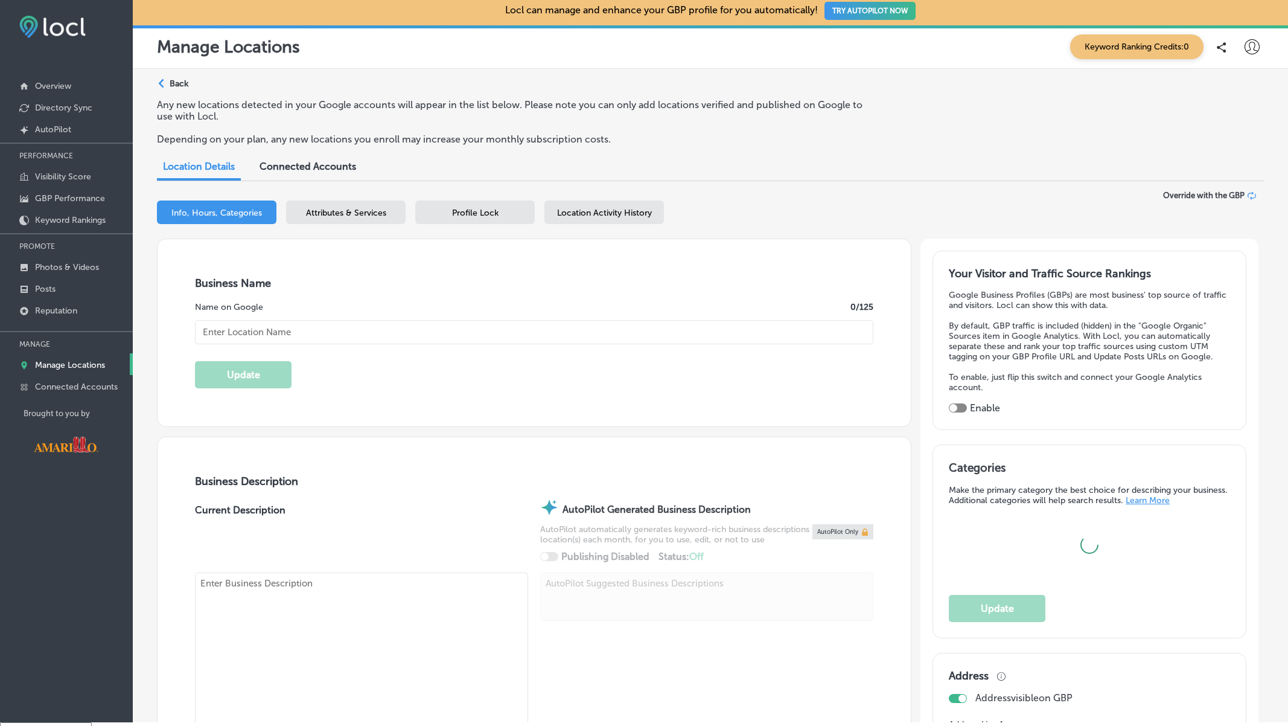
scroll to position [3, 0]
type input "El Tejavan I -40 West + Paramount"
type input "[STREET_ADDRESS]"
type input "Amarillo"
type input "79102-2110"
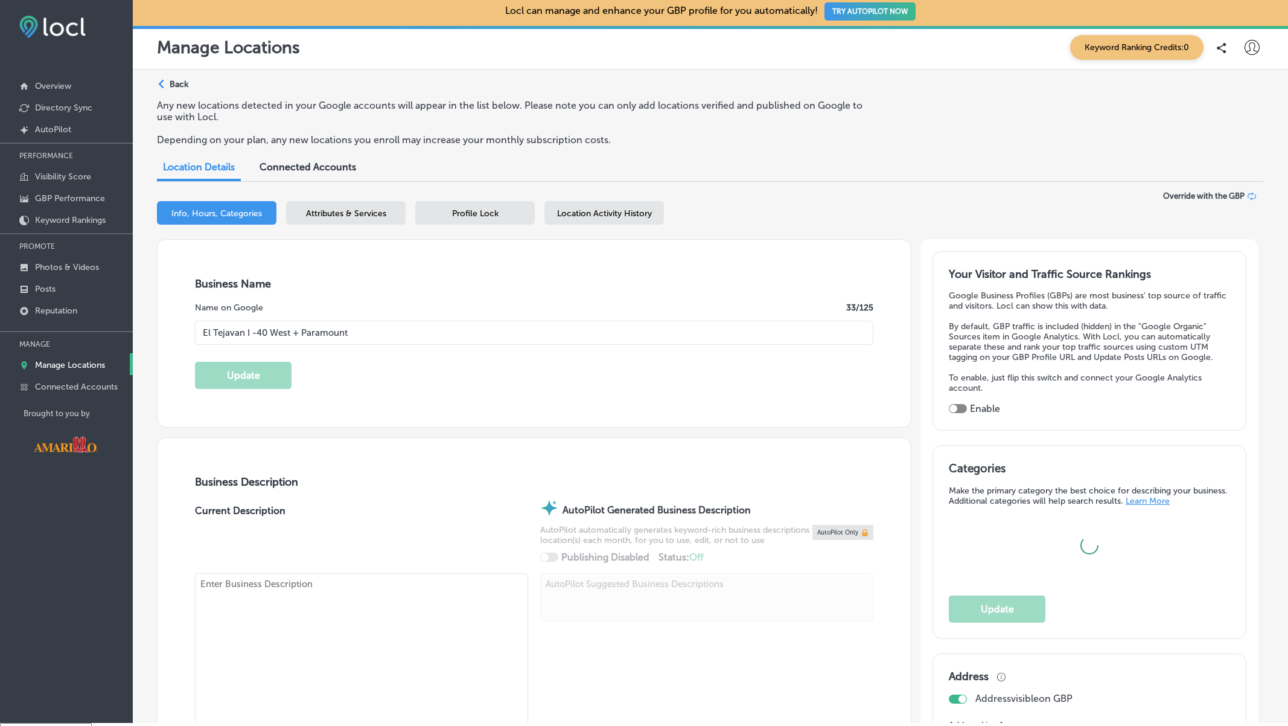
type input "US"
type input "[URL][DOMAIN_NAME]"
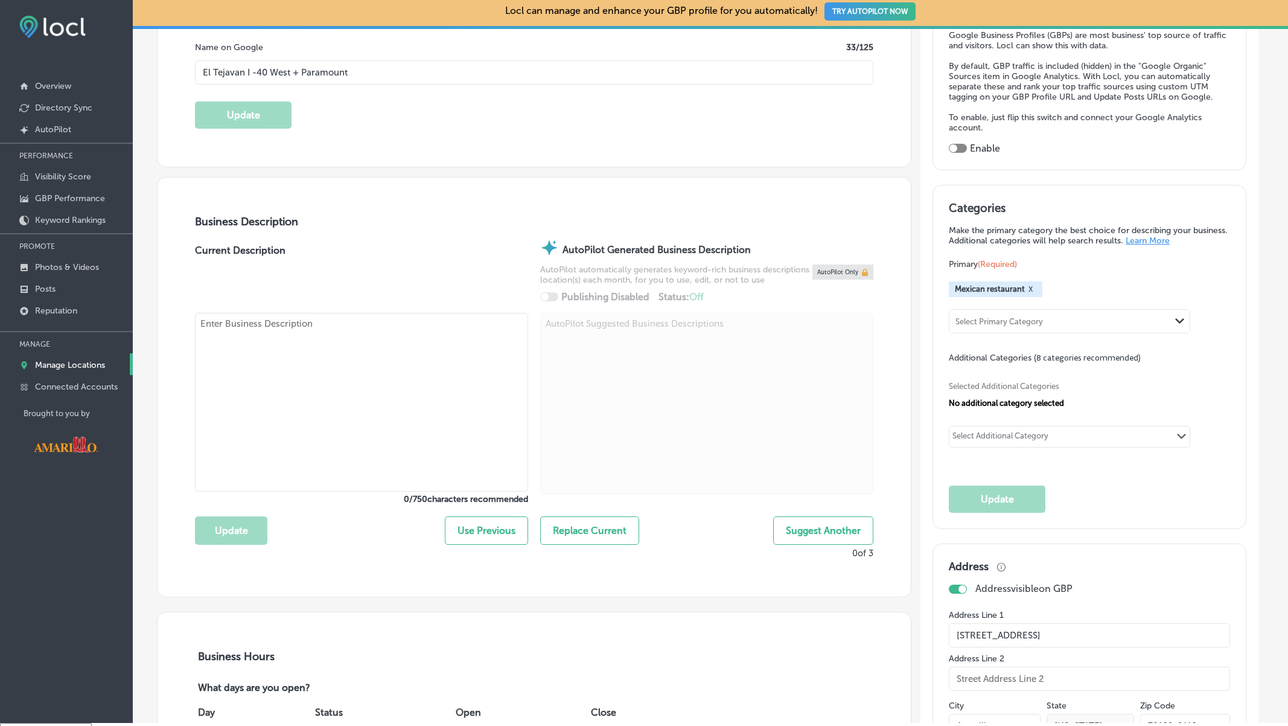
checkbox input "true"
type textarea "Serving the Panhandle's best authentic Mexican food since [DATE]! Handmade tort…"
type input "[PHONE_NUMBER]"
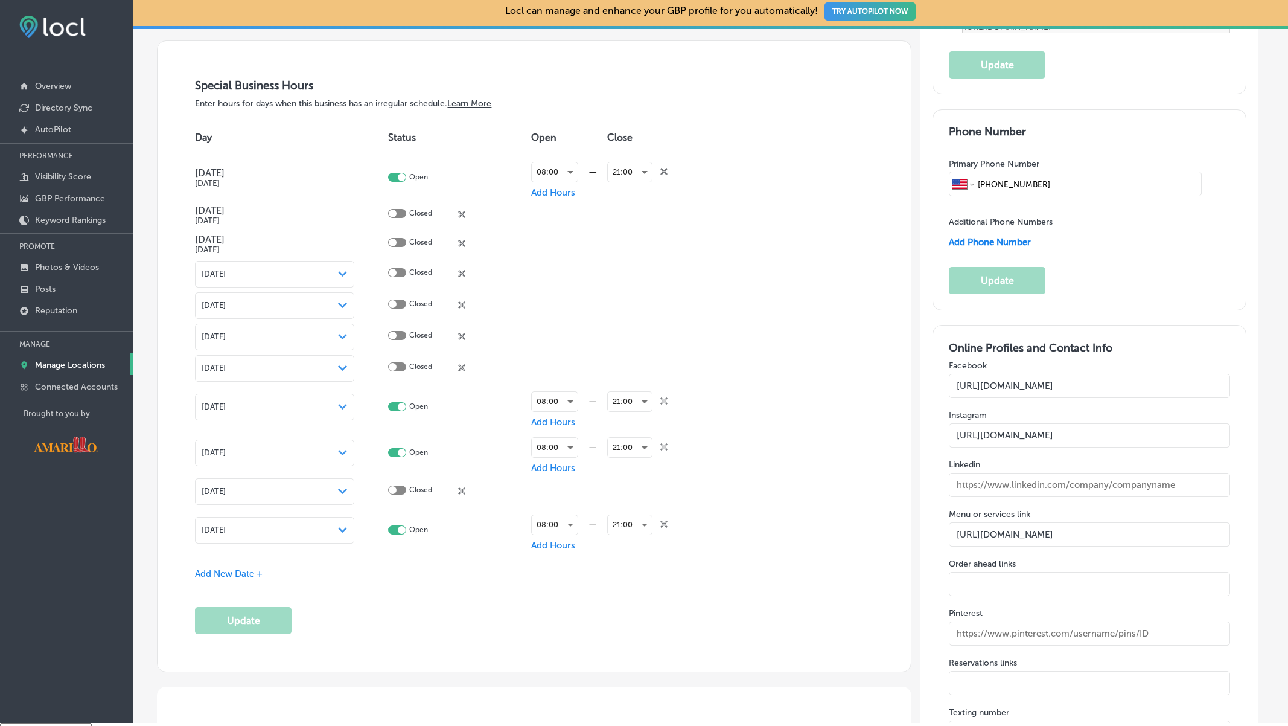
scroll to position [1365, 0]
